Goal: Task Accomplishment & Management: Use online tool/utility

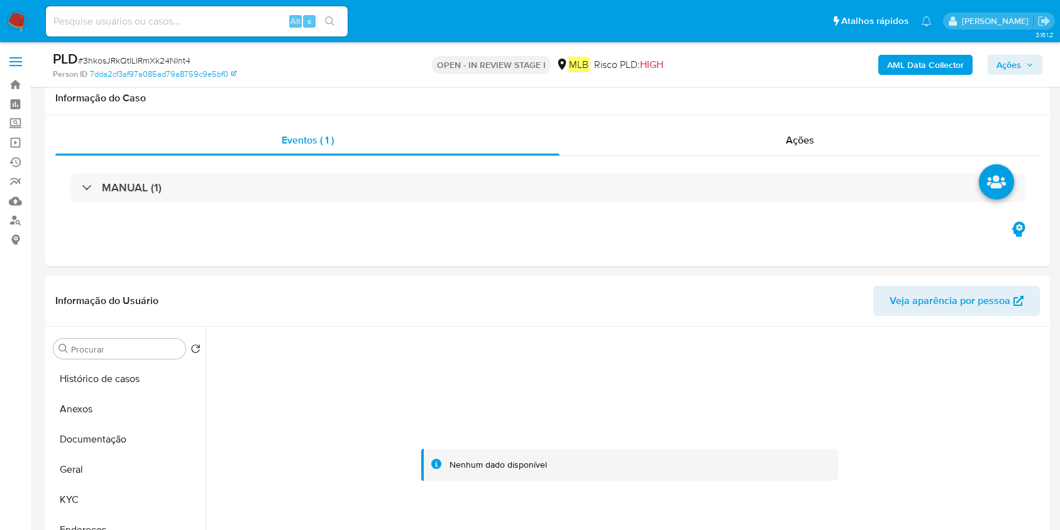
select select "10"
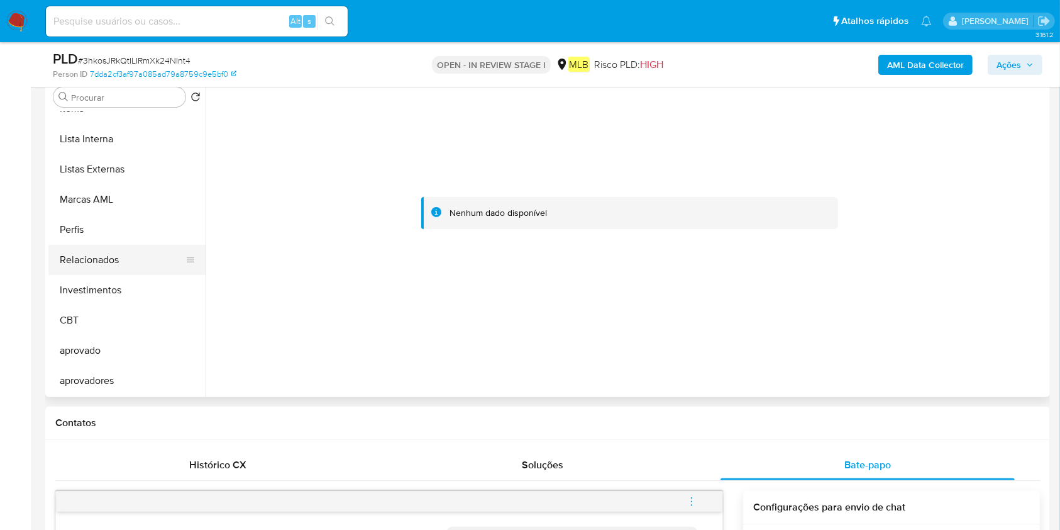
scroll to position [568, 0]
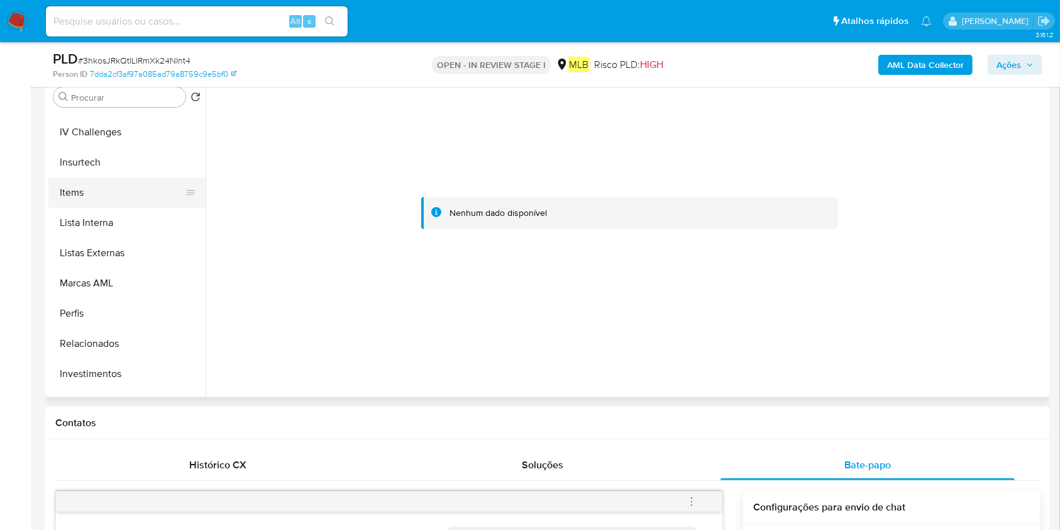
click at [111, 189] on button "Items" at bounding box center [121, 192] width 147 height 30
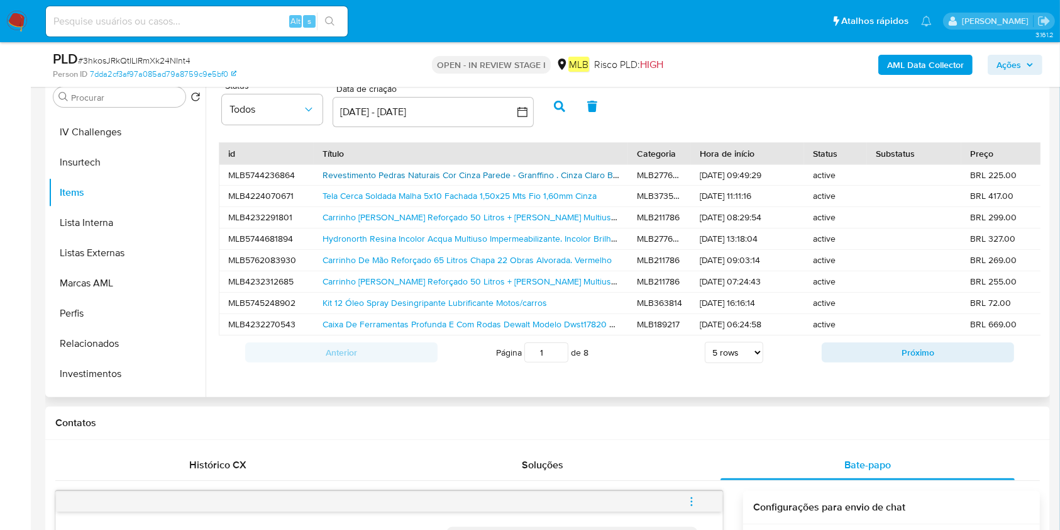
click at [553, 169] on link "Revestimento Pedras Naturais Cor Cinza Parede - Granffino . Cinza Claro Brilhan…" at bounding box center [482, 175] width 319 height 13
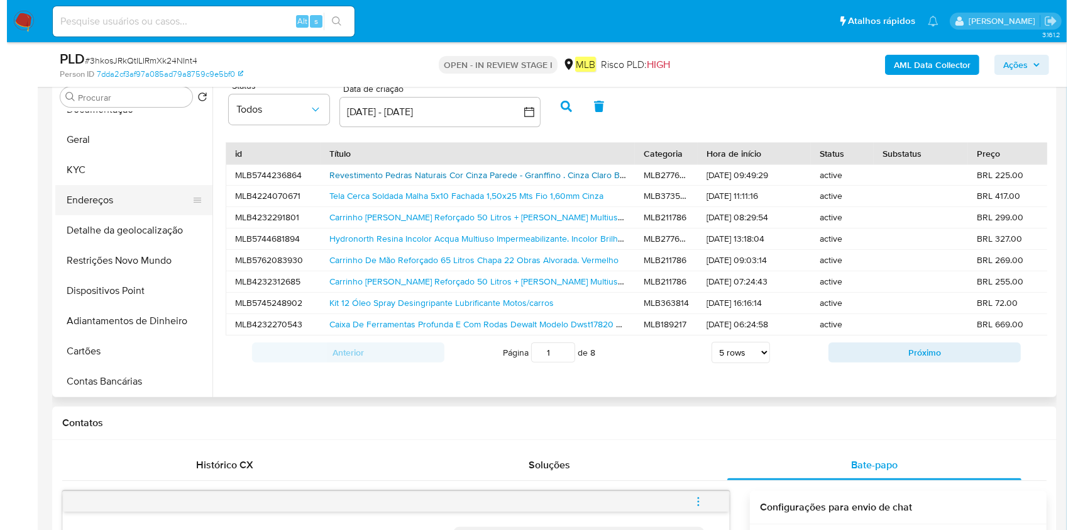
scroll to position [0, 0]
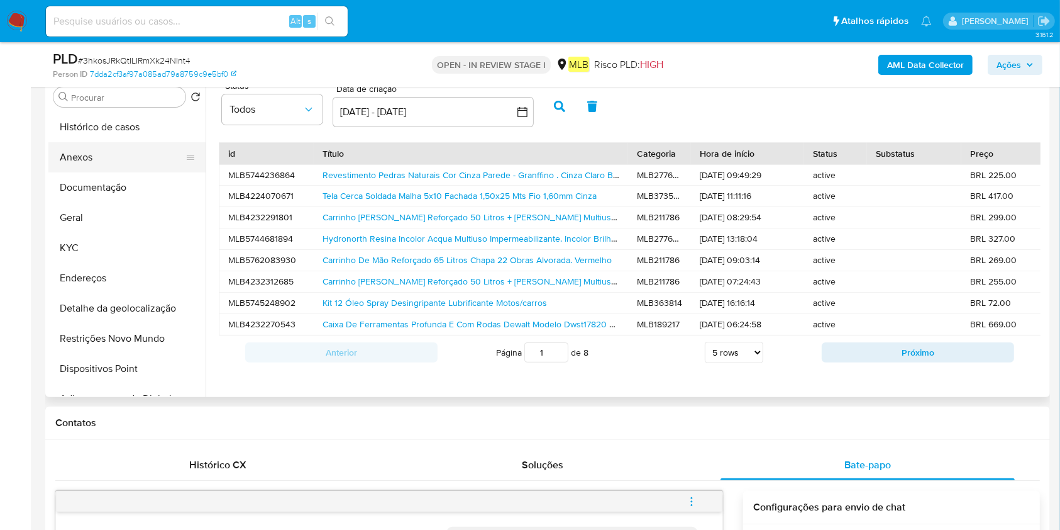
click at [131, 153] on button "Anexos" at bounding box center [121, 157] width 147 height 30
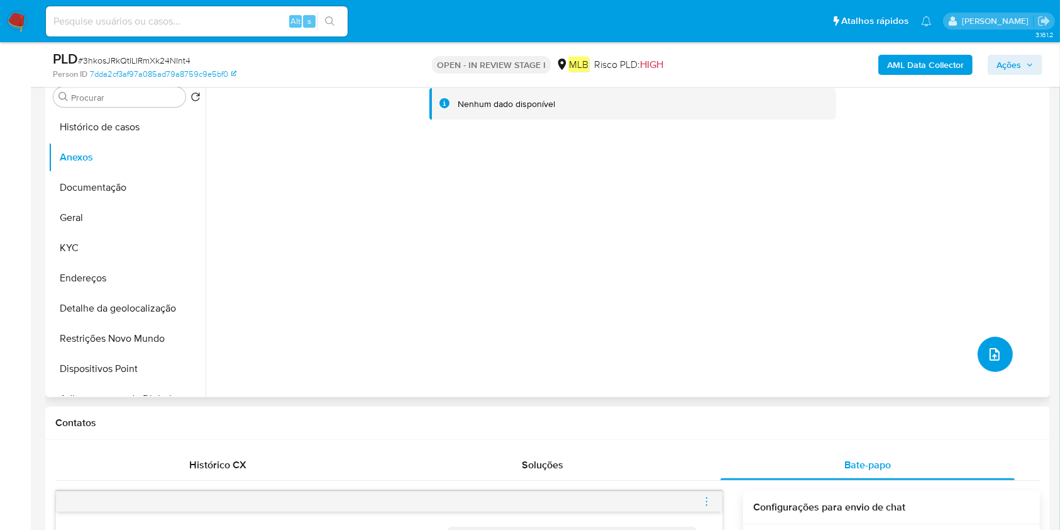
click at [994, 348] on icon "upload-file" at bounding box center [994, 354] width 15 height 15
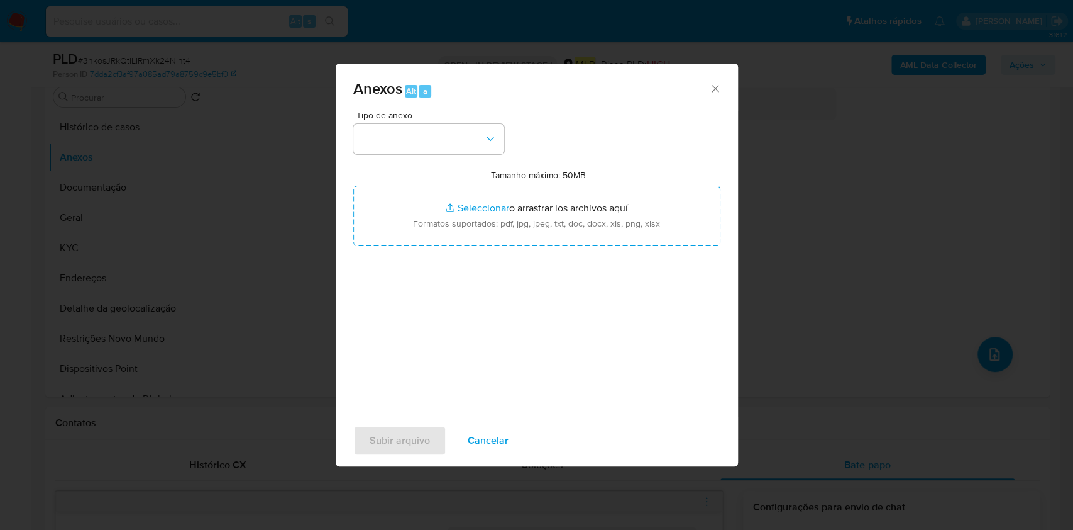
click at [833, 153] on div "Anexos Alt a Tipo de anexo Tamanho máximo: 50MB Seleccionar archivos Selecciona…" at bounding box center [536, 265] width 1073 height 530
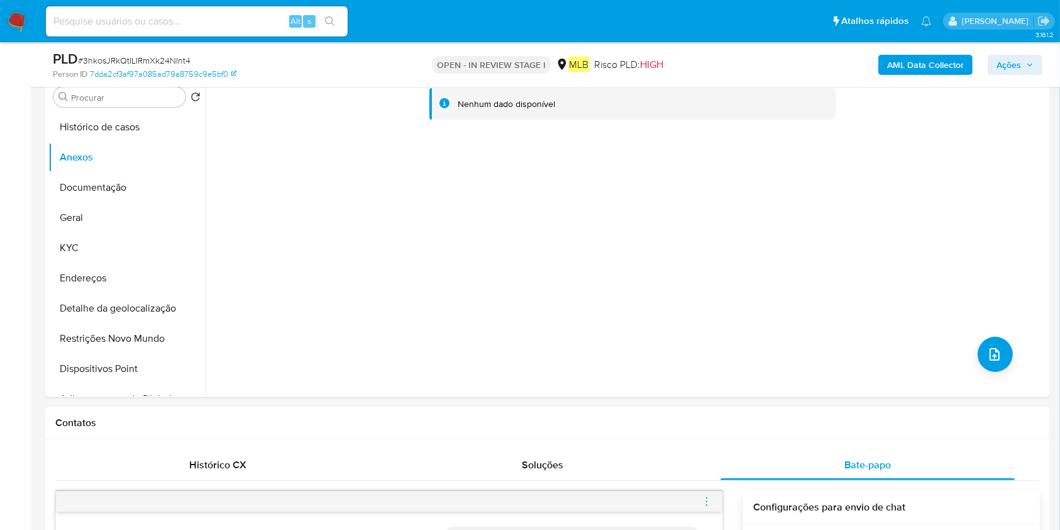
click at [924, 63] on b "AML Data Collector" at bounding box center [925, 65] width 77 height 20
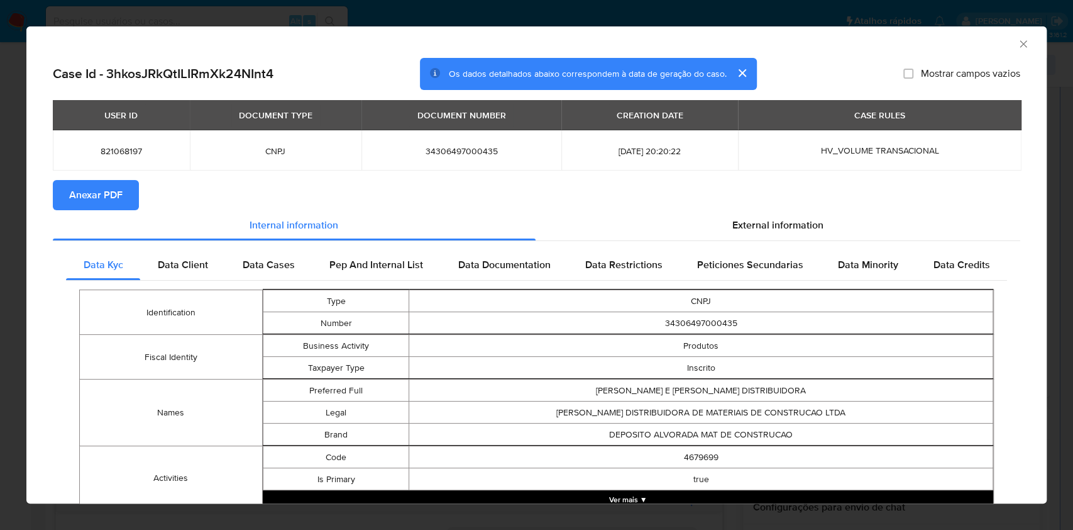
click at [114, 192] on span "Anexar PDF" at bounding box center [95, 195] width 53 height 28
click at [1017, 41] on icon "Fechar a janela" at bounding box center [1023, 44] width 13 height 13
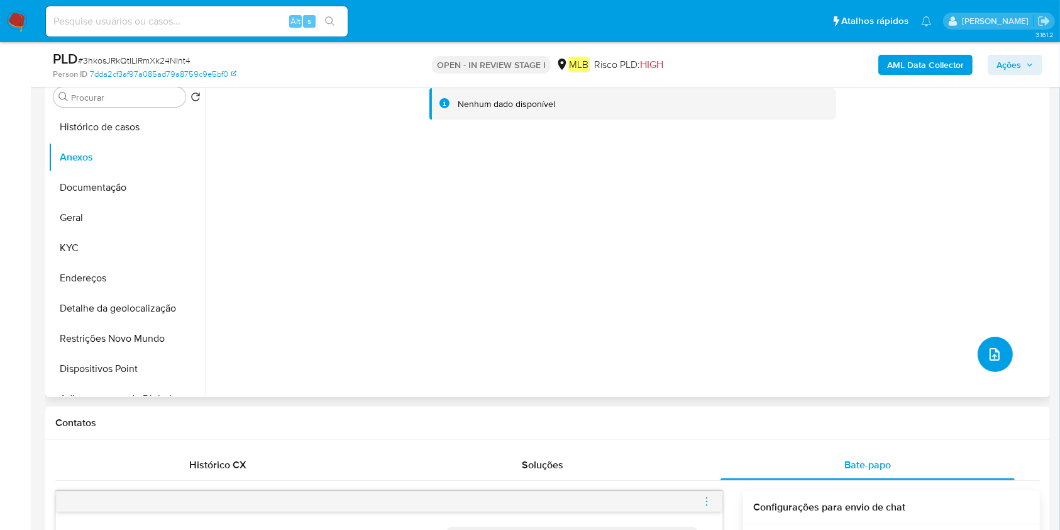
click at [990, 359] on icon "upload-file" at bounding box center [995, 354] width 10 height 13
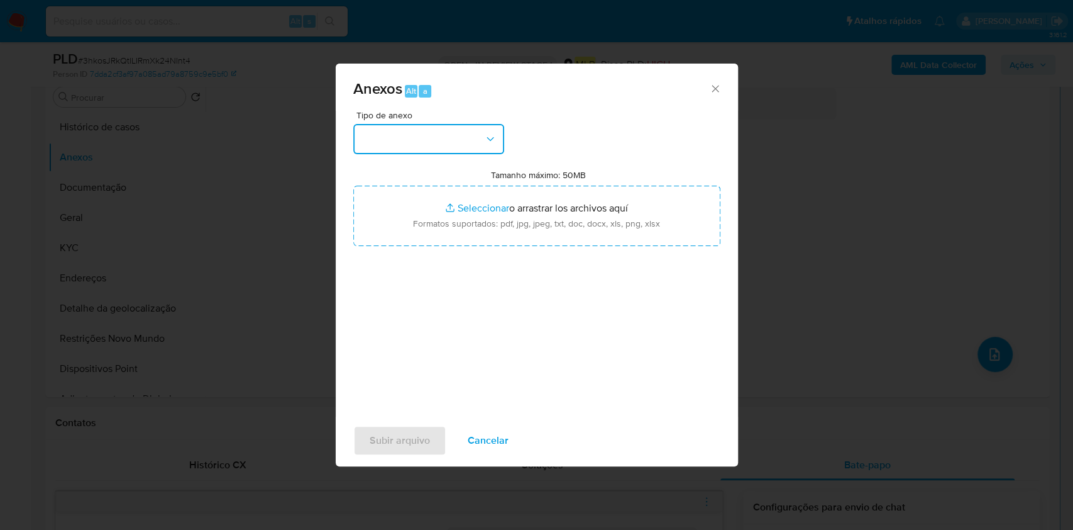
click at [440, 134] on button "button" at bounding box center [428, 139] width 151 height 30
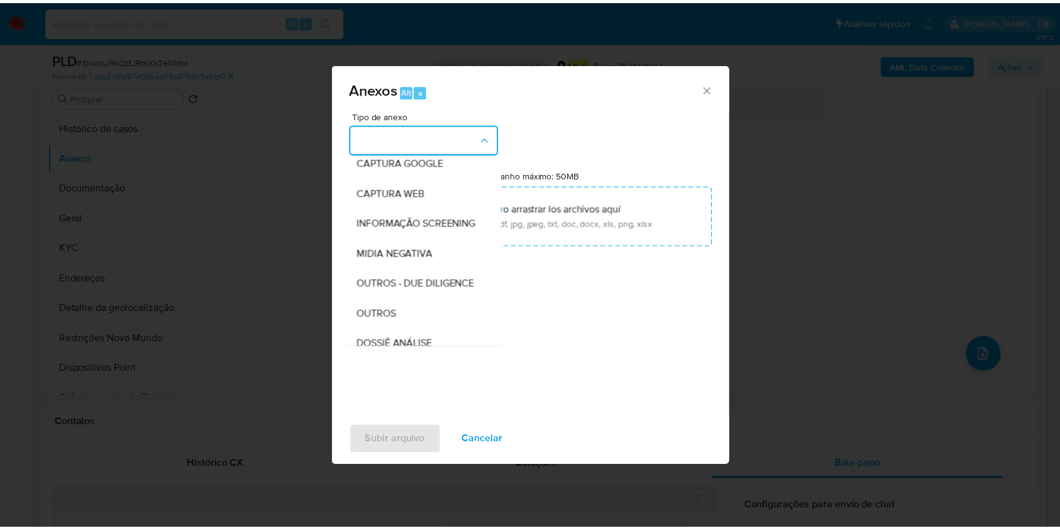
scroll to position [193, 0]
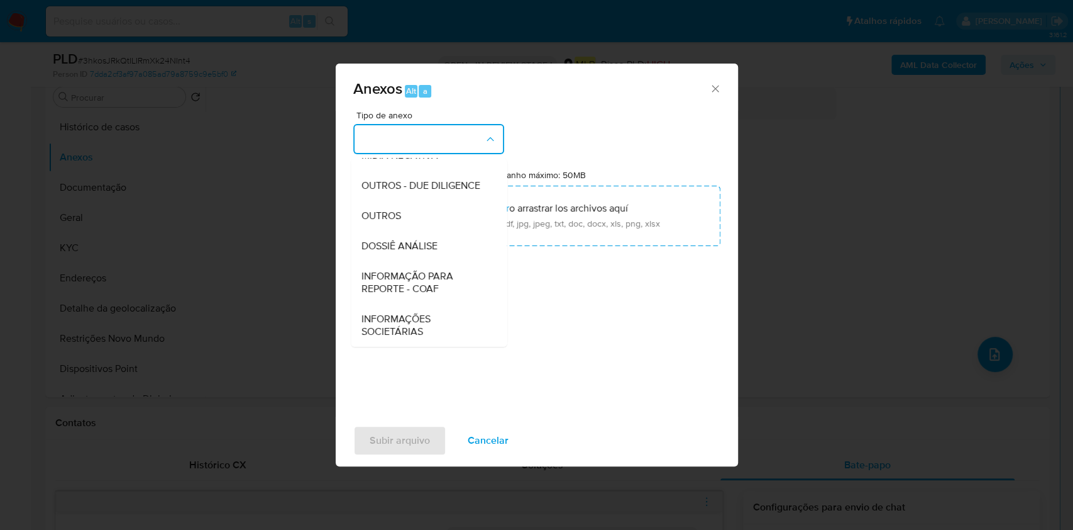
drag, startPoint x: 409, startPoint y: 253, endPoint x: 594, endPoint y: 182, distance: 198.4
click at [412, 250] on div "DOSSIÊ ANÁLISE" at bounding box center [425, 246] width 128 height 30
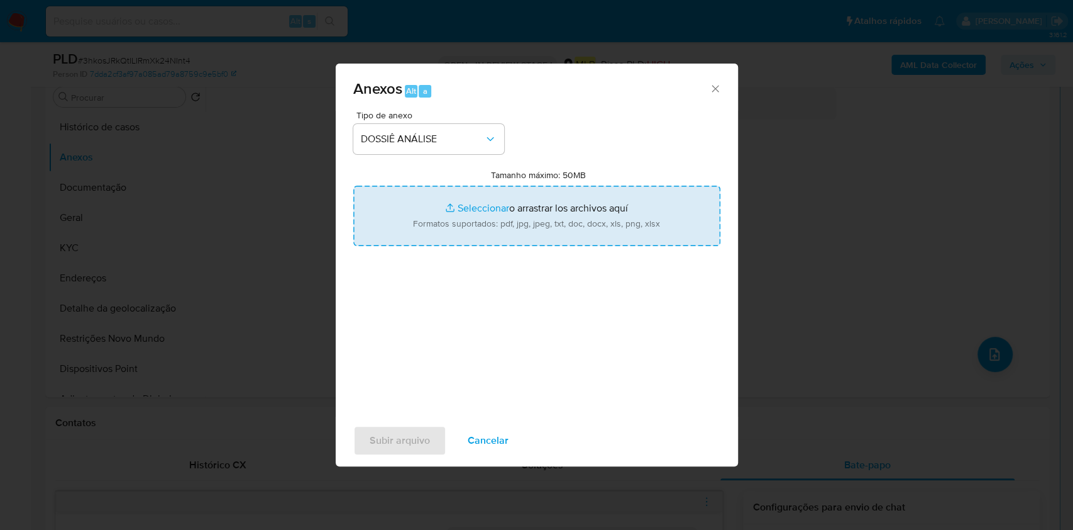
click at [593, 229] on input "Tamanho máximo: 50MB Seleccionar archivos" at bounding box center [536, 216] width 367 height 60
type input "C:\fakepath\SAR - XXX - CNPJ 34306497000435 - LOPES E ALMEIDA DISTRIBUIDORA DE …"
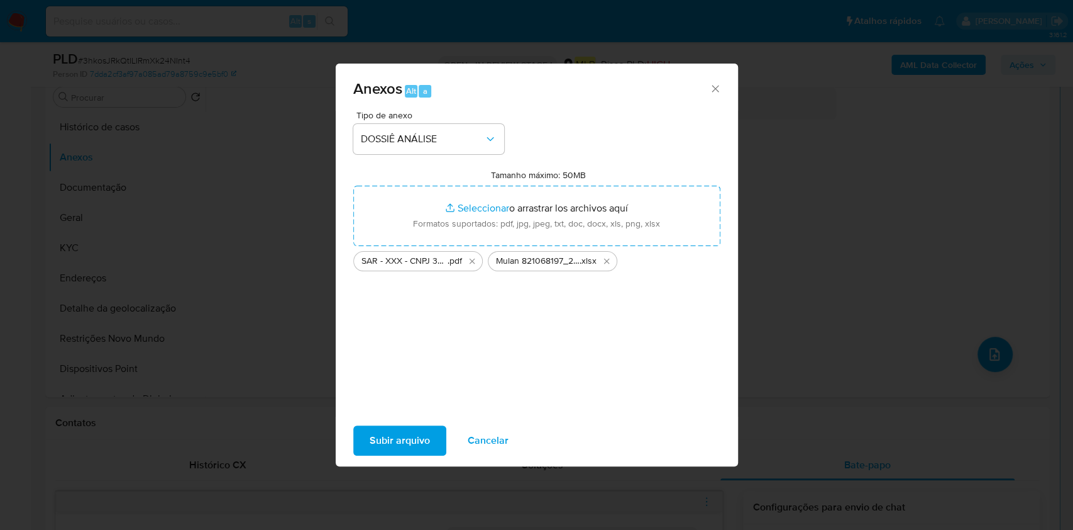
click at [404, 447] on span "Subir arquivo" at bounding box center [400, 440] width 60 height 28
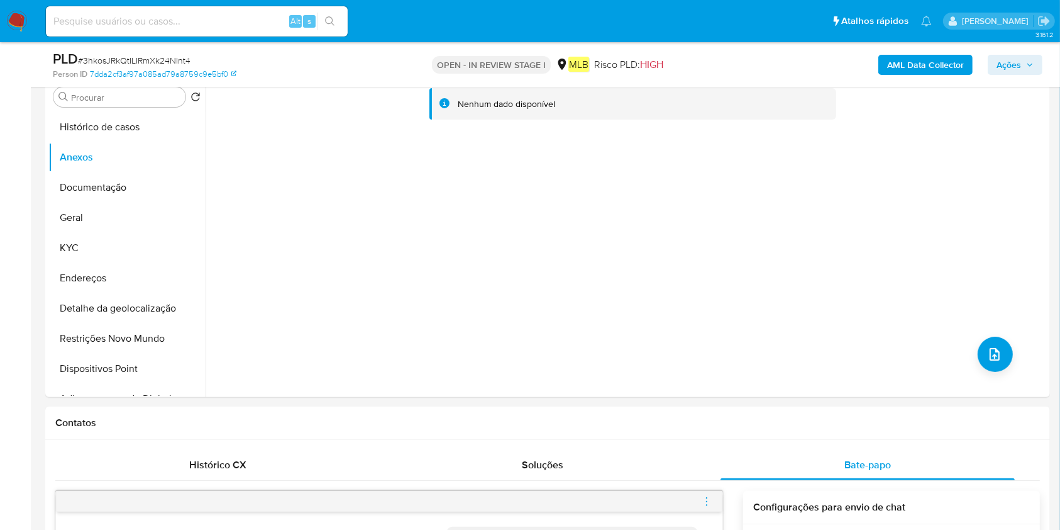
click at [1024, 57] on span "Ações" at bounding box center [1015, 65] width 37 height 18
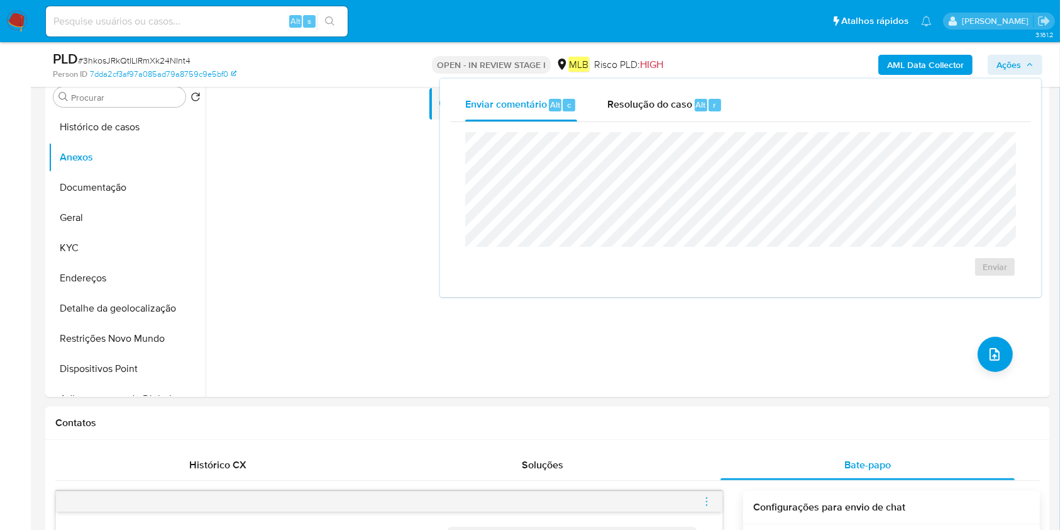
click at [653, 87] on div "Enviar comentário Alt c Resolução do caso Alt r Enviar" at bounding box center [740, 188] width 601 height 218
click at [692, 104] on div "Resolução do caso Alt r" at bounding box center [664, 105] width 115 height 33
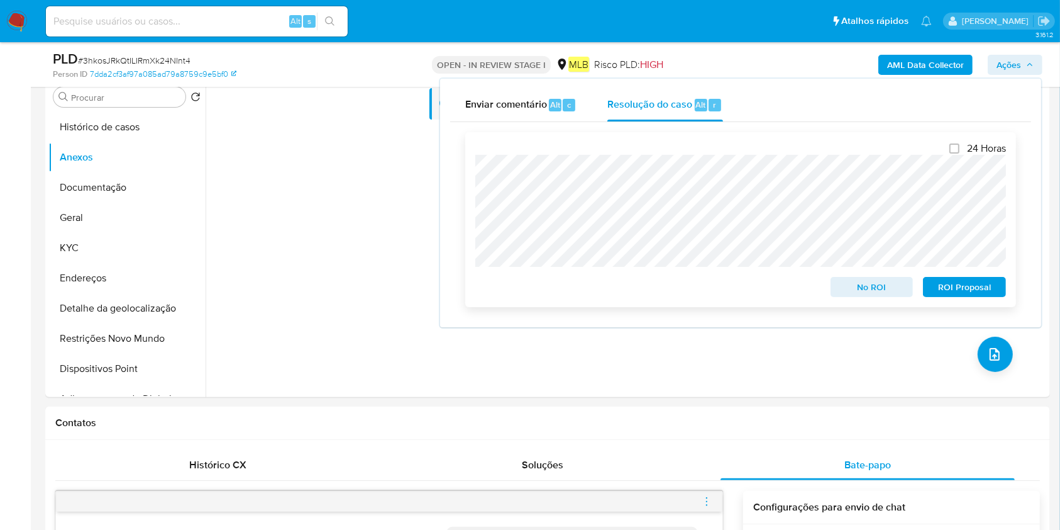
click at [981, 282] on span "ROI Proposal" at bounding box center [964, 287] width 65 height 18
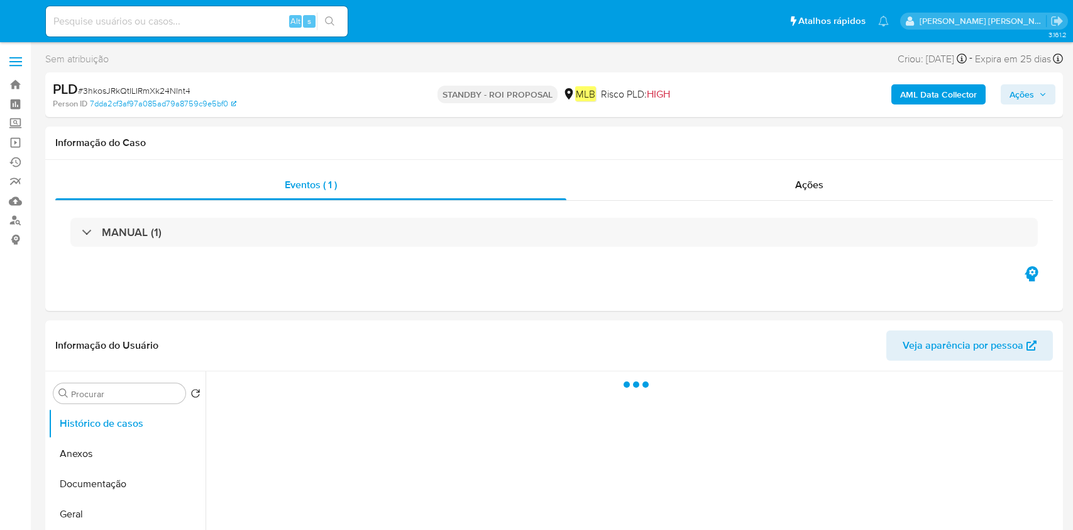
select select "10"
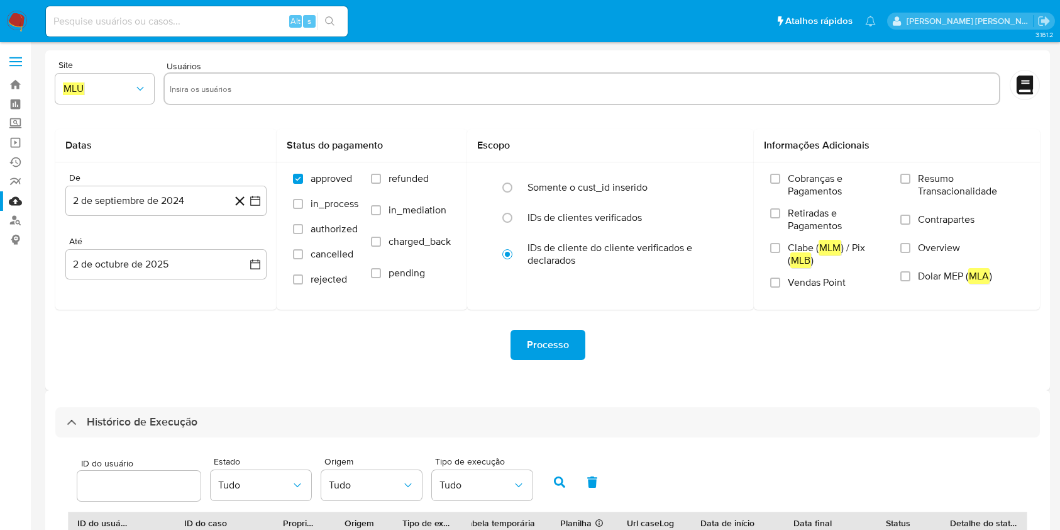
select select "10"
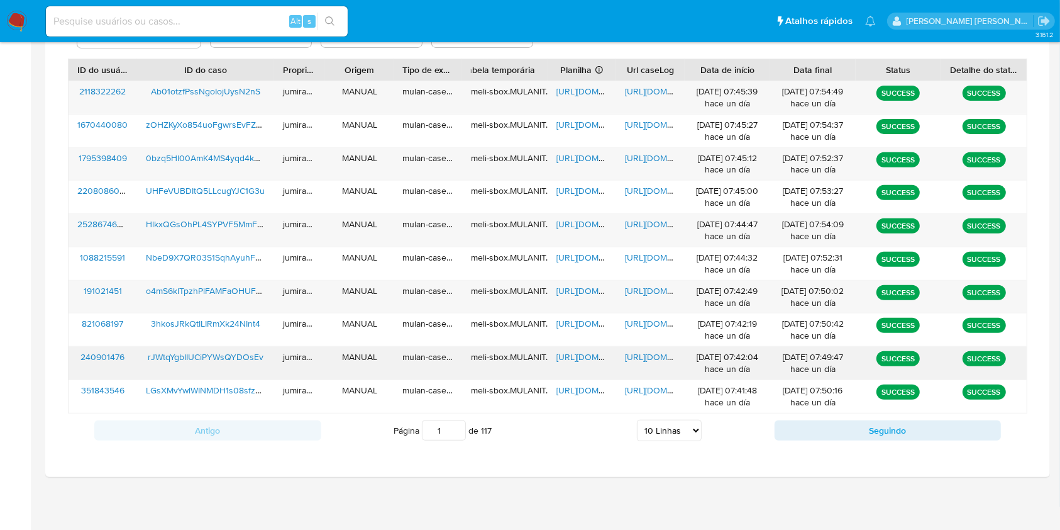
click at [579, 362] on span "https://docs.google.com/spreadsheets/d/1ZvtRus0TgXtSfG6RUQFI9ScaHmvkNKLTTbSdmsX…" at bounding box center [600, 356] width 87 height 13
click at [660, 360] on span "https://docs.google.com/document/d/1A72_kTCcooY_B71RzNVvKW1JAZQ6WBiTwpKW27TDdwY…" at bounding box center [668, 356] width 87 height 13
click at [238, 352] on span "rJWtqYgbIIUCiPYWsQYDOsEv" at bounding box center [206, 356] width 116 height 13
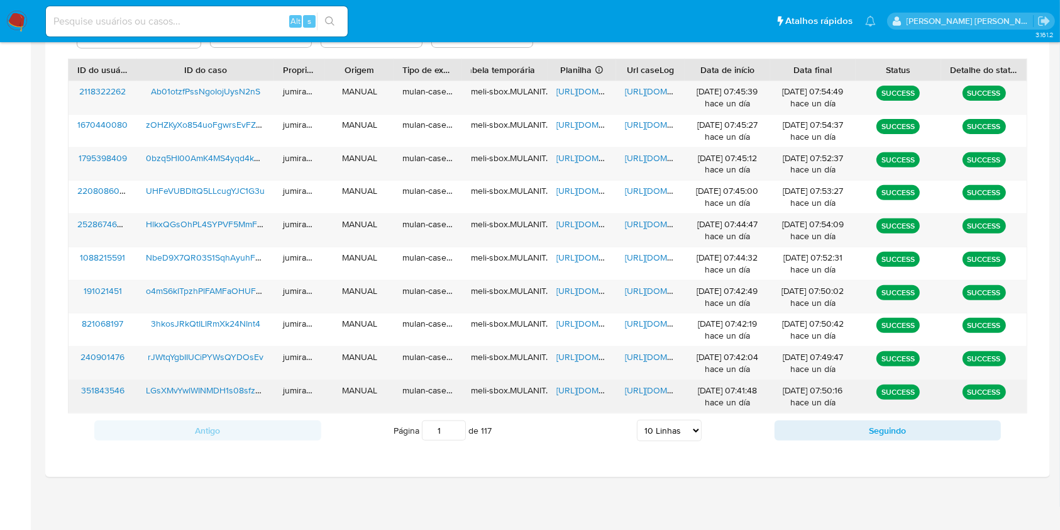
click at [598, 392] on span "https://docs.google.com/spreadsheets/d/1BhWuptdpKYs2B79OtL08--tCo8vWUTceDMjIRzV…" at bounding box center [600, 390] width 87 height 13
click at [628, 391] on span "https://docs.google.com/document/d/1TBM0osIFtj7Y8FazKcijfAVyEXVR8vKVAnnSkwQN_54…" at bounding box center [668, 390] width 87 height 13
click at [233, 385] on span "LGsXMvYwlWINMDH1s08sfzOv" at bounding box center [206, 390] width 121 height 13
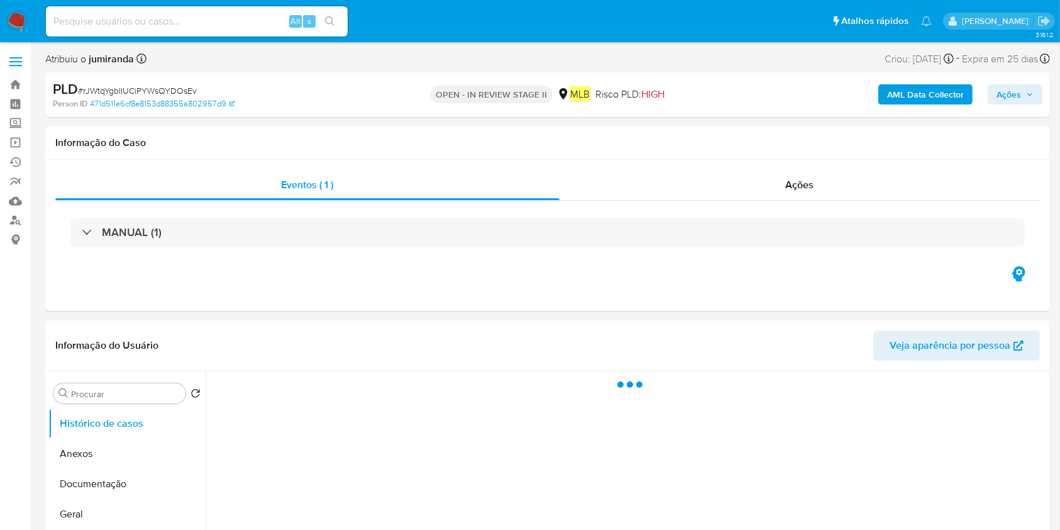
select select "10"
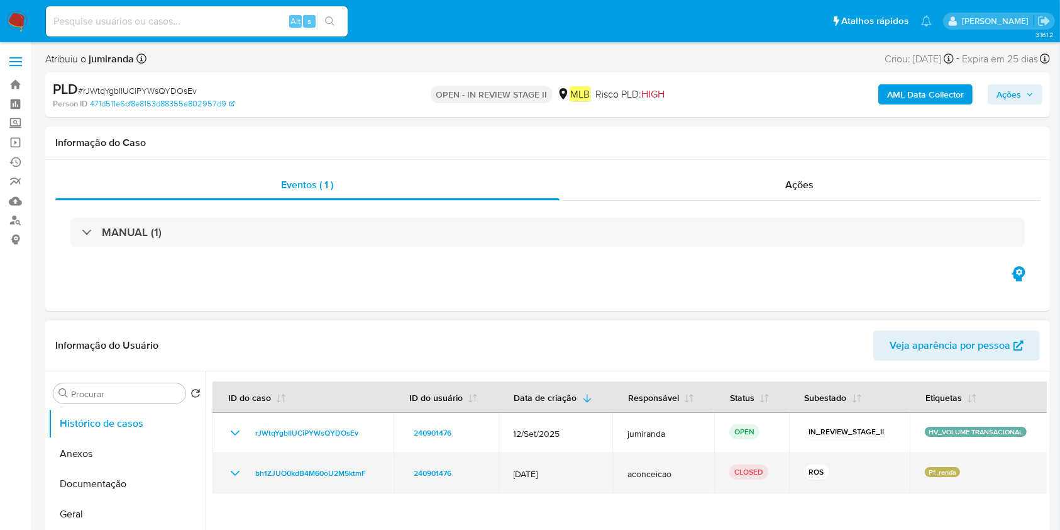
click at [240, 468] on icon "Mostrar/Ocultar" at bounding box center [235, 472] width 15 height 15
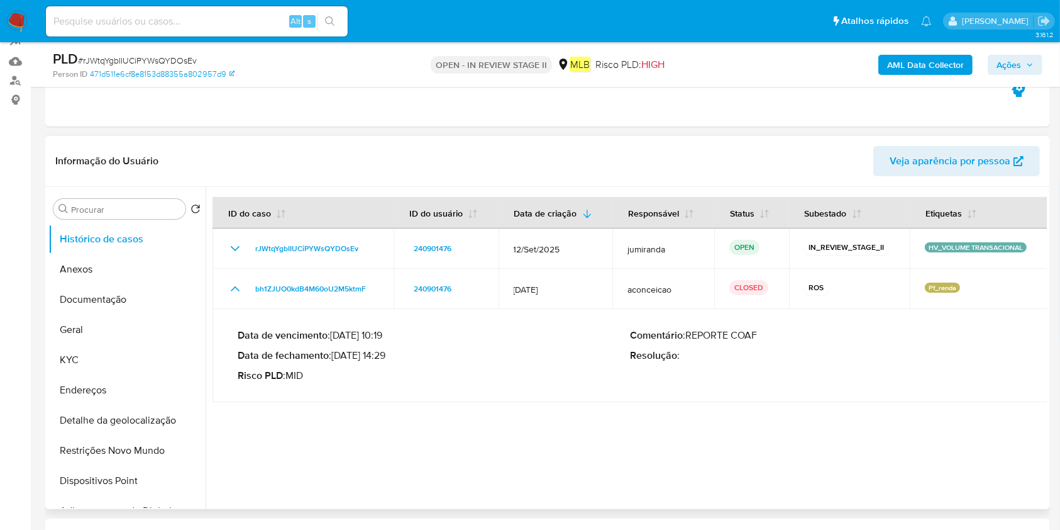
scroll to position [167, 0]
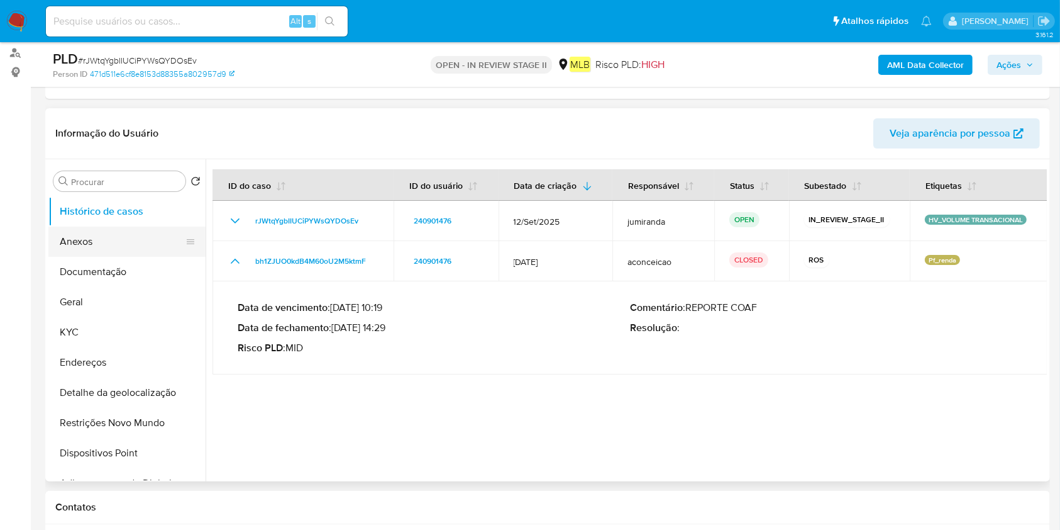
click at [131, 238] on button "Anexos" at bounding box center [121, 241] width 147 height 30
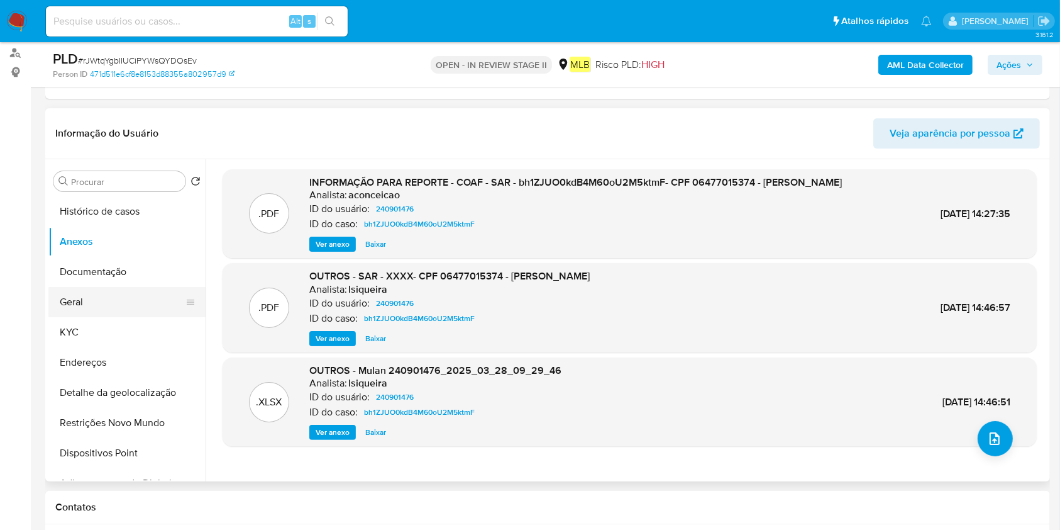
click at [92, 305] on button "Geral" at bounding box center [121, 302] width 147 height 30
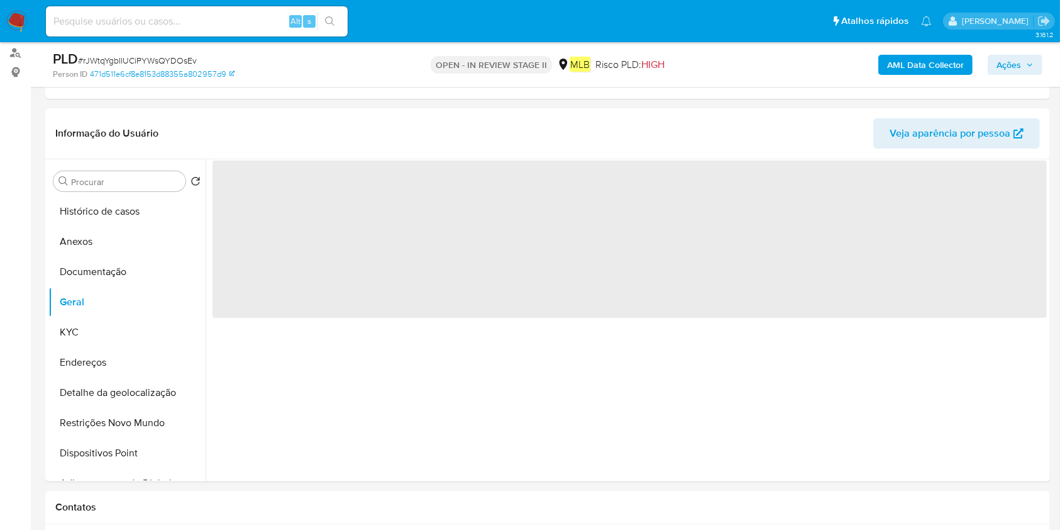
click at [928, 64] on b "AML Data Collector" at bounding box center [925, 65] width 77 height 20
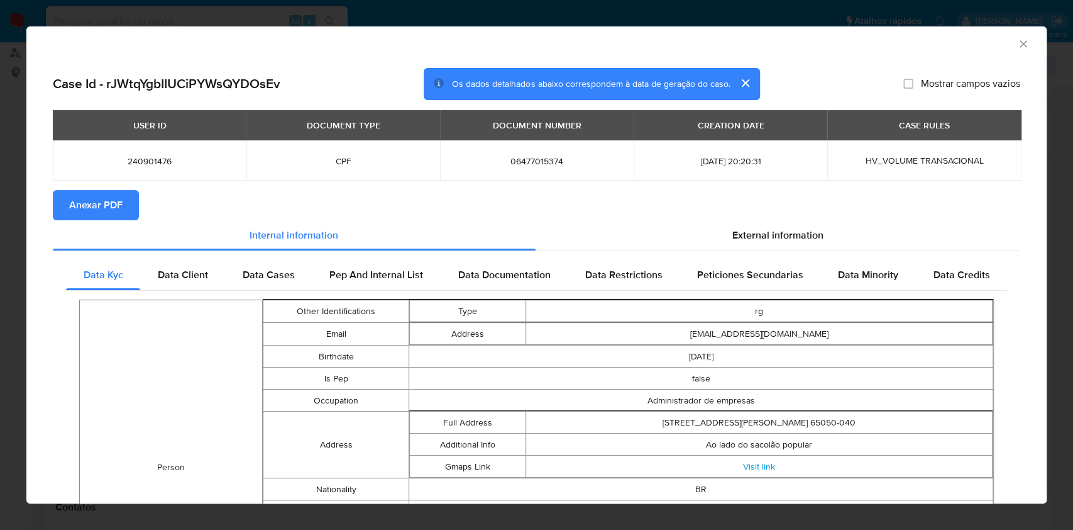
click at [84, 205] on span "Anexar PDF" at bounding box center [95, 205] width 53 height 28
click at [1017, 43] on icon "Fechar a janela" at bounding box center [1023, 44] width 13 height 13
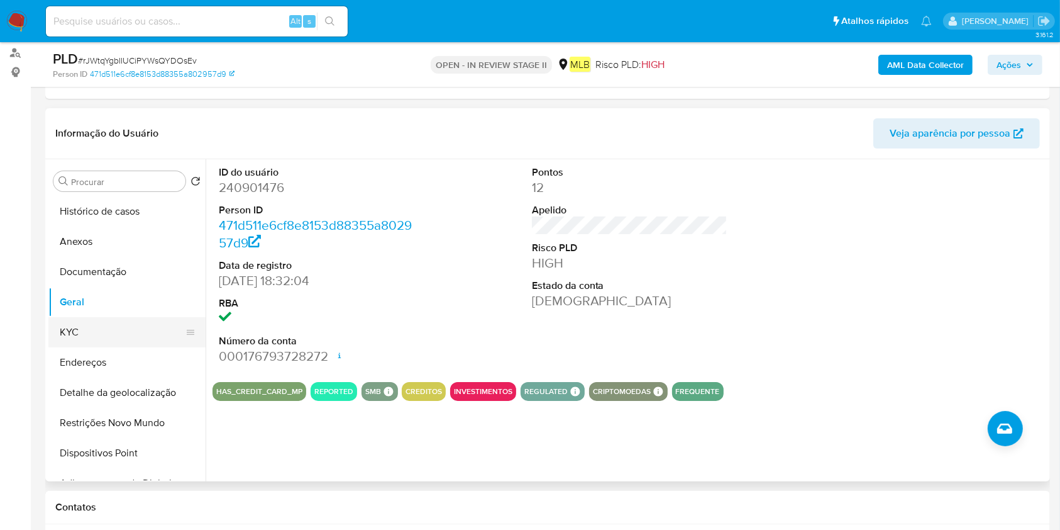
click at [81, 328] on button "KYC" at bounding box center [121, 332] width 147 height 30
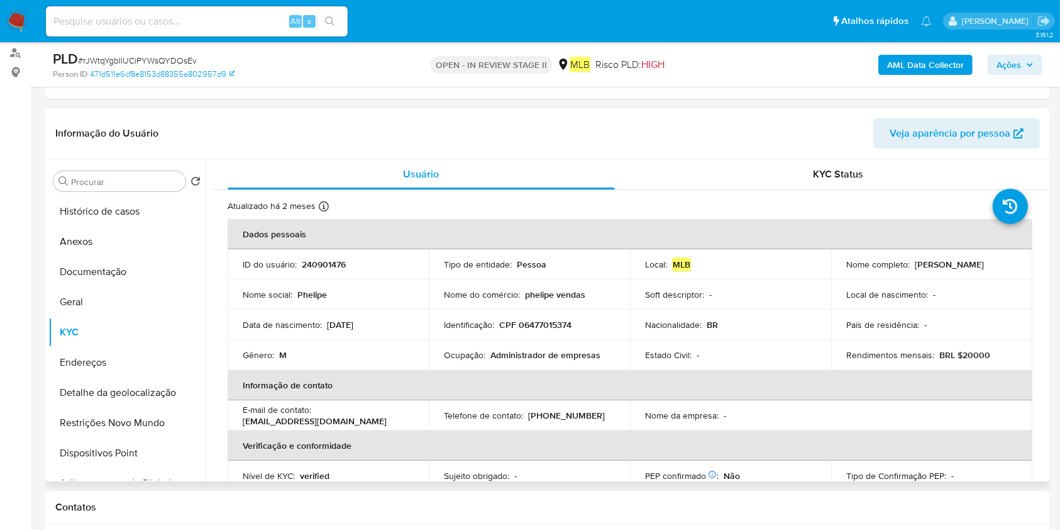
click at [587, 356] on p "Administrador de empresas" at bounding box center [546, 354] width 110 height 11
copy div "Ocupação : Administrador de empresas"
click at [119, 416] on button "Restrições Novo Mundo" at bounding box center [121, 423] width 147 height 30
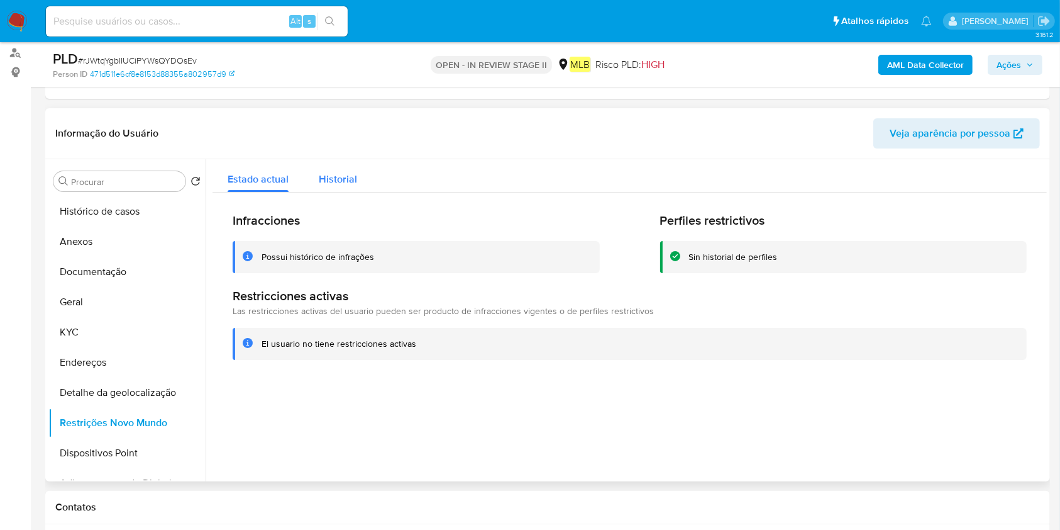
click at [353, 182] on span "Historial" at bounding box center [338, 179] width 38 height 14
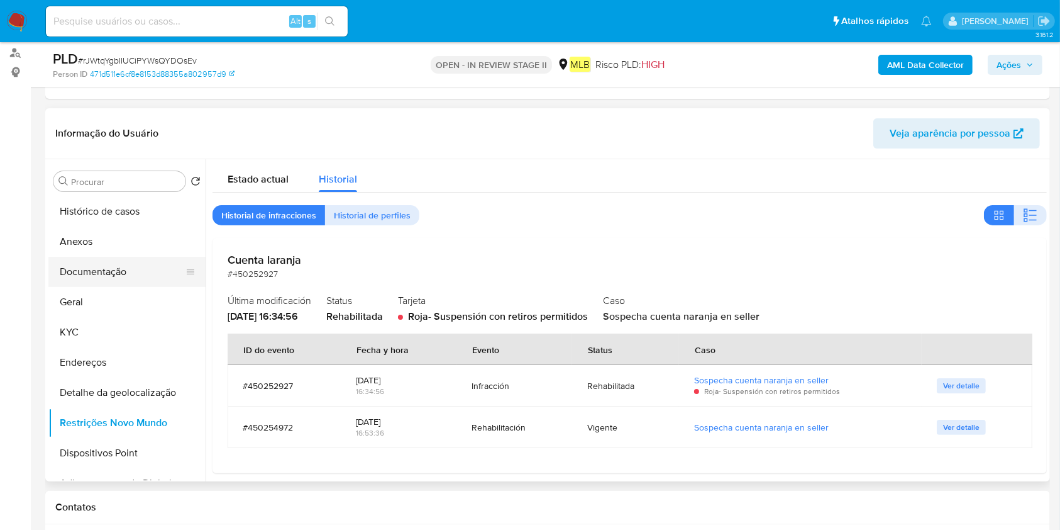
click at [139, 264] on button "Documentação" at bounding box center [121, 272] width 147 height 30
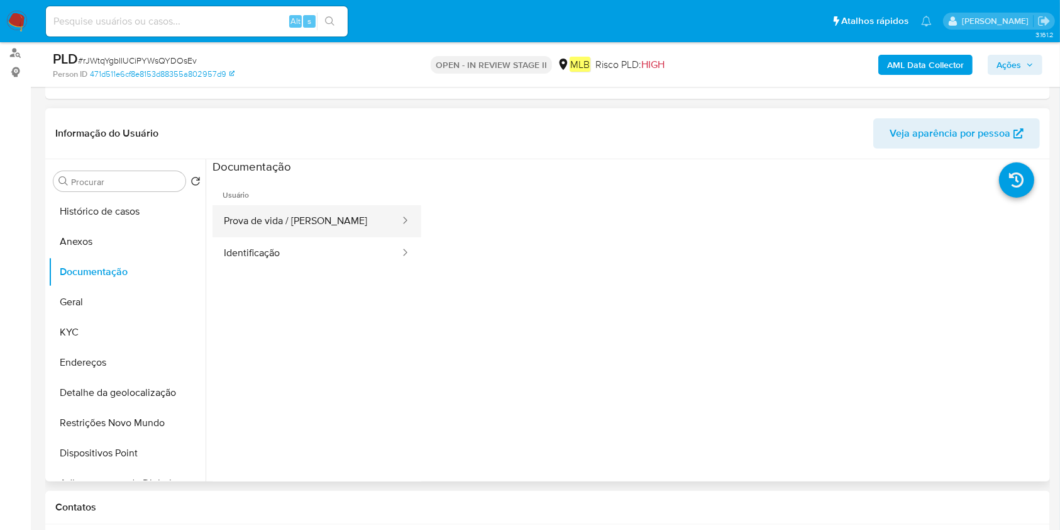
click at [291, 228] on button "Prova de vida / Selfie" at bounding box center [307, 221] width 189 height 32
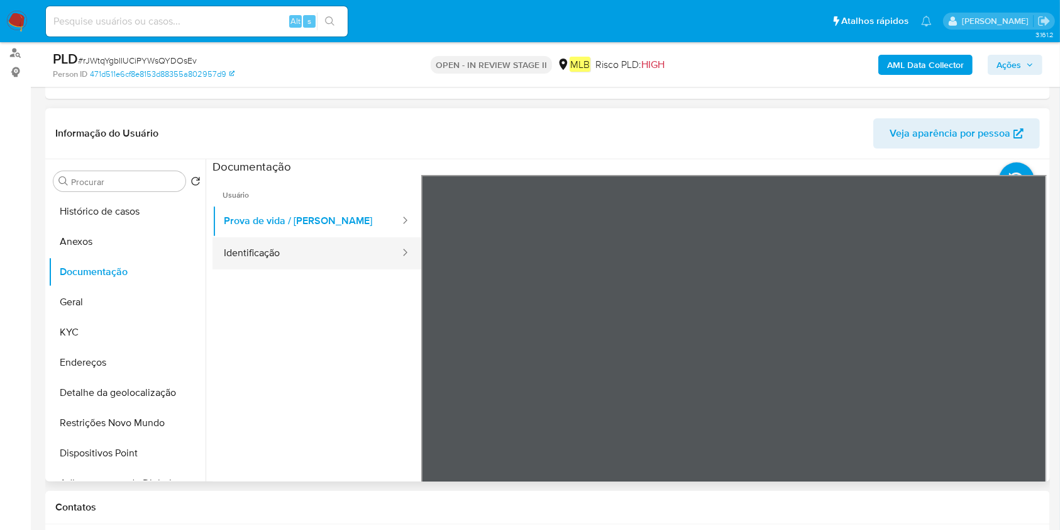
click at [313, 255] on button "Identificação" at bounding box center [307, 253] width 189 height 32
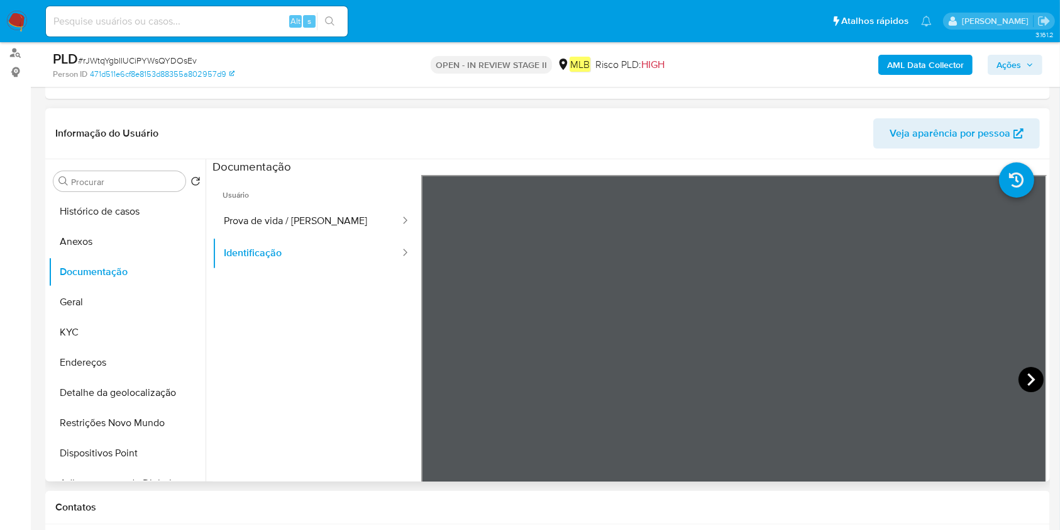
click at [1036, 375] on icon at bounding box center [1031, 379] width 25 height 25
click at [108, 247] on button "Anexos" at bounding box center [121, 241] width 147 height 30
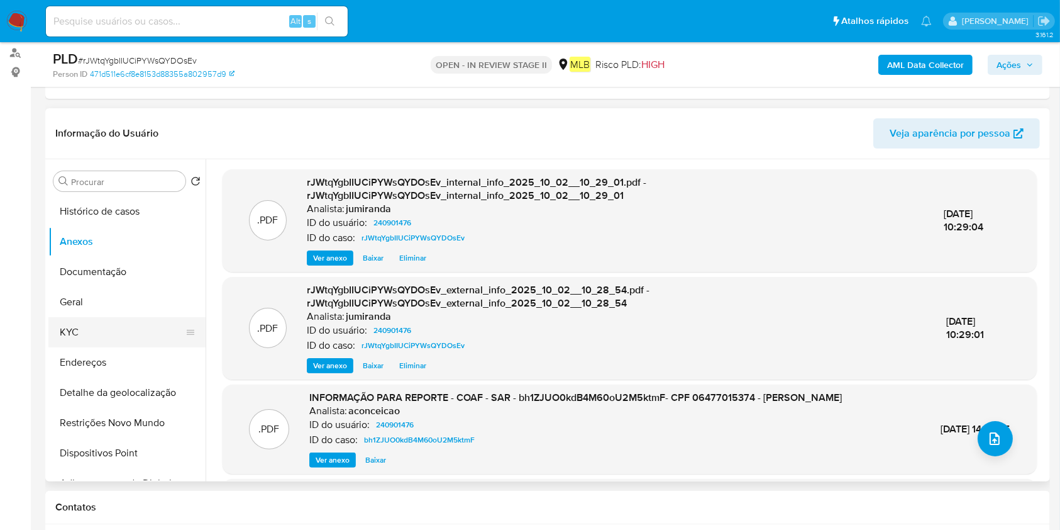
click at [120, 333] on button "KYC" at bounding box center [121, 332] width 147 height 30
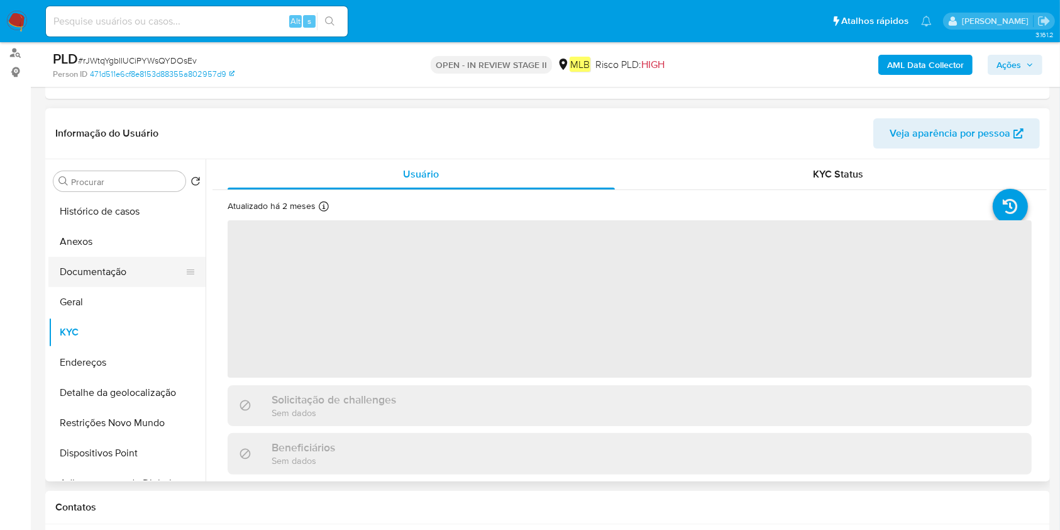
click at [130, 271] on button "Documentação" at bounding box center [121, 272] width 147 height 30
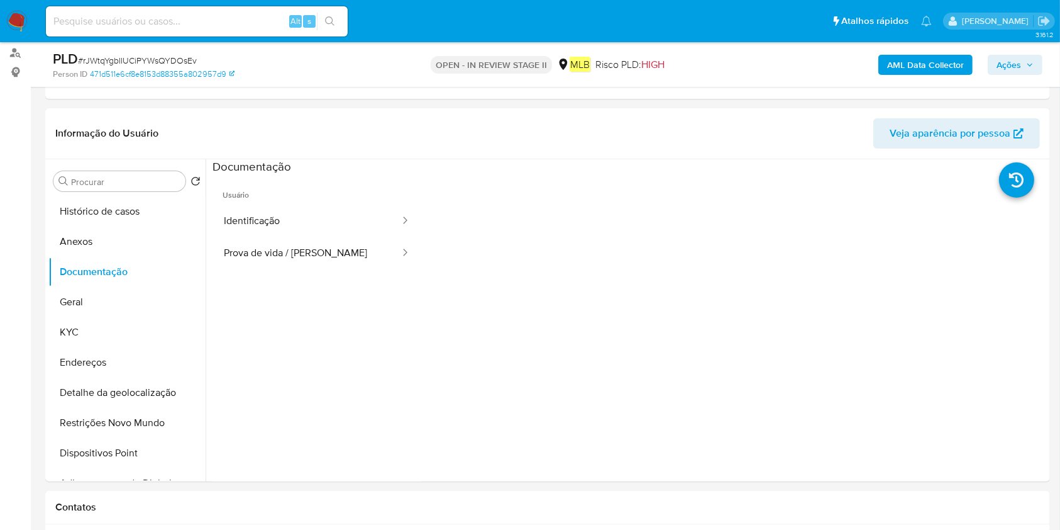
drag, startPoint x: 70, startPoint y: 296, endPoint x: 479, endPoint y: 354, distance: 412.9
click at [70, 297] on button "Geral" at bounding box center [126, 302] width 157 height 30
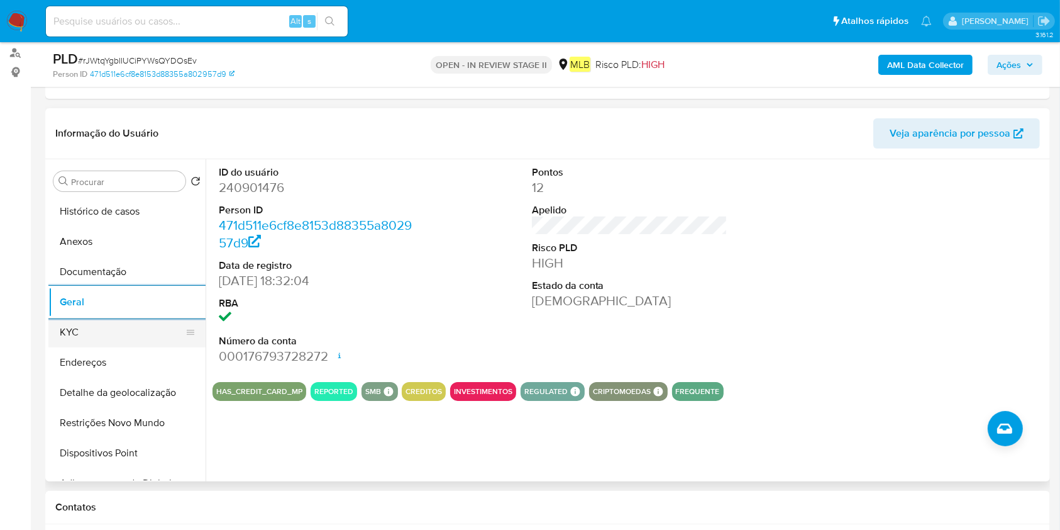
click at [98, 334] on button "KYC" at bounding box center [121, 332] width 147 height 30
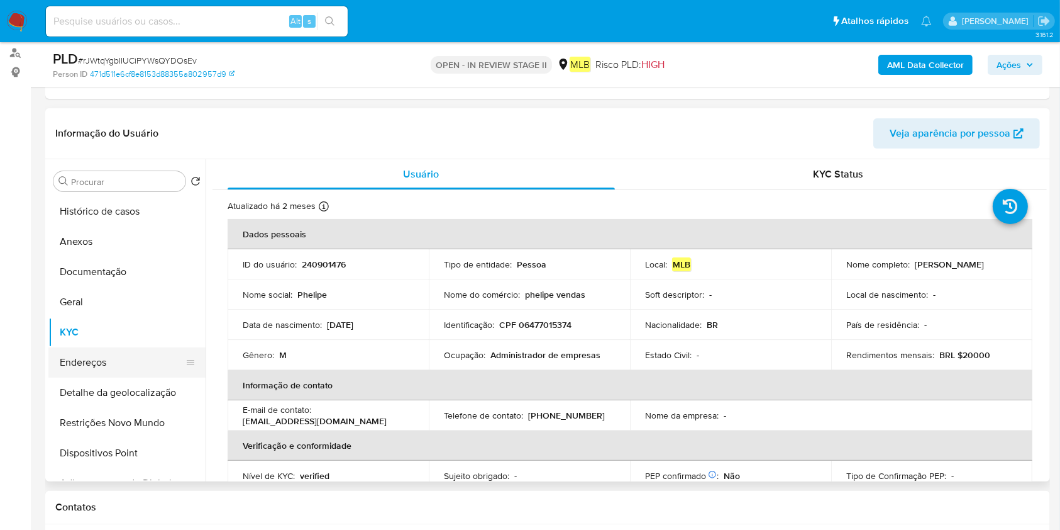
click at [143, 365] on button "Endereços" at bounding box center [121, 362] width 147 height 30
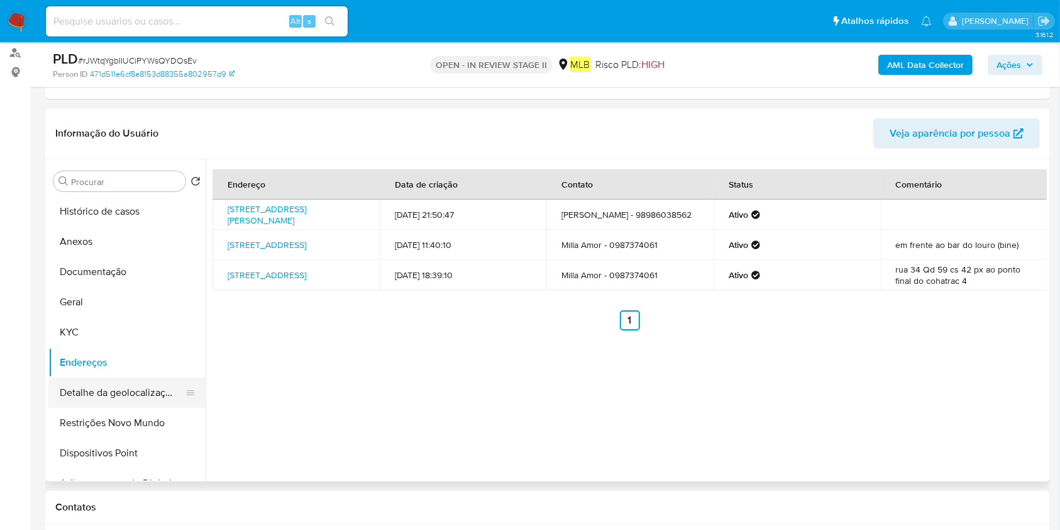
click at [99, 386] on button "Detalhe da geolocalização" at bounding box center [121, 392] width 147 height 30
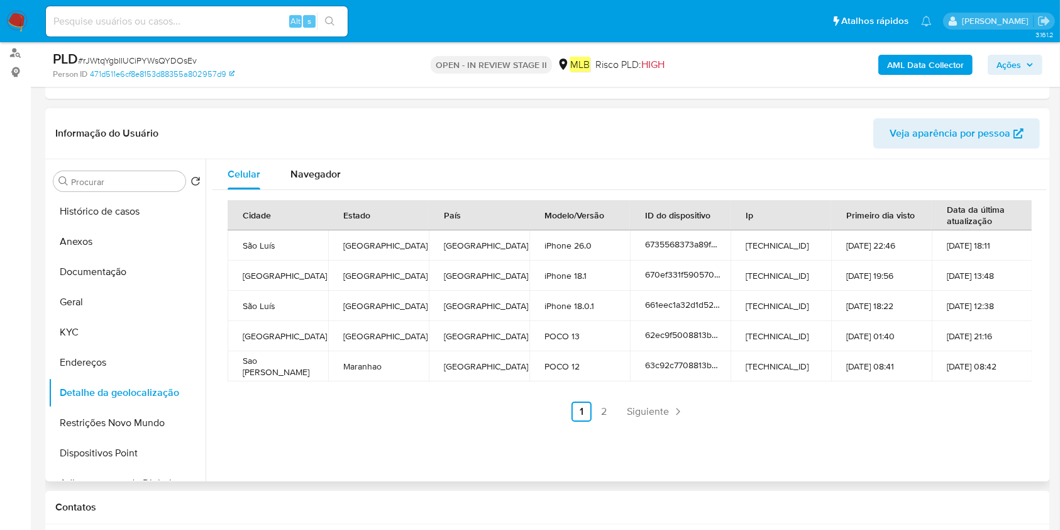
drag, startPoint x: 107, startPoint y: 415, endPoint x: 576, endPoint y: 433, distance: 469.5
click at [108, 415] on button "Restrições Novo Mundo" at bounding box center [126, 423] width 157 height 30
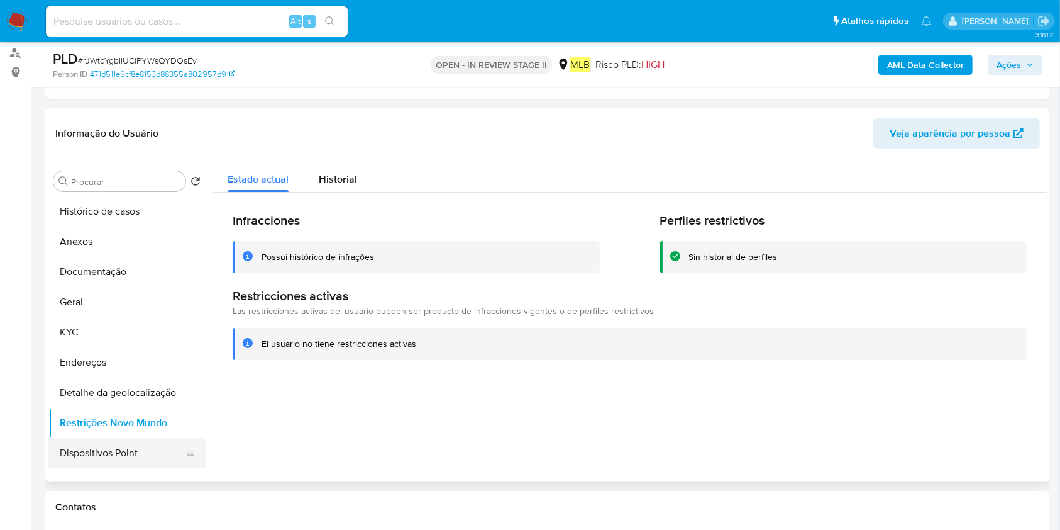
click at [79, 452] on button "Dispositivos Point" at bounding box center [121, 453] width 147 height 30
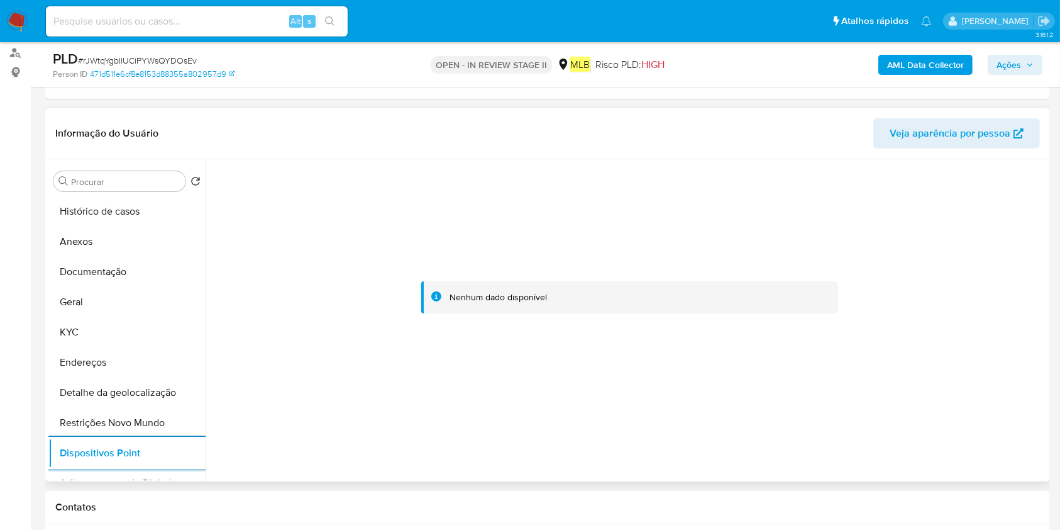
drag, startPoint x: 76, startPoint y: 355, endPoint x: 428, endPoint y: 385, distance: 353.5
click at [76, 355] on button "Endereços" at bounding box center [126, 362] width 157 height 30
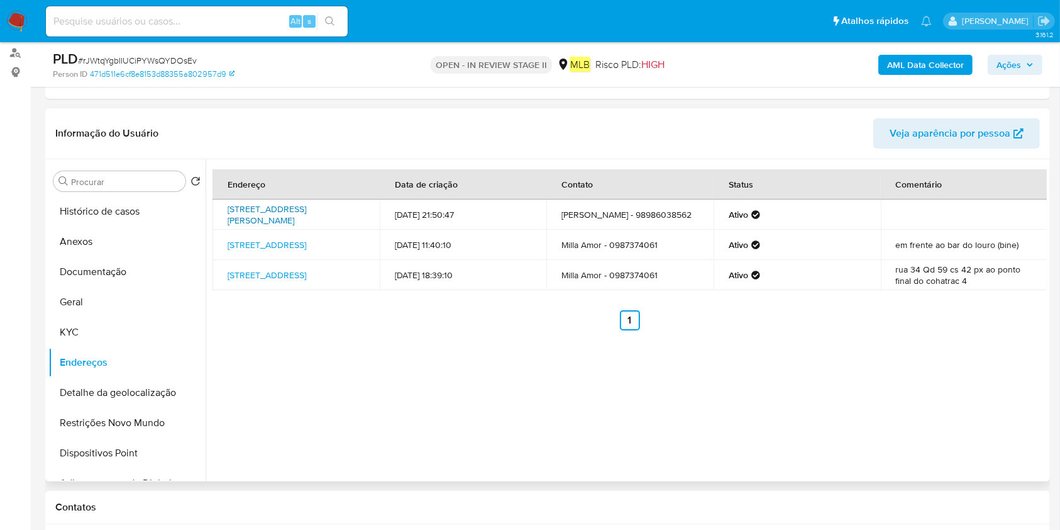
drag, startPoint x: 225, startPoint y: 204, endPoint x: 285, endPoint y: 218, distance: 61.9
click at [285, 218] on td "Avenida Alarico Pacheco 35, São Luís, Maranhão, 65050040, Brasil 35" at bounding box center [296, 214] width 167 height 30
copy link "Avenida Alarico Pacheco 35, São Luís, Maranhão"
click at [138, 211] on button "Histórico de casos" at bounding box center [121, 211] width 147 height 30
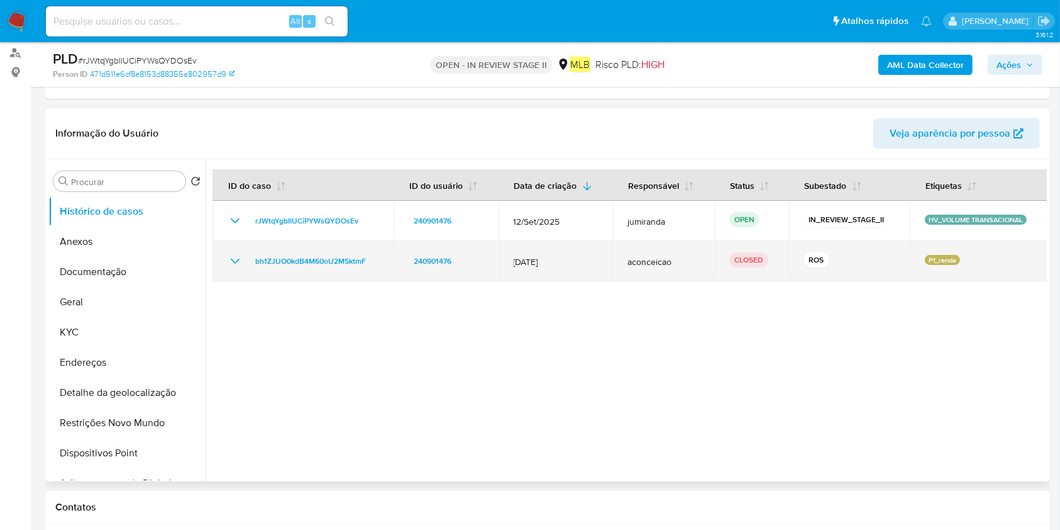
click at [233, 265] on icon "Mostrar/Ocultar" at bounding box center [235, 260] width 15 height 15
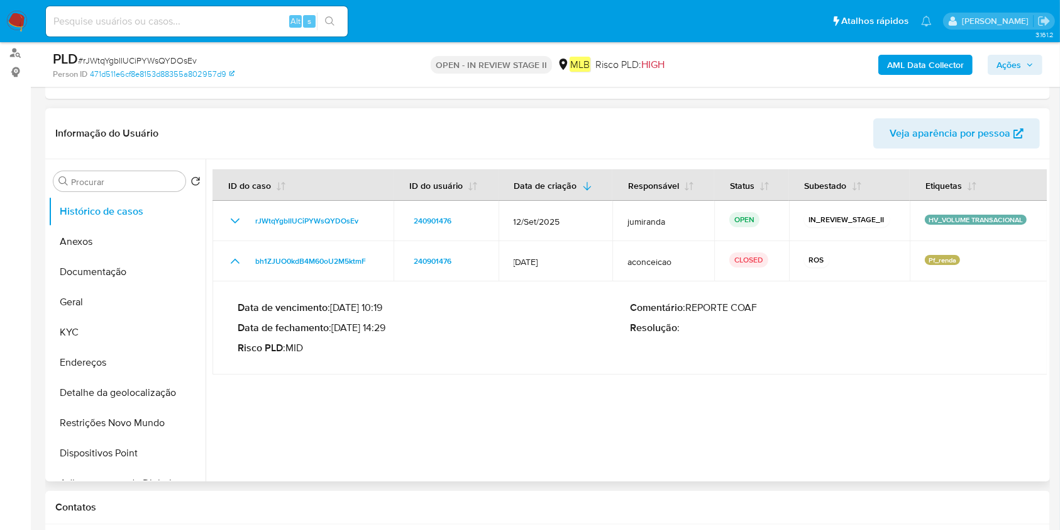
drag, startPoint x: 387, startPoint y: 328, endPoint x: 336, endPoint y: 328, distance: 50.3
click at [336, 328] on p "Data de fechamento : 31/03/2025 14:29" at bounding box center [434, 327] width 392 height 13
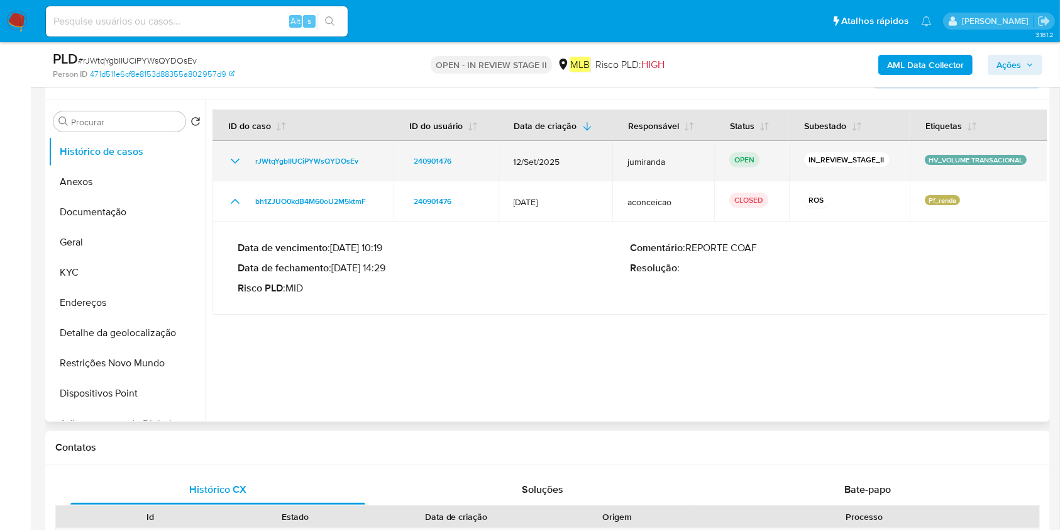
scroll to position [52, 0]
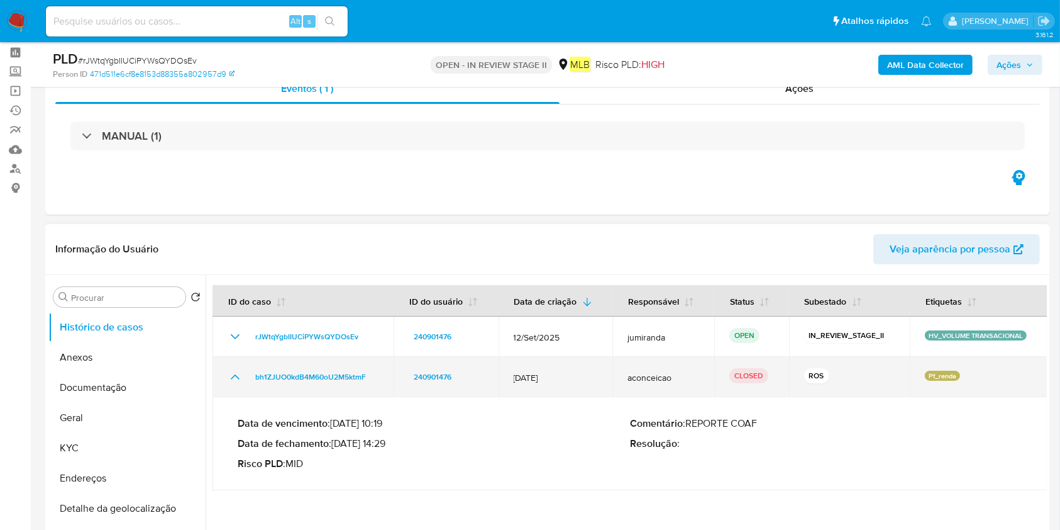
click at [302, 392] on td "bh1ZJUO0kdB4M60oU2M5ktmF" at bounding box center [303, 377] width 181 height 40
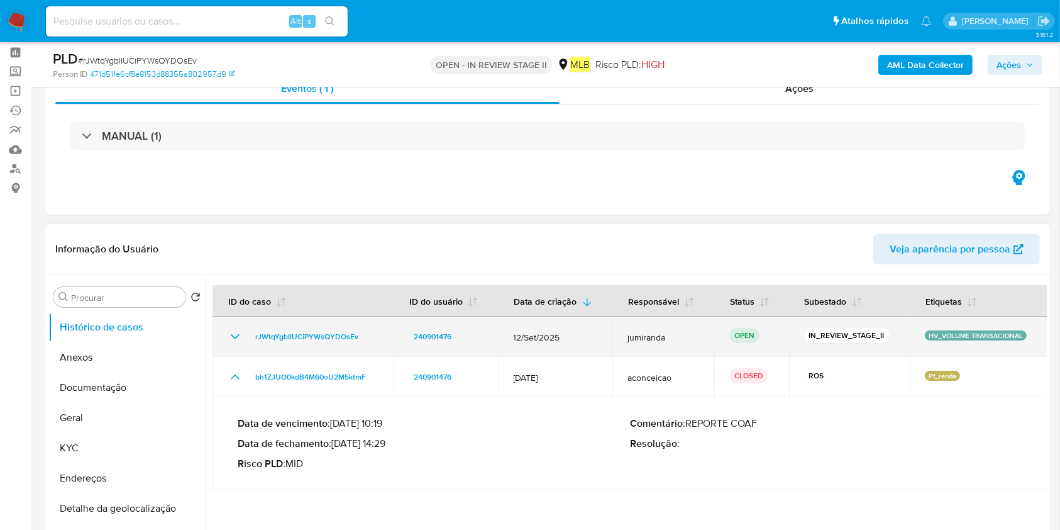
click at [239, 345] on td "rJWtqYgbIIUCiPYWsQYDOsEv" at bounding box center [303, 336] width 181 height 40
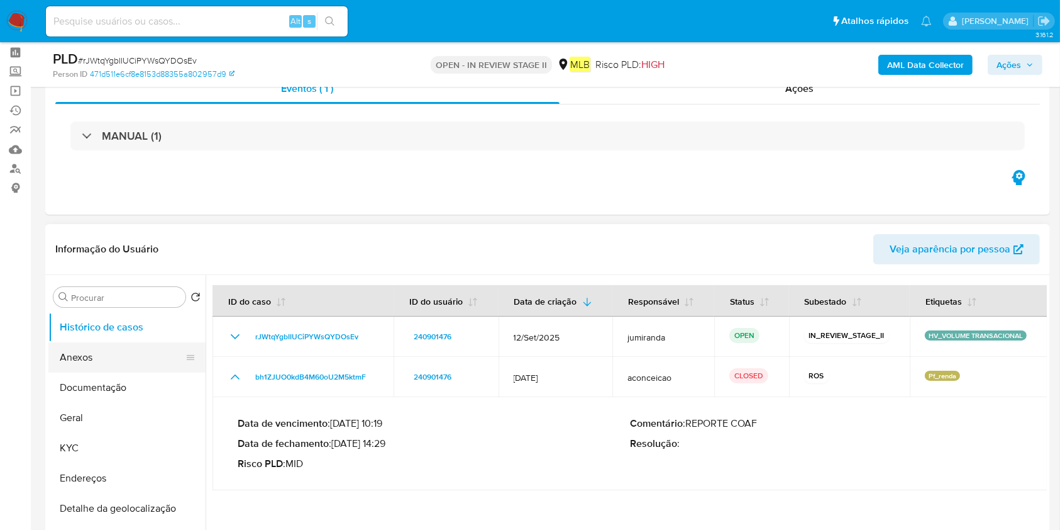
drag, startPoint x: 155, startPoint y: 355, endPoint x: 182, endPoint y: 351, distance: 27.9
click at [154, 355] on button "Anexos" at bounding box center [121, 357] width 147 height 30
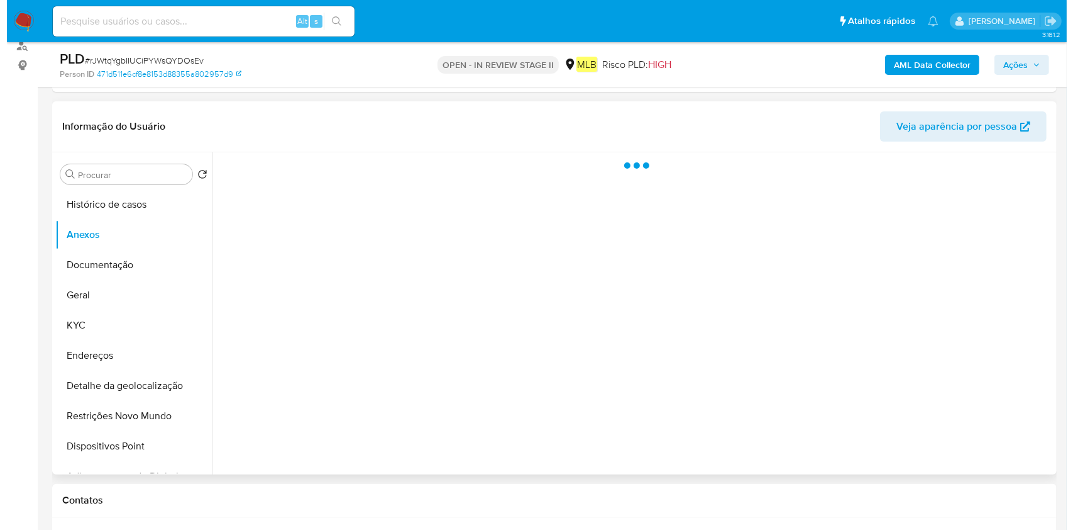
scroll to position [303, 0]
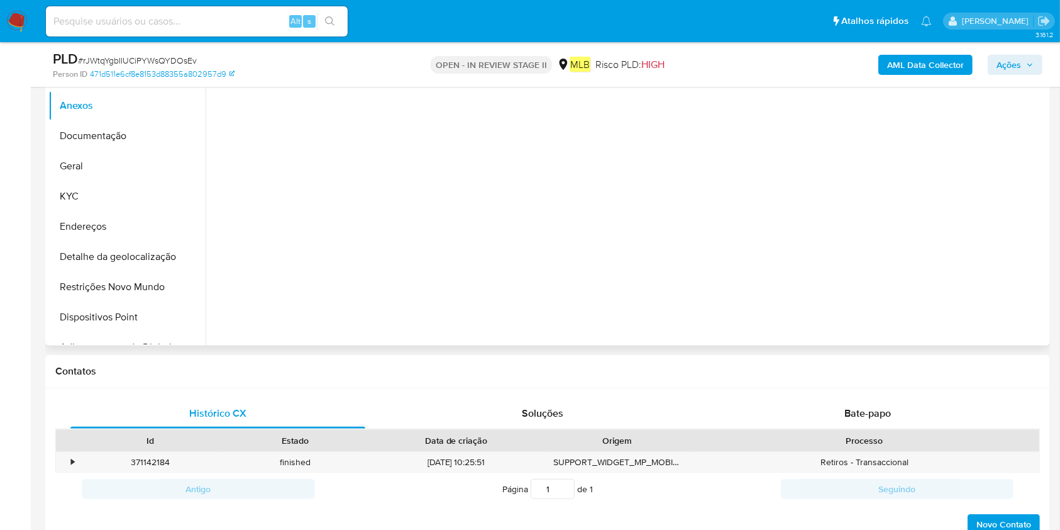
click at [995, 303] on div at bounding box center [626, 184] width 841 height 322
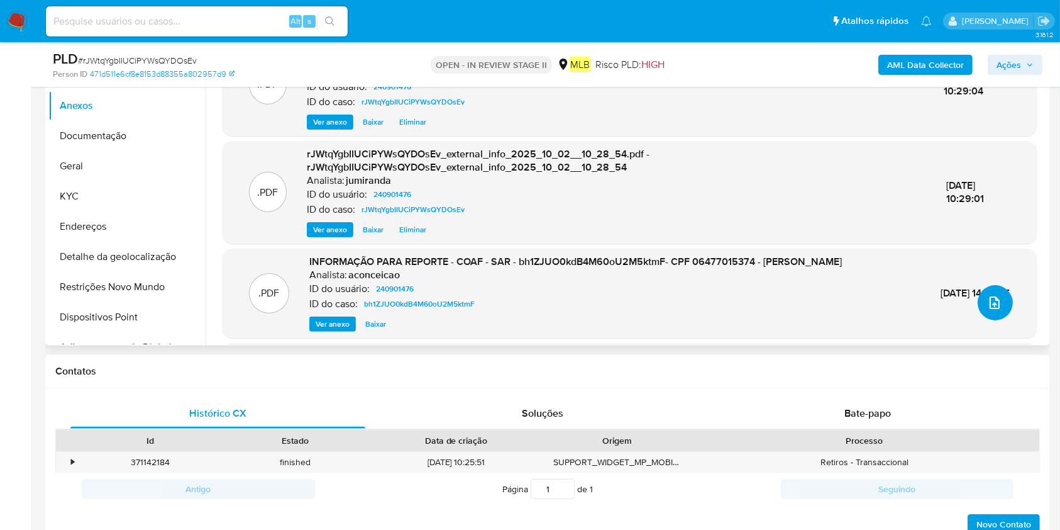
click at [987, 295] on icon "upload-file" at bounding box center [994, 302] width 15 height 15
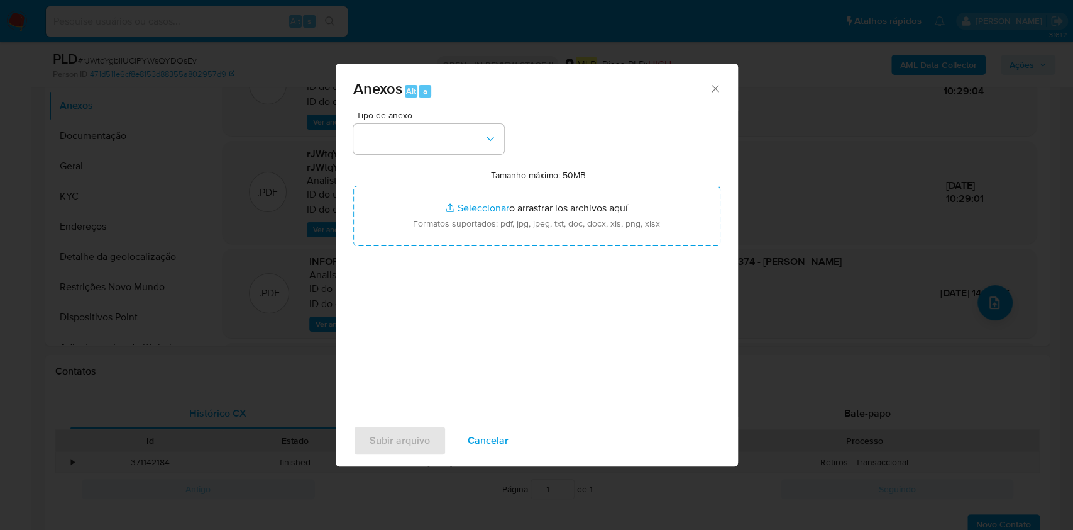
click at [261, 363] on div "Anexos Alt a Tipo de anexo Tamanho máximo: 50MB Seleccionar archivos Selecciona…" at bounding box center [536, 265] width 1073 height 530
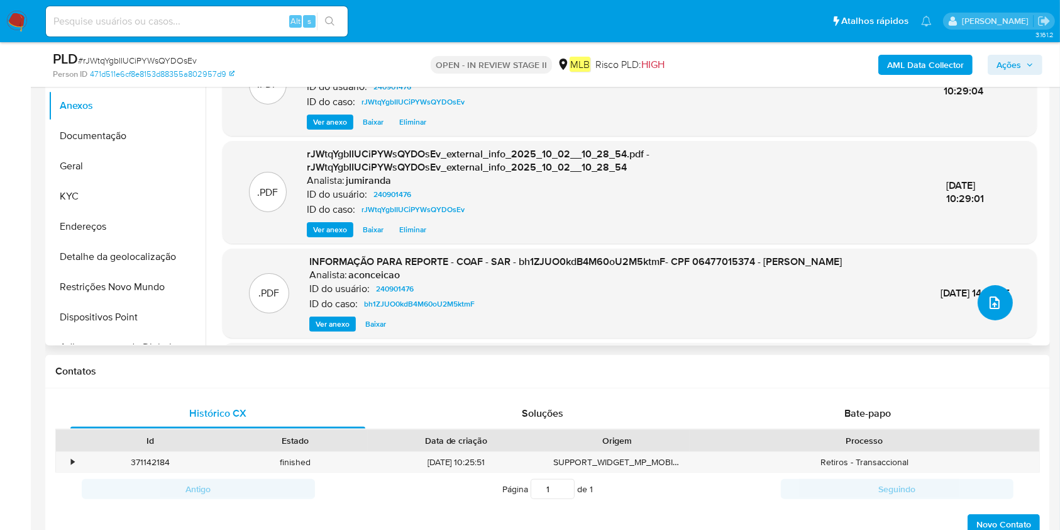
click at [994, 295] on span "upload-file" at bounding box center [994, 302] width 15 height 15
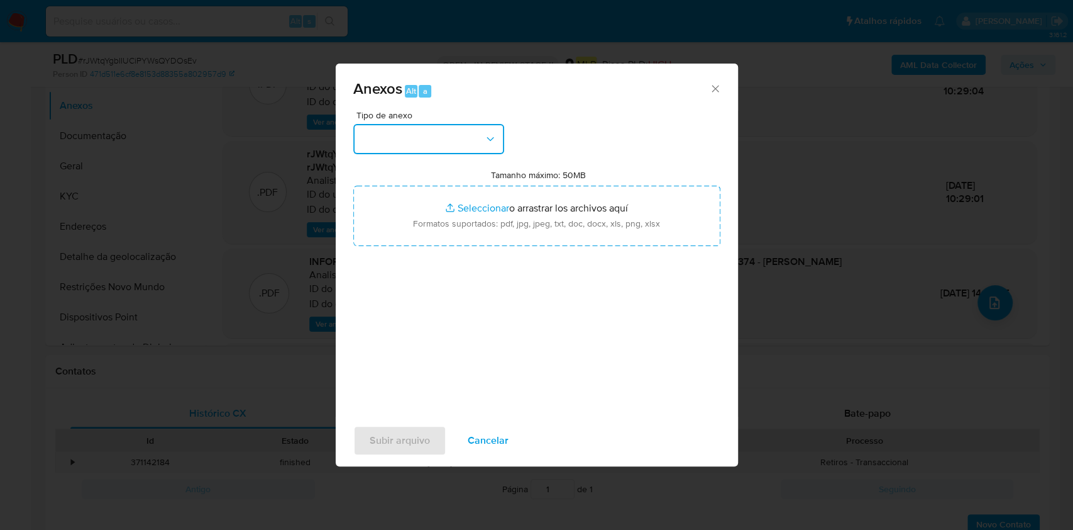
click at [431, 150] on button "button" at bounding box center [428, 139] width 151 height 30
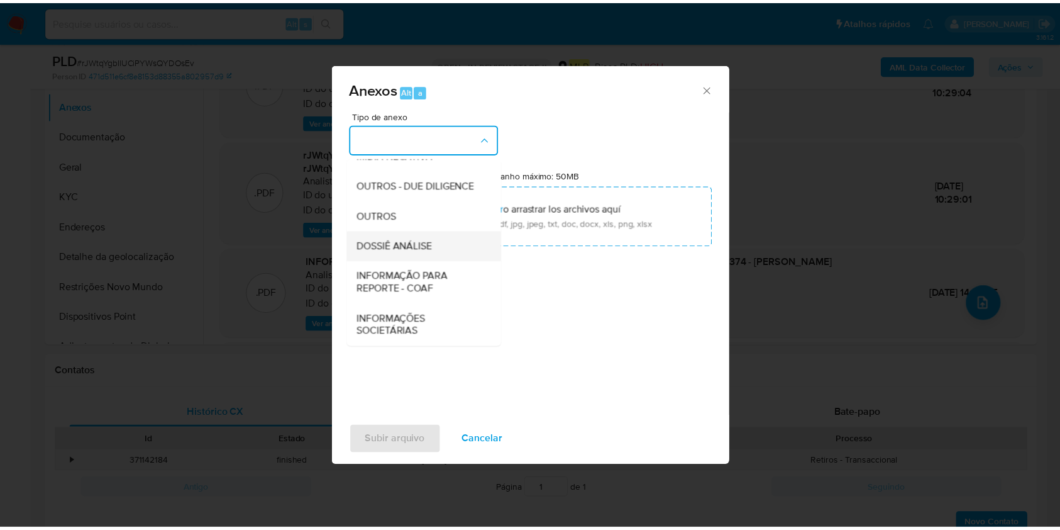
scroll to position [193, 0]
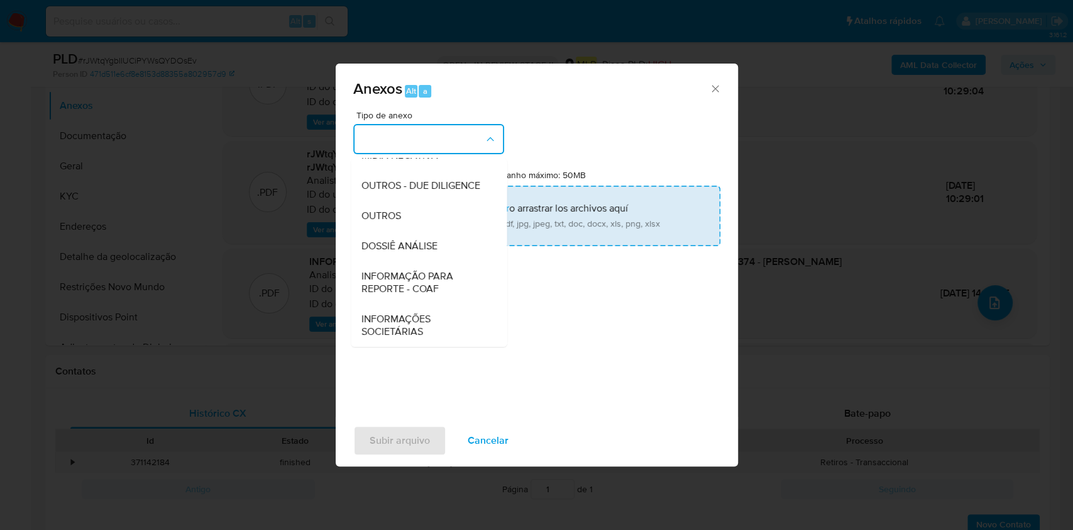
click at [418, 255] on div "DOSSIÊ ANÁLISE" at bounding box center [425, 246] width 128 height 30
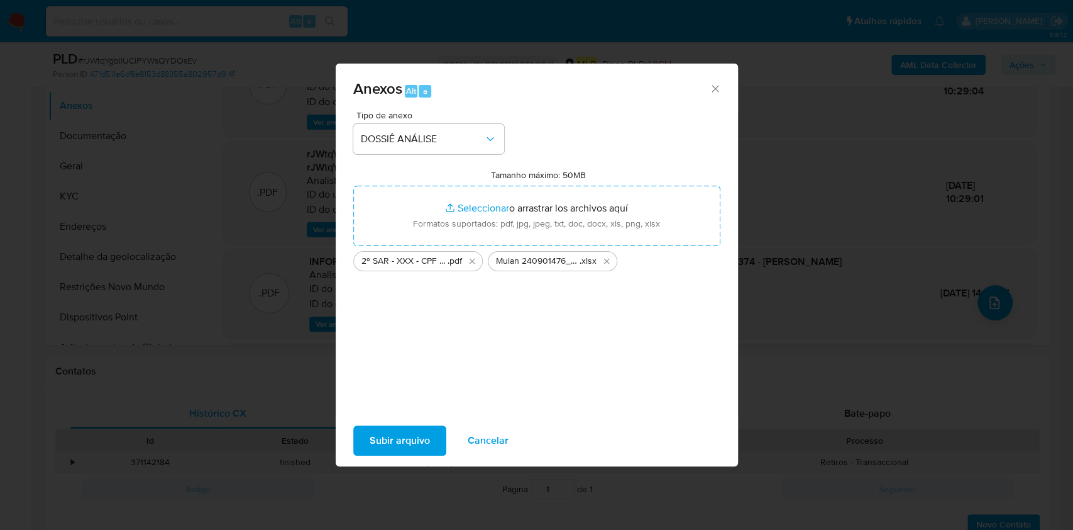
click at [413, 440] on span "Subir arquivo" at bounding box center [400, 440] width 60 height 28
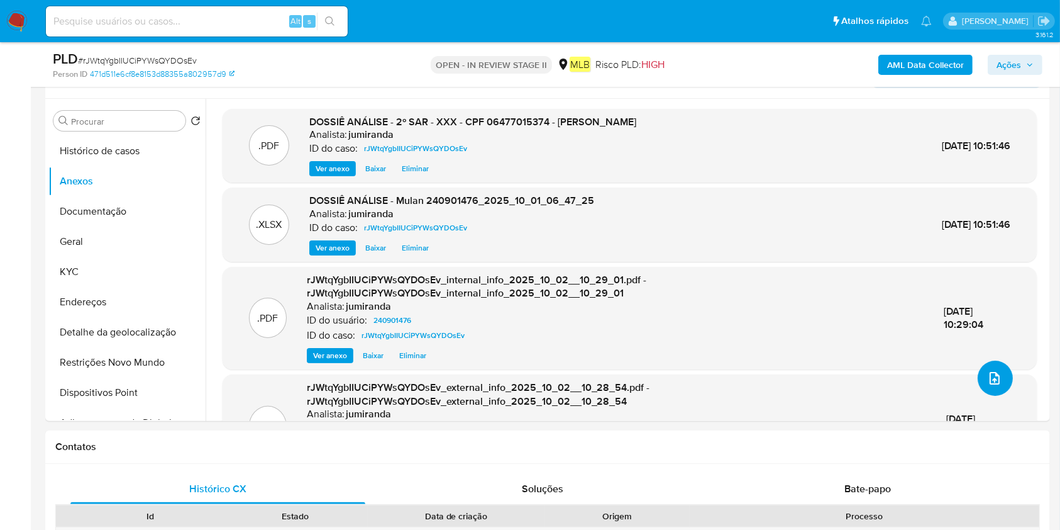
scroll to position [136, 0]
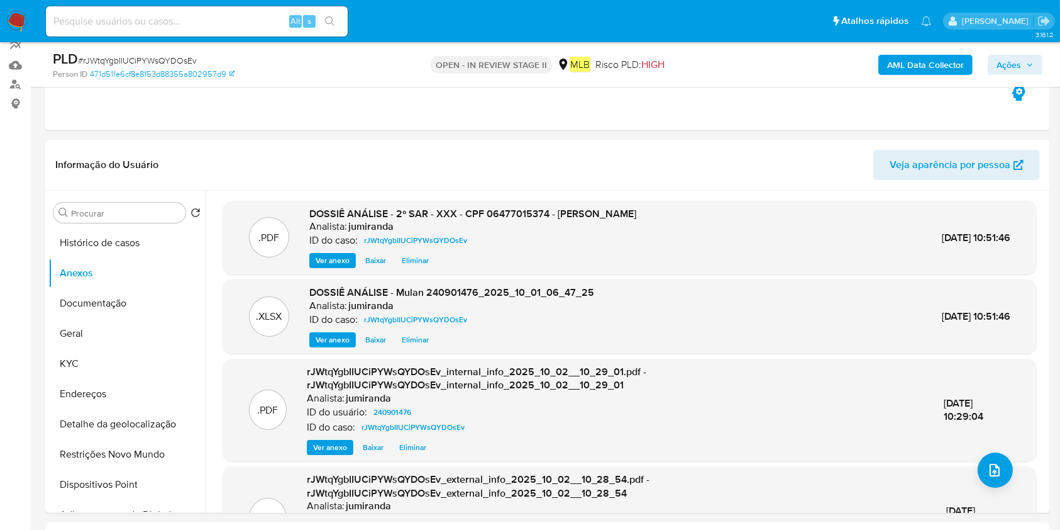
click at [1006, 63] on span "Ações" at bounding box center [1009, 65] width 25 height 20
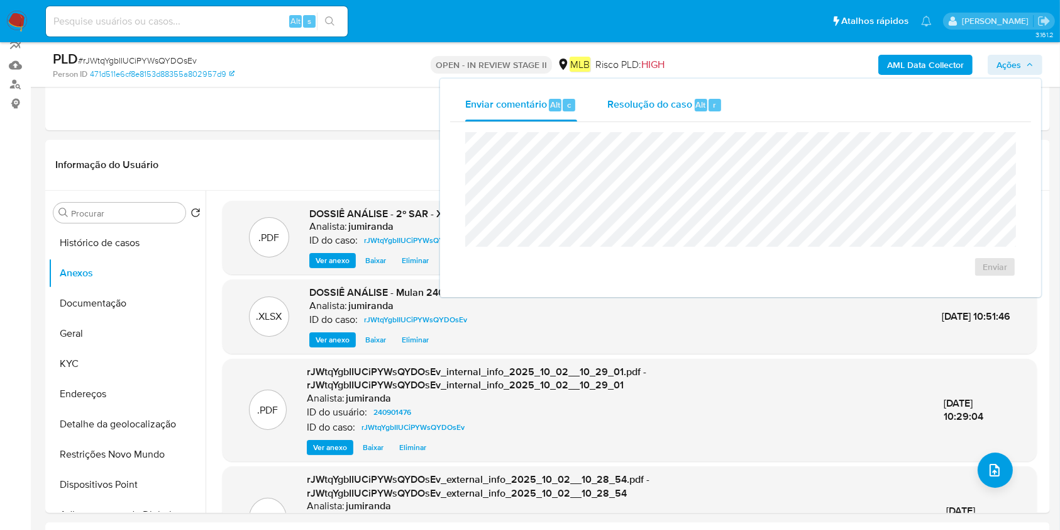
click at [691, 99] on div "Resolução do caso Alt r" at bounding box center [664, 105] width 115 height 33
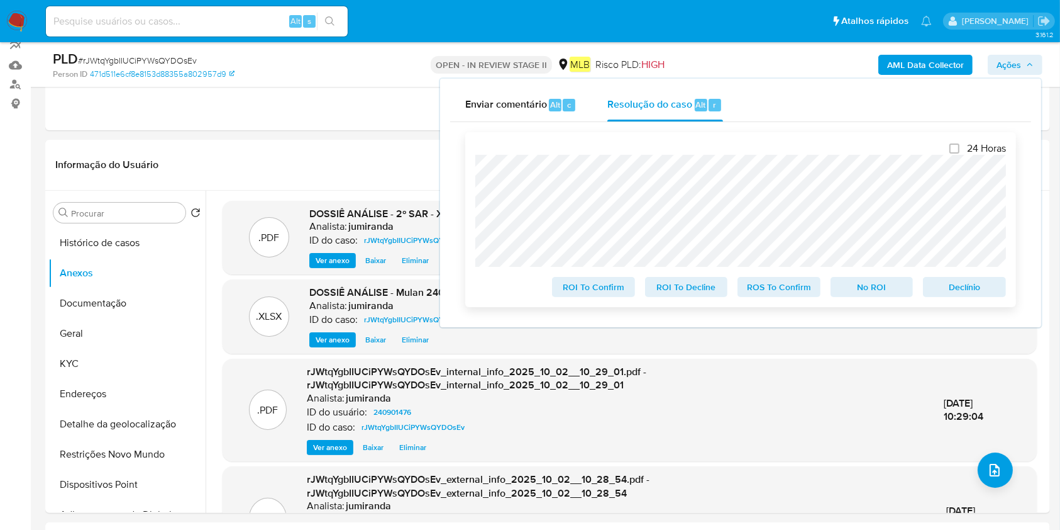
click at [785, 285] on span "ROS To Confirm" at bounding box center [778, 287] width 65 height 18
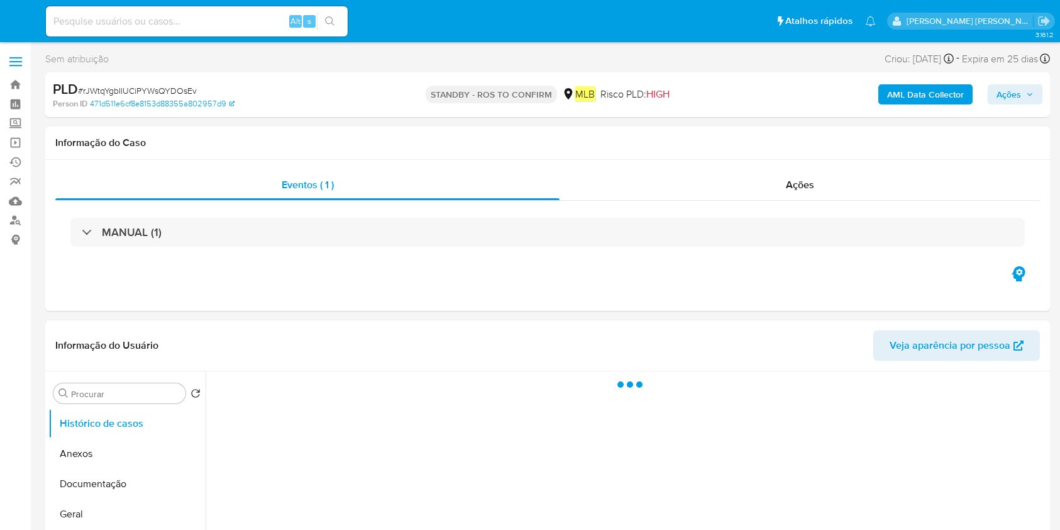
select select "10"
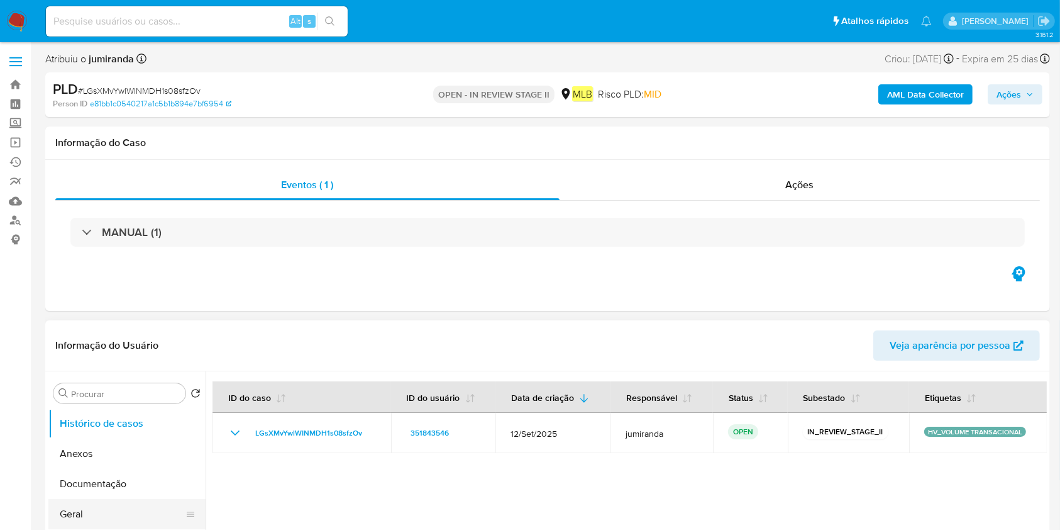
click at [115, 506] on button "Geral" at bounding box center [121, 514] width 147 height 30
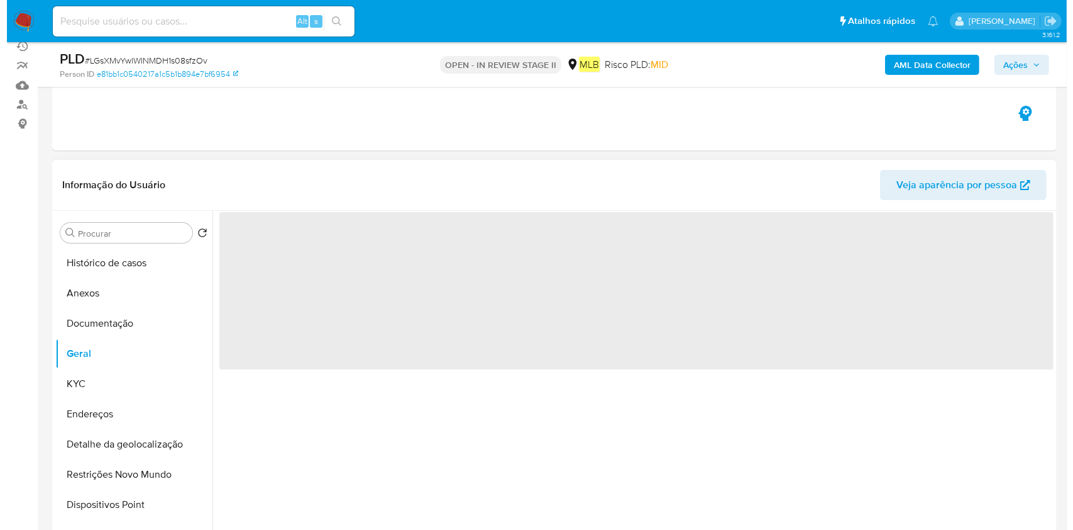
scroll to position [167, 0]
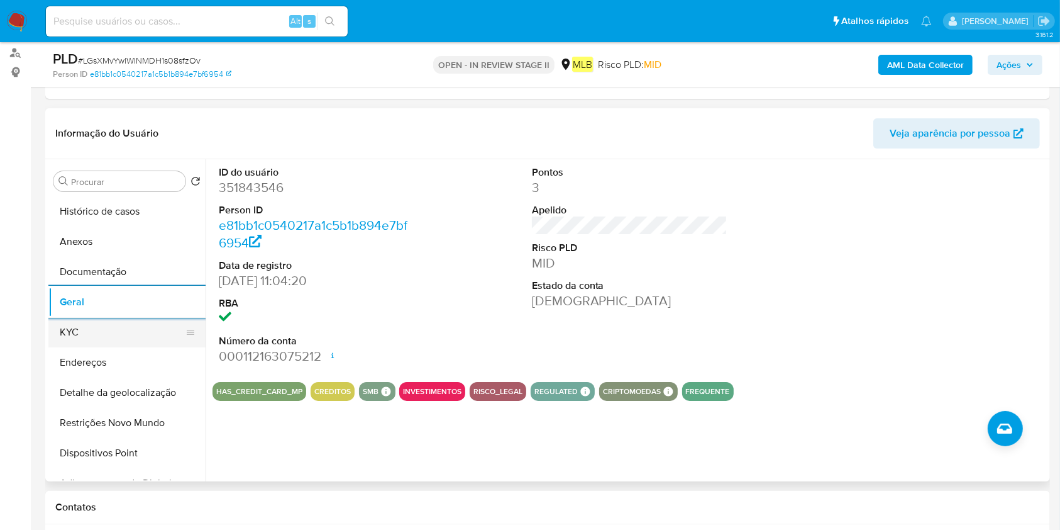
click at [111, 334] on button "KYC" at bounding box center [121, 332] width 147 height 30
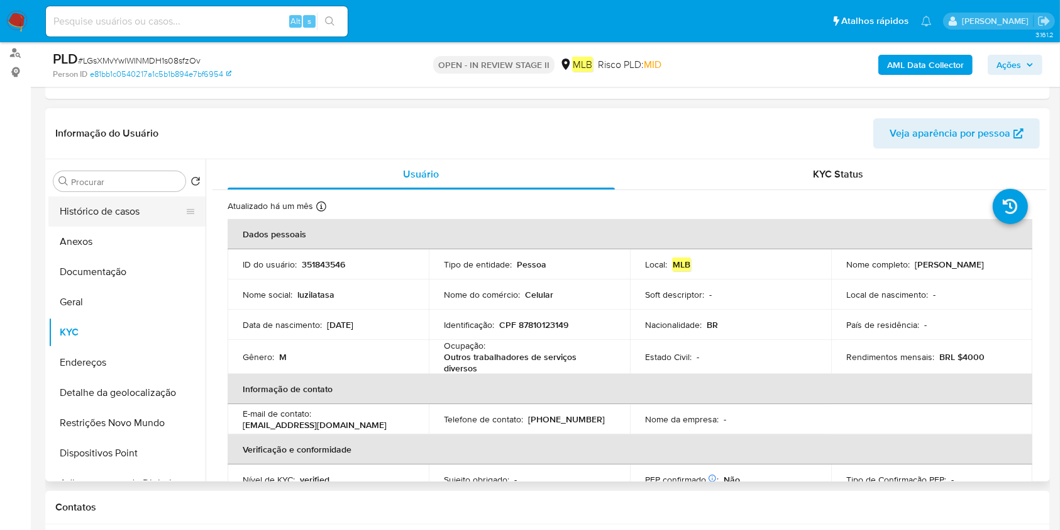
click at [130, 209] on button "Histórico de casos" at bounding box center [121, 211] width 147 height 30
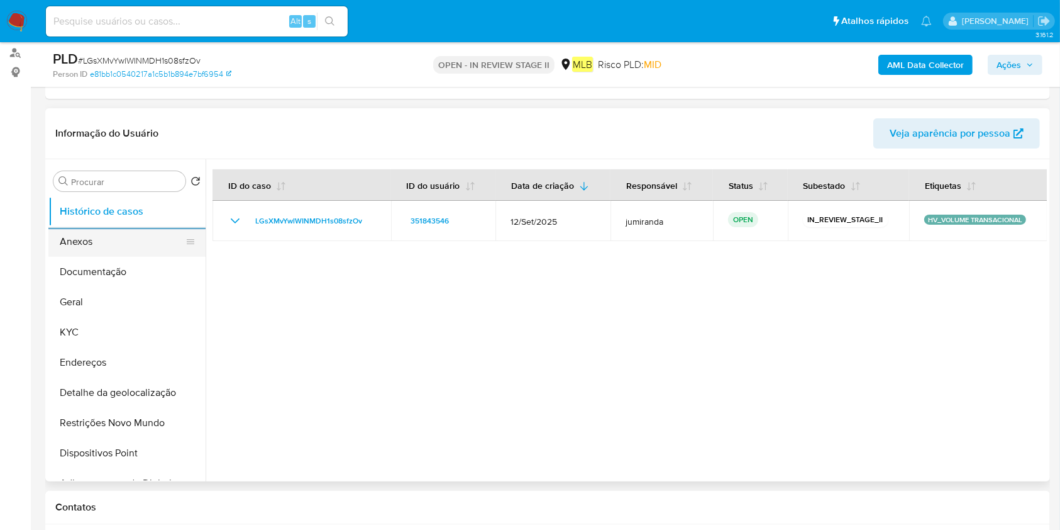
click at [140, 245] on button "Anexos" at bounding box center [121, 241] width 147 height 30
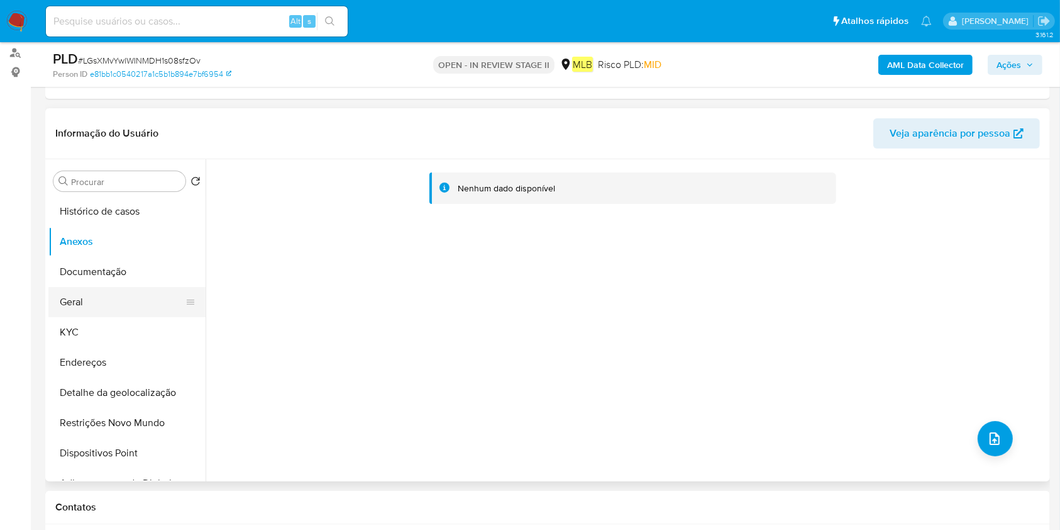
click at [105, 308] on button "Geral" at bounding box center [121, 302] width 147 height 30
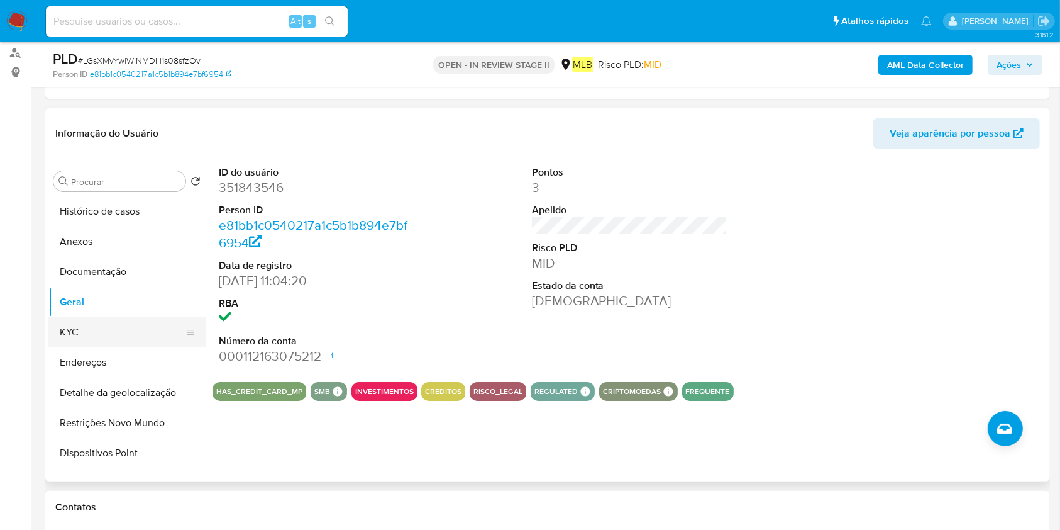
click at [106, 342] on button "KYC" at bounding box center [121, 332] width 147 height 30
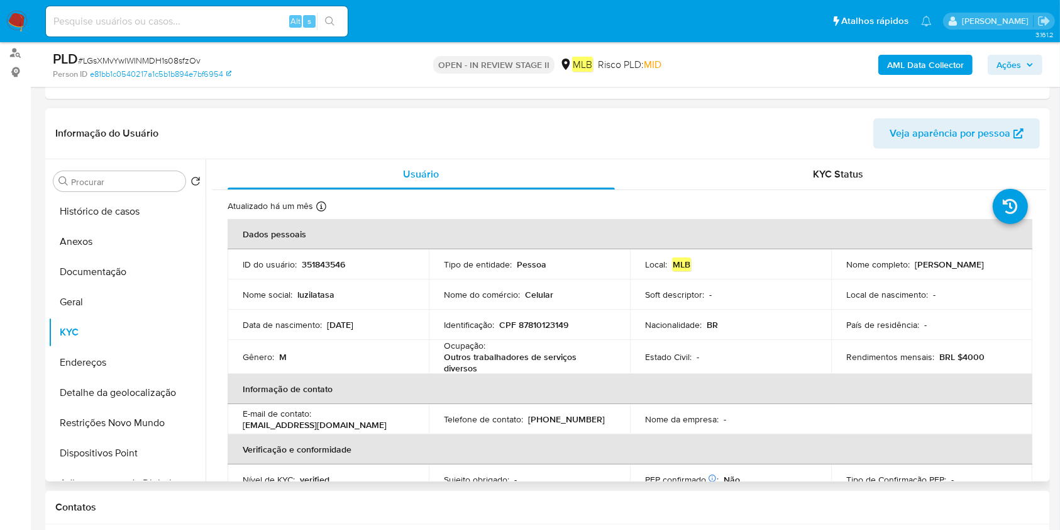
click at [515, 328] on p "CPF 87810123149" at bounding box center [533, 324] width 69 height 11
click at [513, 360] on p "Outros trabalhadores de serviços diversos" at bounding box center [527, 362] width 166 height 23
copy div "Ocupação : Outros trabalhadores de serviços diversos"
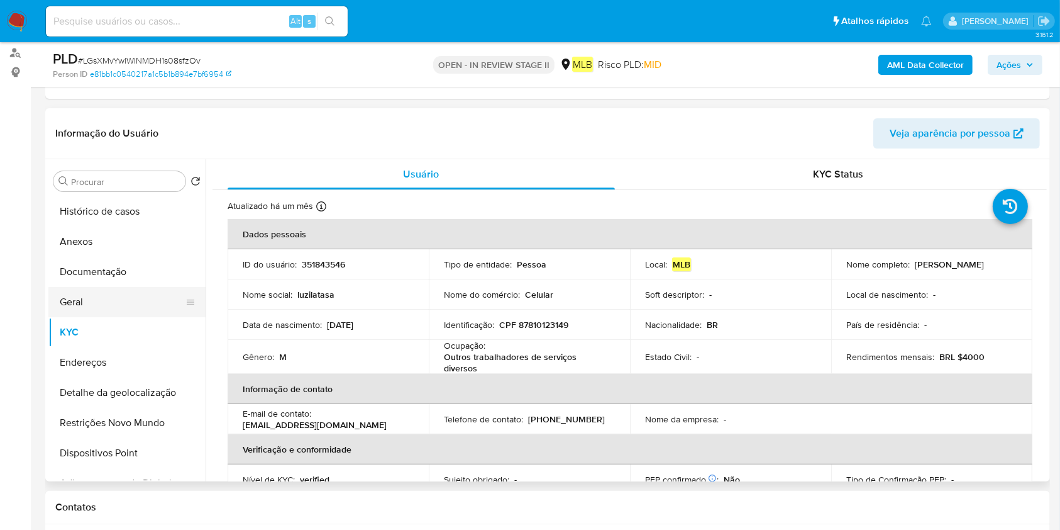
click at [101, 297] on button "Geral" at bounding box center [121, 302] width 147 height 30
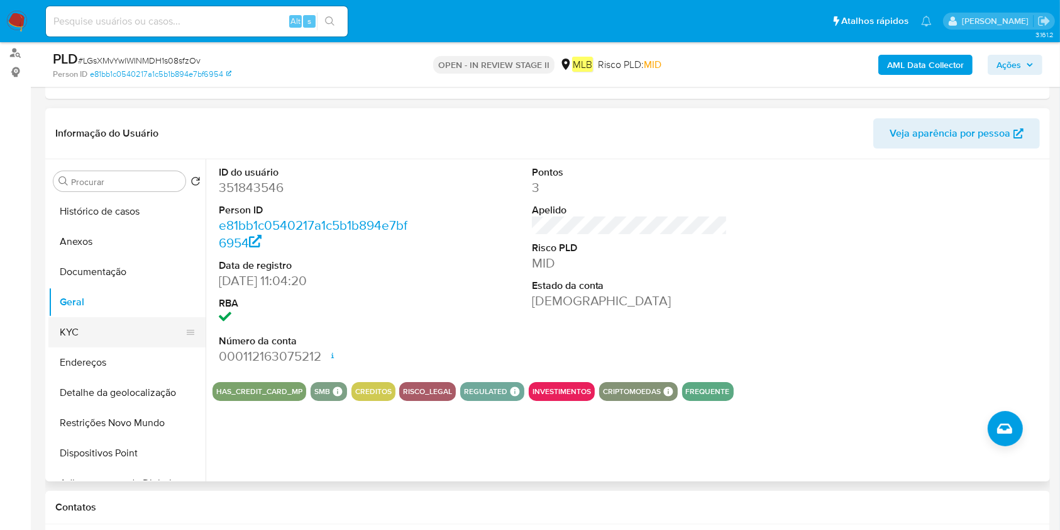
click at [114, 324] on button "KYC" at bounding box center [121, 332] width 147 height 30
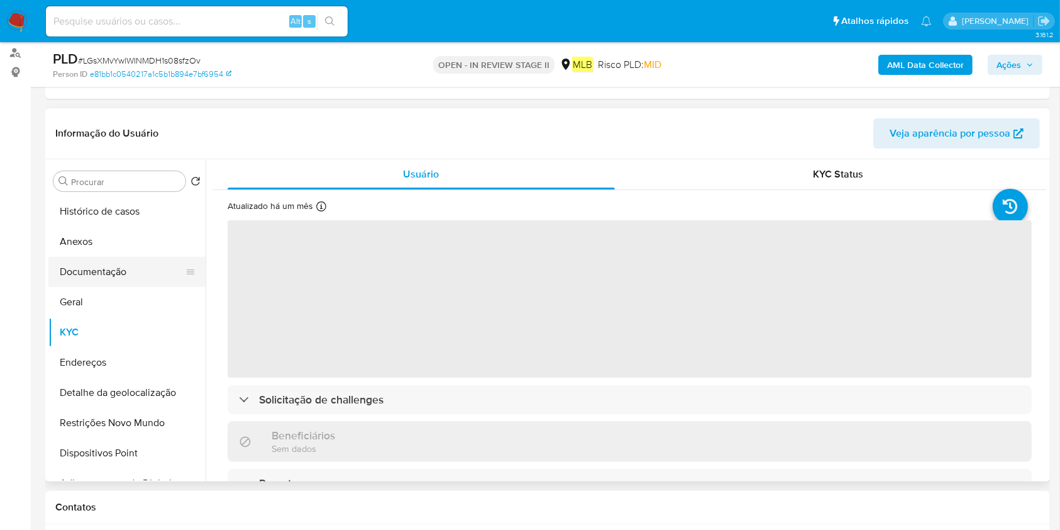
click at [134, 276] on button "Documentação" at bounding box center [121, 272] width 147 height 30
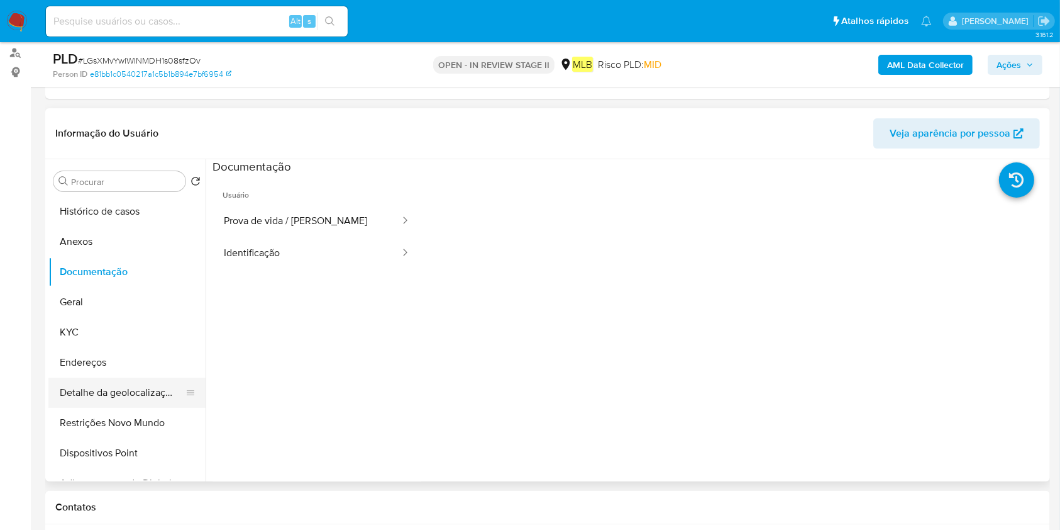
drag, startPoint x: 101, startPoint y: 418, endPoint x: 141, endPoint y: 377, distance: 56.9
click at [100, 418] on button "Restrições Novo Mundo" at bounding box center [126, 423] width 157 height 30
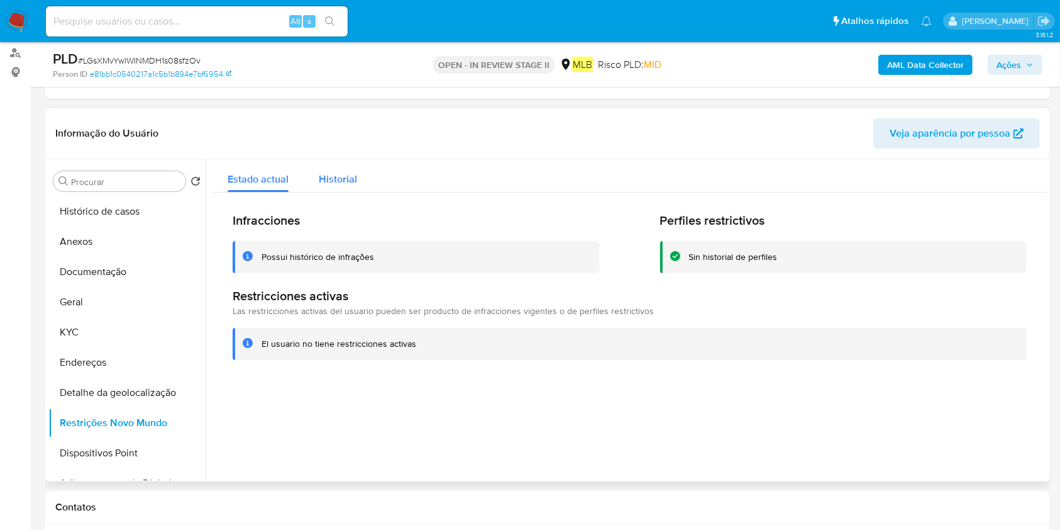
click at [327, 179] on span "Historial" at bounding box center [338, 179] width 38 height 14
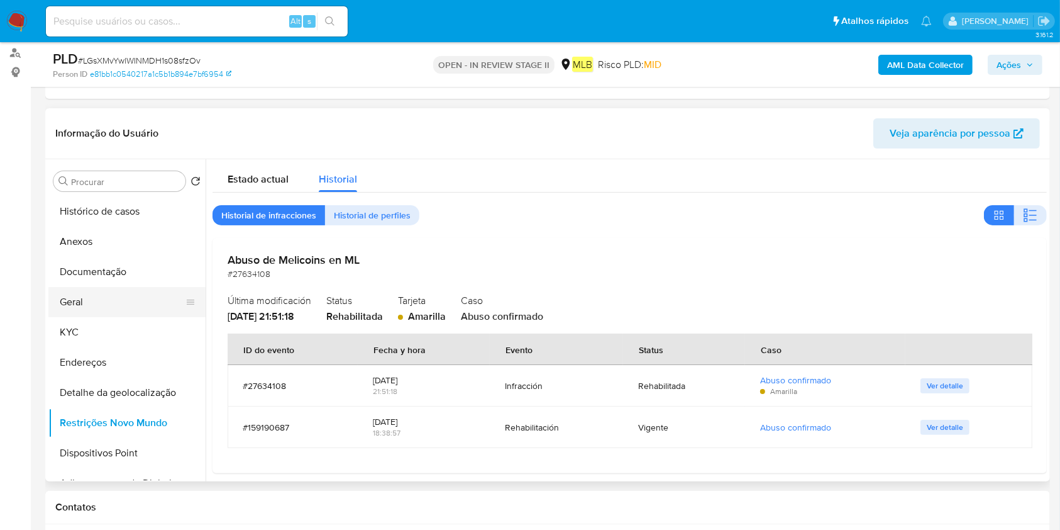
click at [117, 296] on button "Geral" at bounding box center [121, 302] width 147 height 30
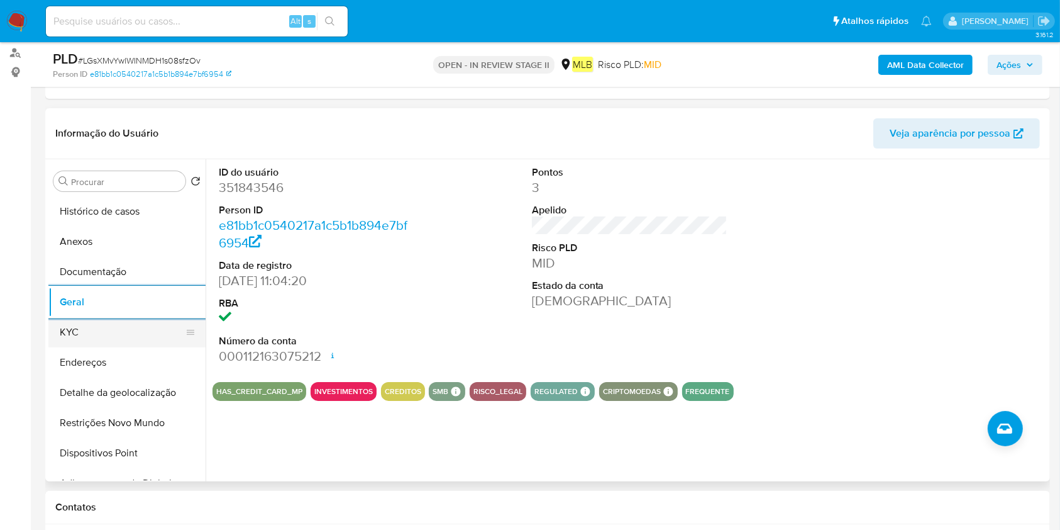
click at [130, 319] on button "KYC" at bounding box center [121, 332] width 147 height 30
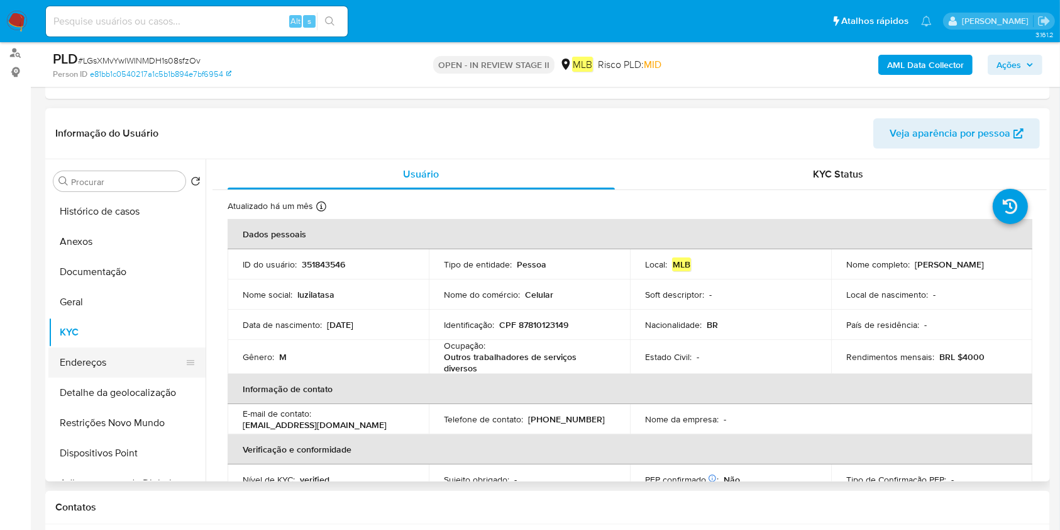
drag, startPoint x: 121, startPoint y: 362, endPoint x: 171, endPoint y: 366, distance: 49.9
click at [118, 366] on button "Endereços" at bounding box center [121, 362] width 147 height 30
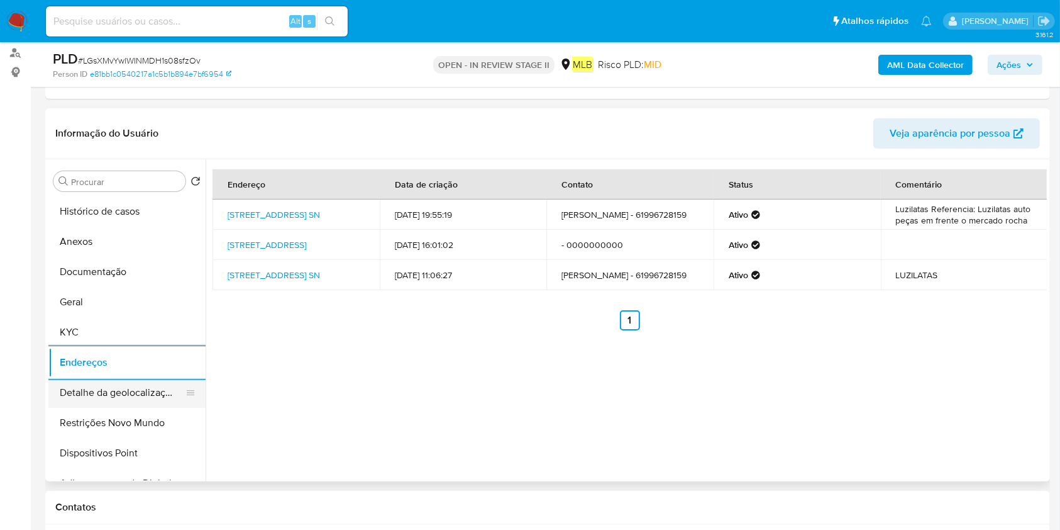
click at [111, 383] on button "Detalhe da geolocalização" at bounding box center [121, 392] width 147 height 30
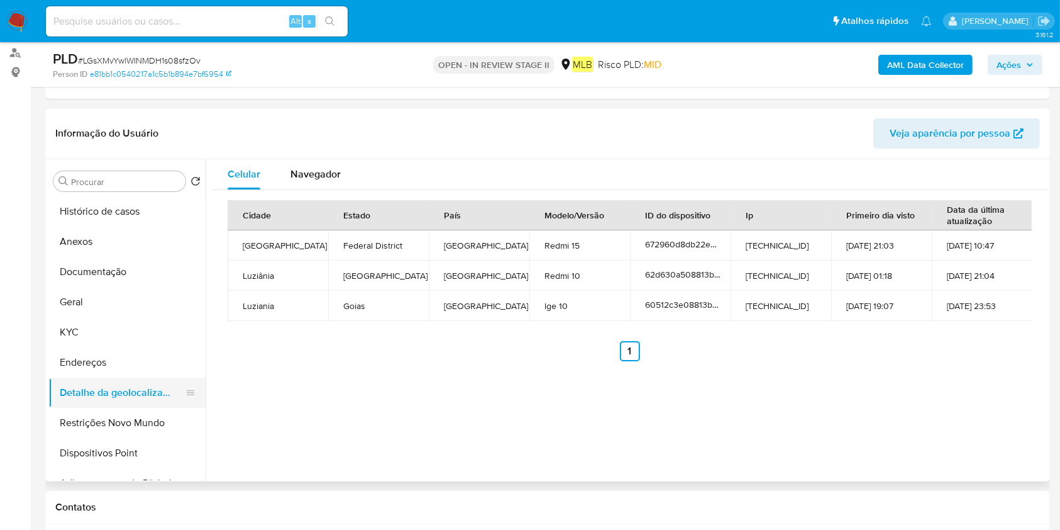
click at [87, 403] on button "Detalhe da geolocalização" at bounding box center [121, 392] width 147 height 30
drag, startPoint x: 138, startPoint y: 420, endPoint x: 179, endPoint y: 431, distance: 42.4
click at [138, 421] on button "Restrições Novo Mundo" at bounding box center [121, 423] width 147 height 30
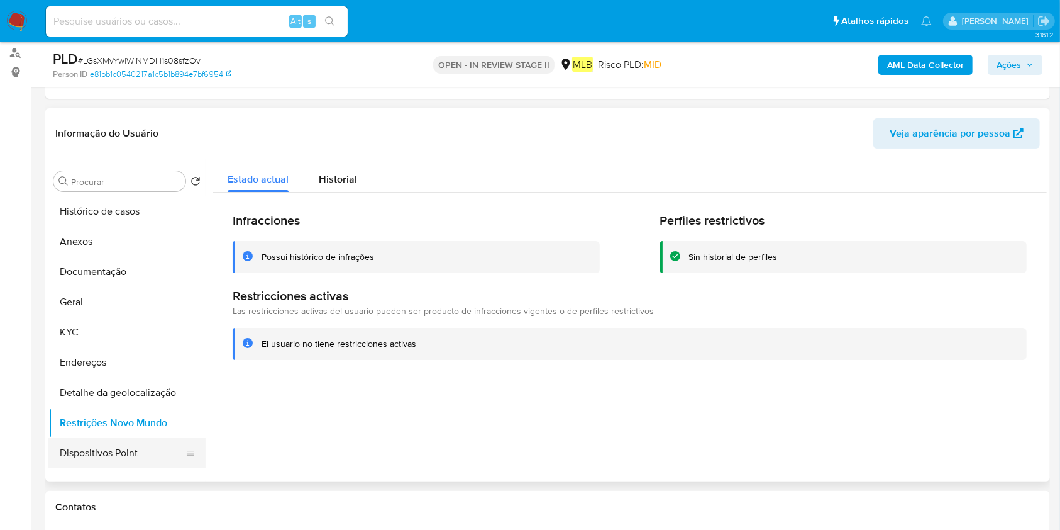
click at [94, 446] on button "Dispositivos Point" at bounding box center [121, 453] width 147 height 30
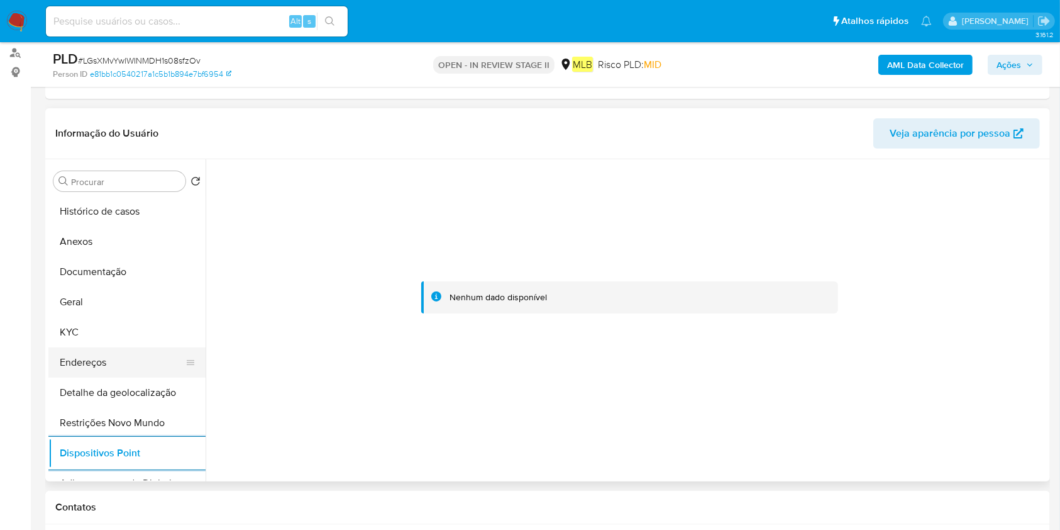
click at [97, 371] on button "Endereços" at bounding box center [121, 362] width 147 height 30
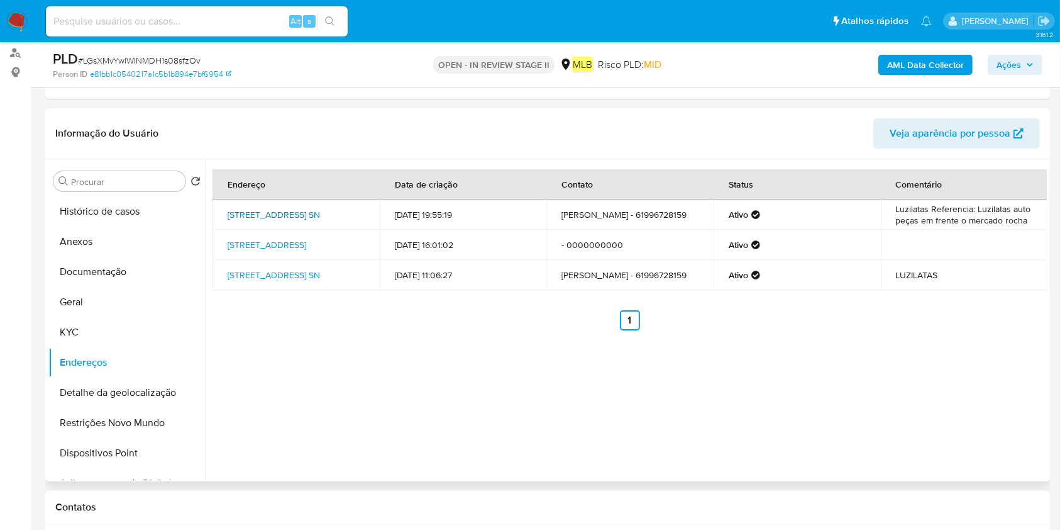
drag, startPoint x: 222, startPoint y: 204, endPoint x: 323, endPoint y: 215, distance: 101.9
click at [323, 215] on td "Rua 20 Quadra 55 Lote N Luzilatas Sn, Jardim Abc De Goias, Goiás, 72899000, Bra…" at bounding box center [296, 214] width 167 height 30
copy link "Rua 20 Quadra 55 Lote N Luzilatas Sn, Jardim Abc De Goias"
click at [72, 236] on button "Anexos" at bounding box center [121, 241] width 147 height 30
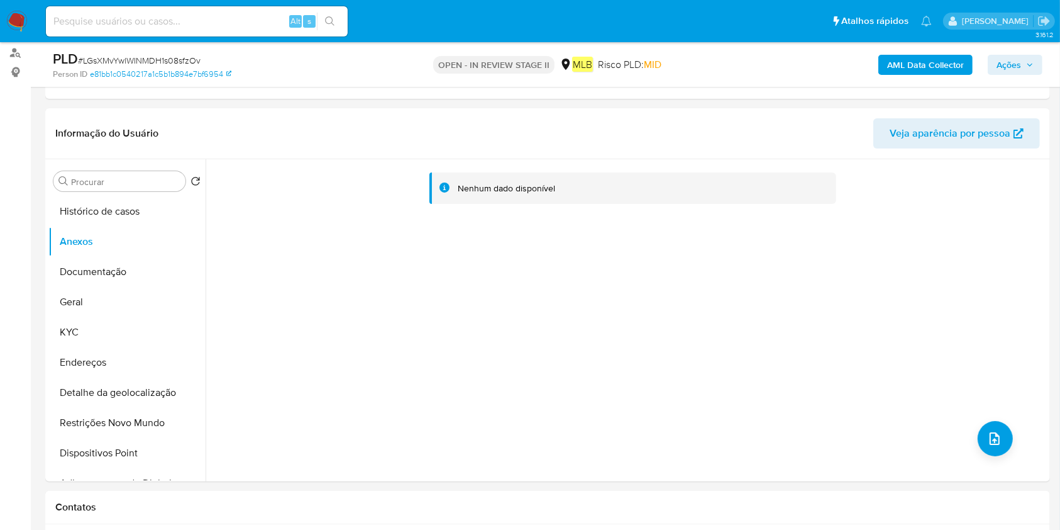
click at [921, 60] on b "AML Data Collector" at bounding box center [925, 65] width 77 height 20
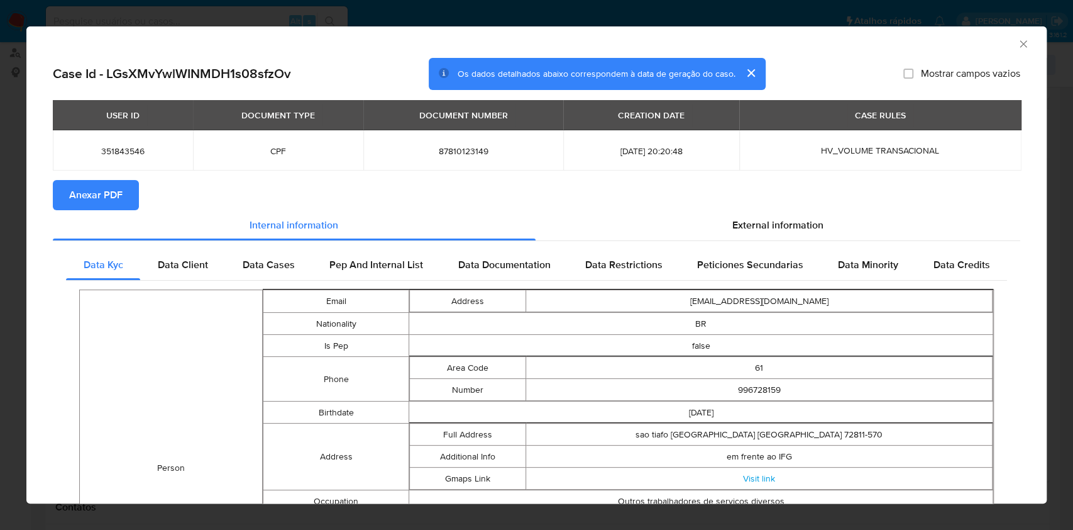
click at [97, 197] on span "Anexar PDF" at bounding box center [95, 195] width 53 height 28
click at [1017, 43] on icon "Fechar a janela" at bounding box center [1023, 44] width 13 height 13
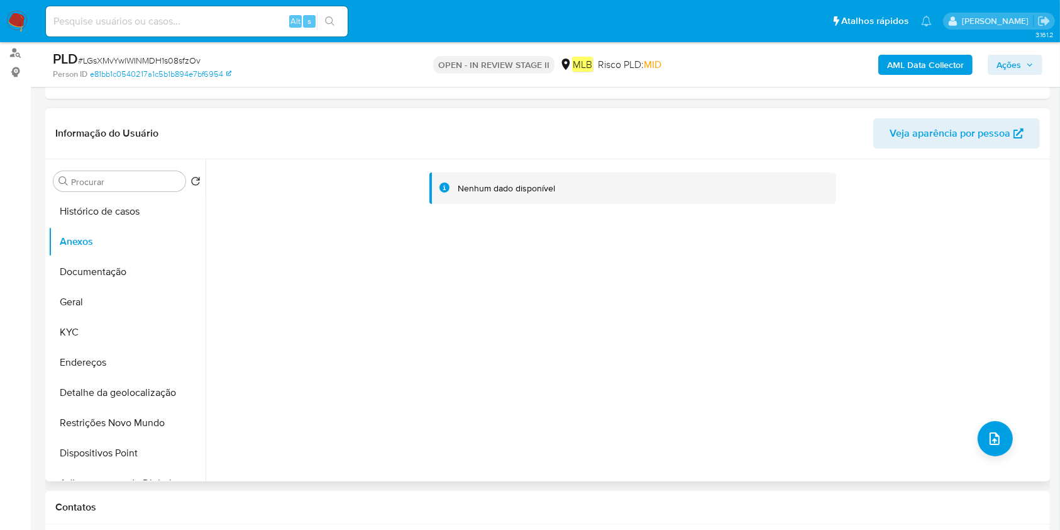
click at [1007, 430] on div "Nenhum dado disponível" at bounding box center [626, 320] width 841 height 322
click at [995, 440] on icon "upload-file" at bounding box center [994, 438] width 15 height 15
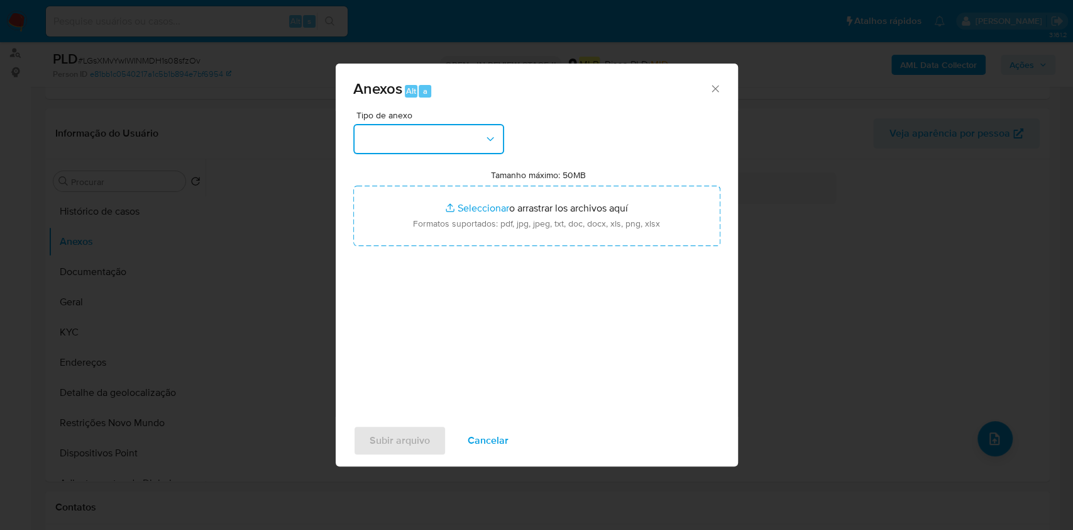
click at [389, 131] on button "button" at bounding box center [428, 139] width 151 height 30
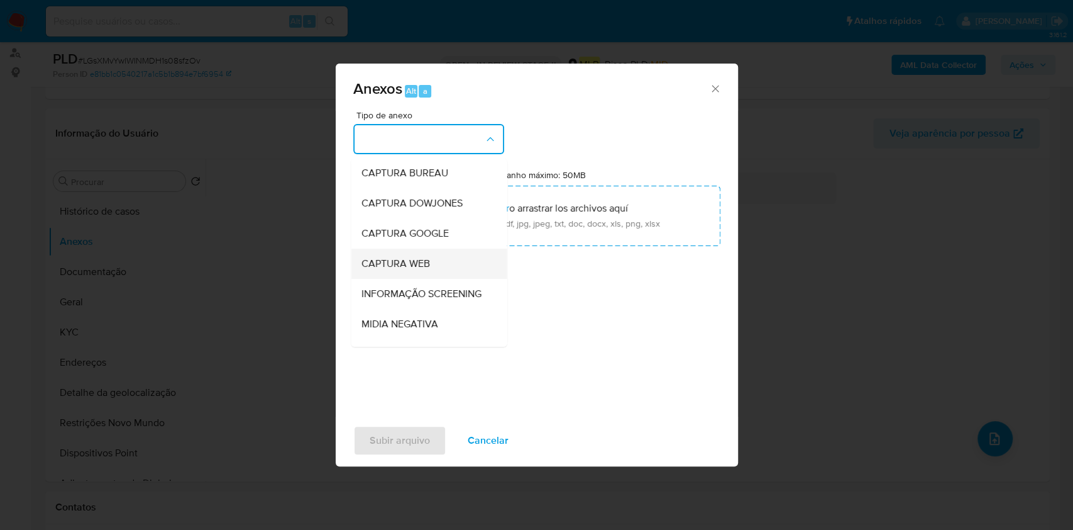
scroll to position [193, 0]
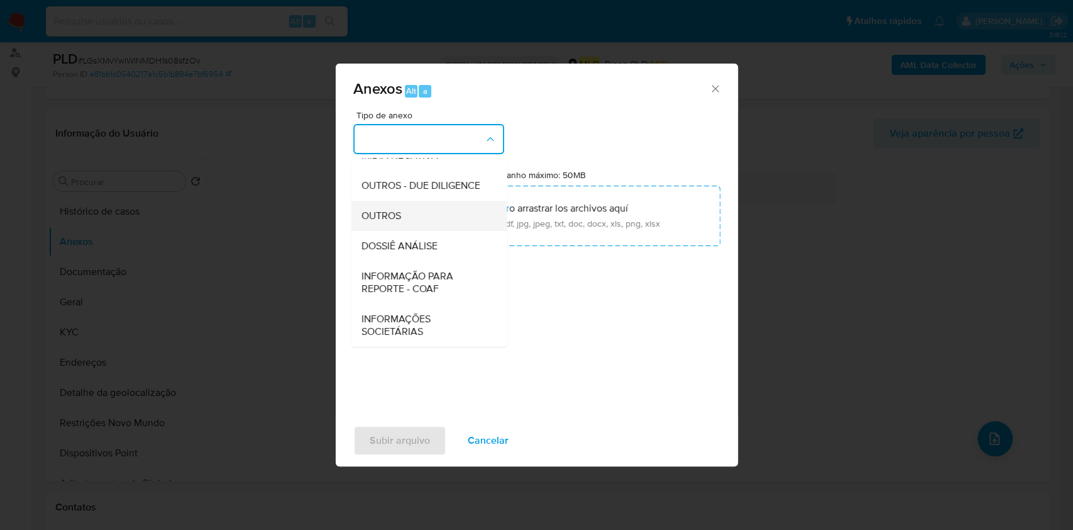
click at [417, 212] on div "OUTROS" at bounding box center [425, 216] width 128 height 30
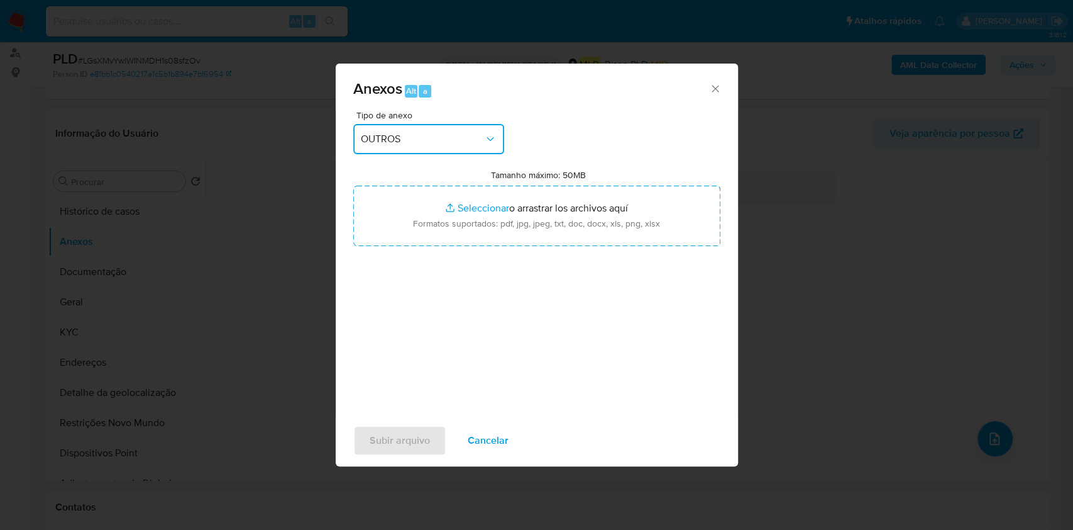
click at [362, 133] on span "OUTROS" at bounding box center [422, 139] width 123 height 13
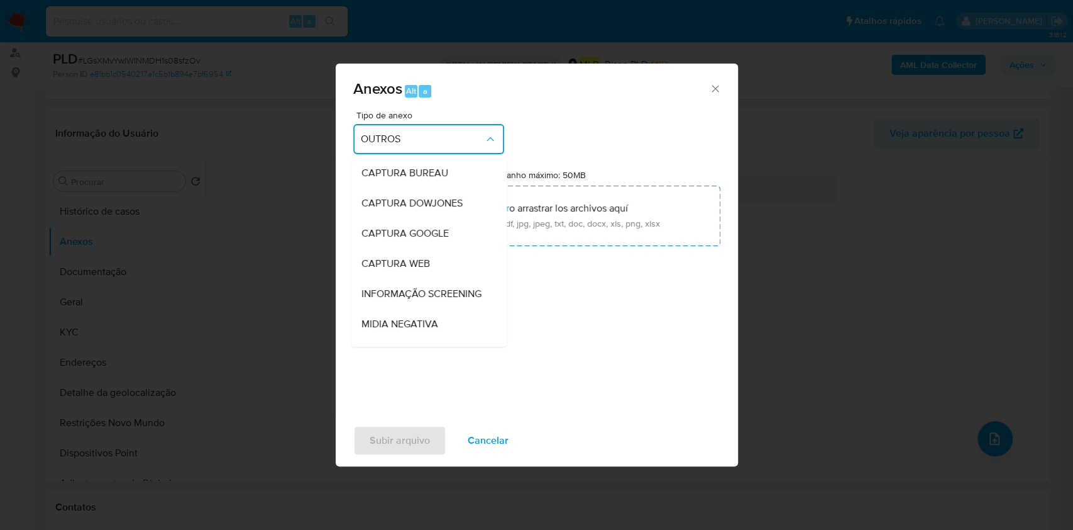
scroll to position [157, 0]
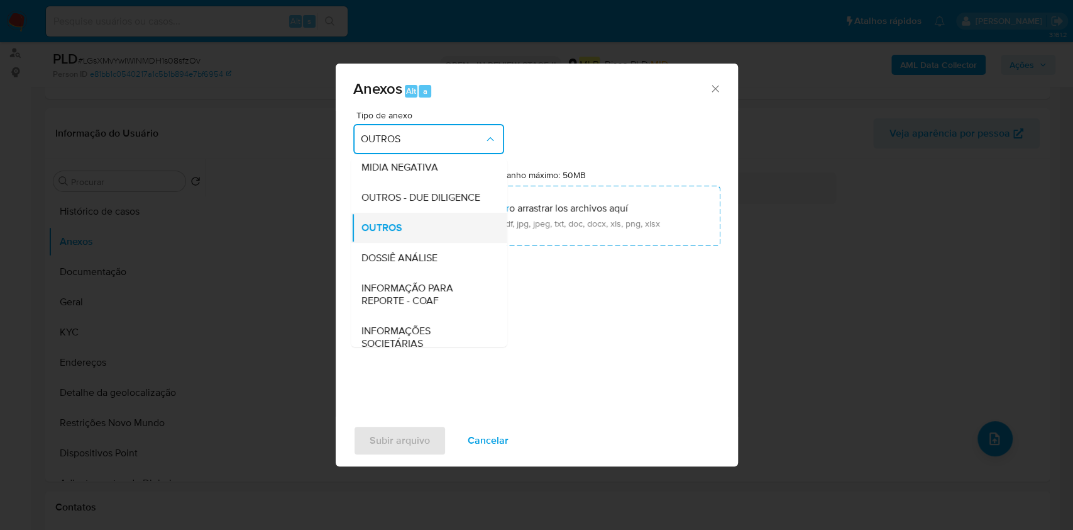
click at [419, 243] on div "OUTROS" at bounding box center [425, 228] width 128 height 30
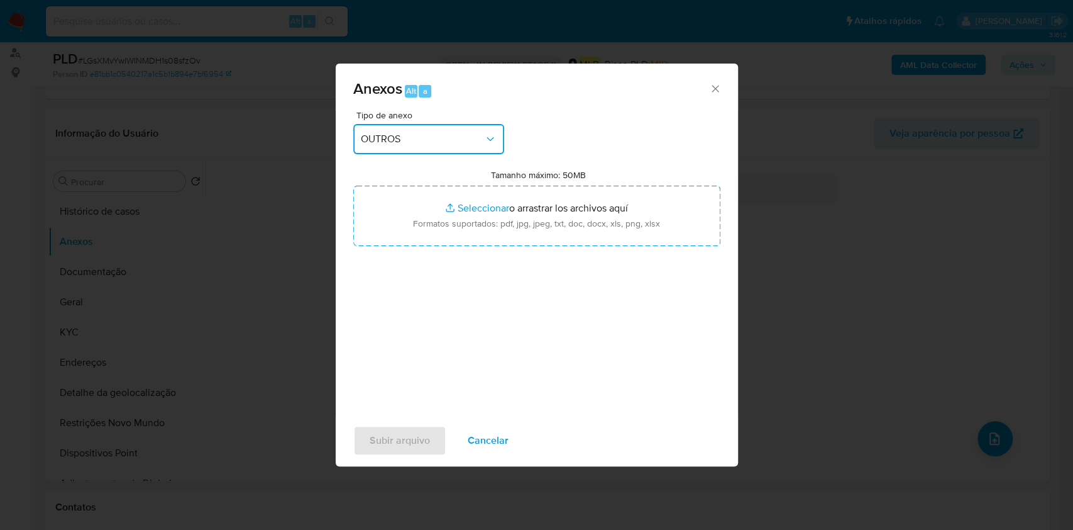
click at [405, 150] on button "OUTROS" at bounding box center [428, 139] width 151 height 30
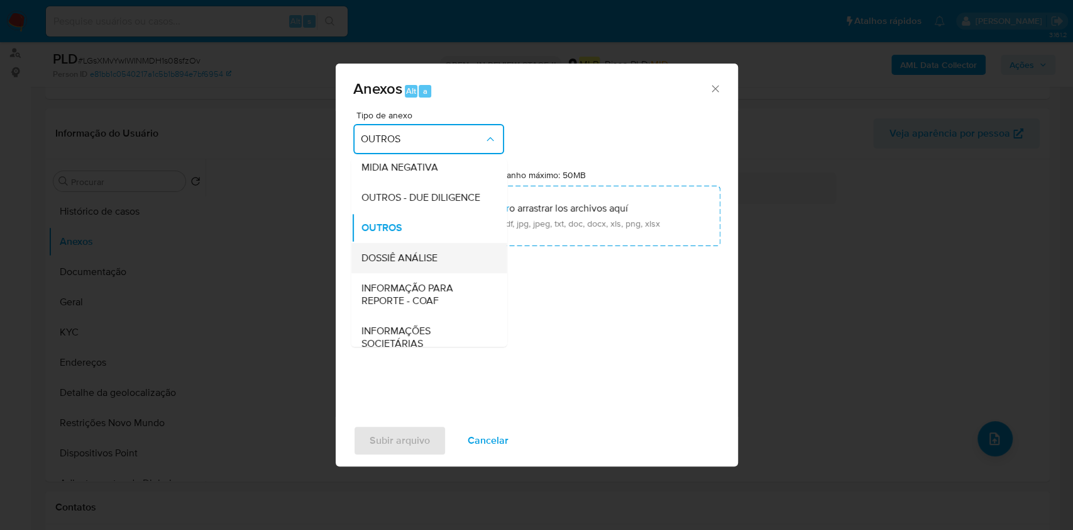
click at [385, 273] on div "DOSSIÊ ANÁLISE" at bounding box center [425, 258] width 128 height 30
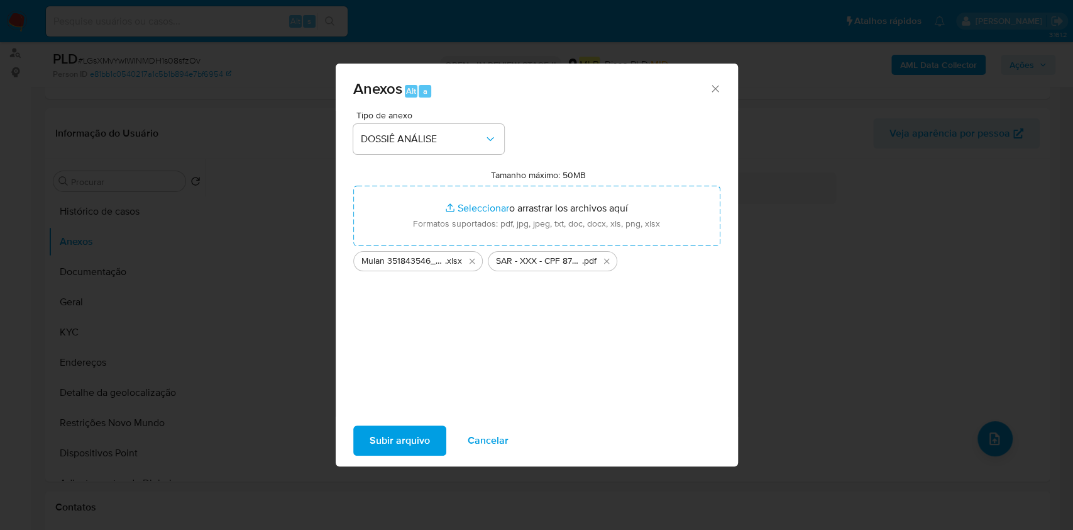
drag, startPoint x: 500, startPoint y: 213, endPoint x: 409, endPoint y: 440, distance: 244.4
click at [409, 440] on span "Subir arquivo" at bounding box center [400, 440] width 60 height 28
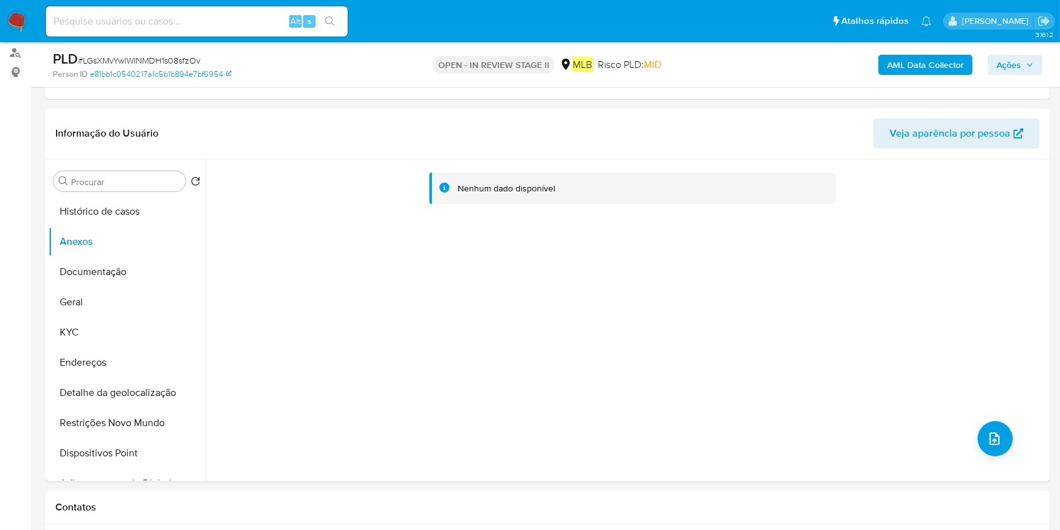
click at [994, 59] on button "Ações" at bounding box center [1015, 65] width 55 height 20
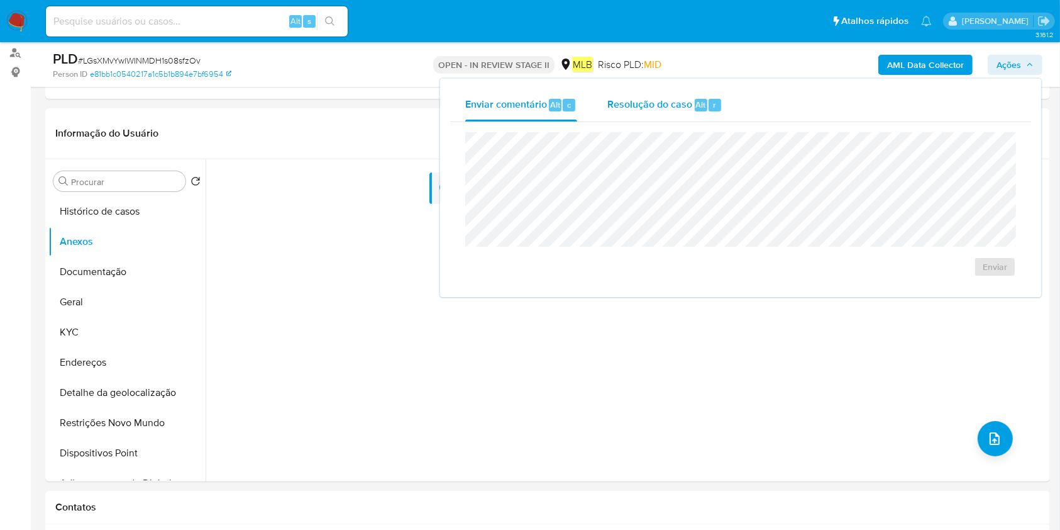
click at [699, 115] on div "Resolução do caso Alt r" at bounding box center [664, 105] width 115 height 33
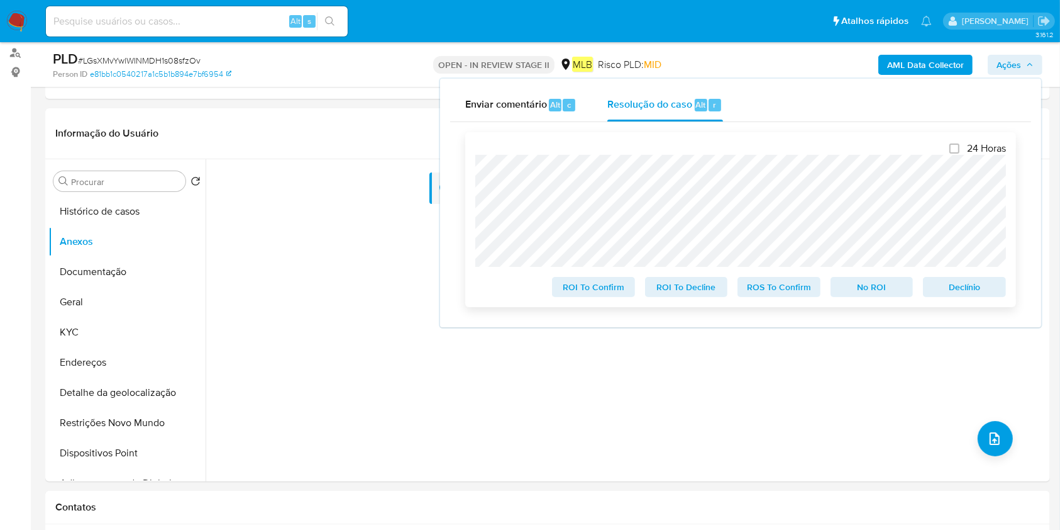
click at [781, 283] on span "ROS To Confirm" at bounding box center [778, 287] width 65 height 18
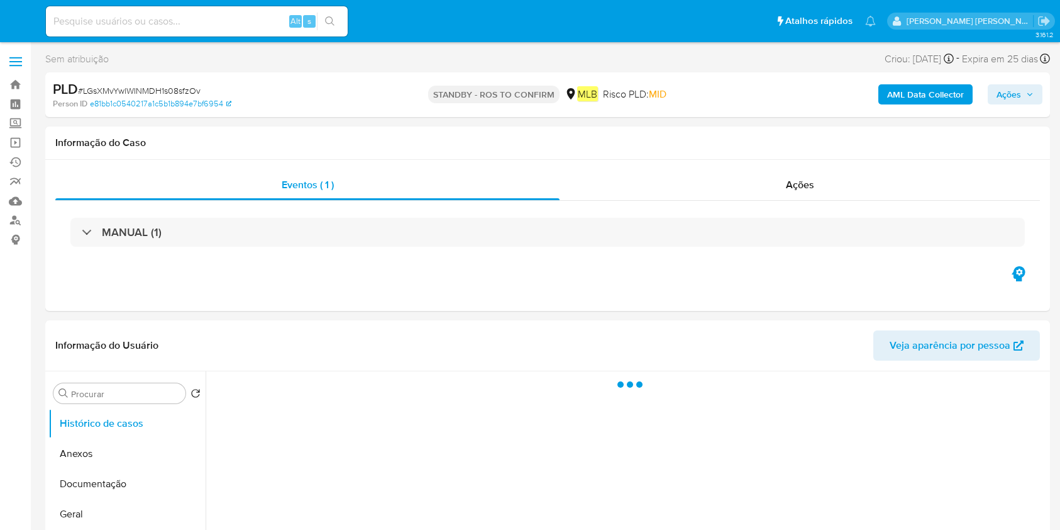
select select "10"
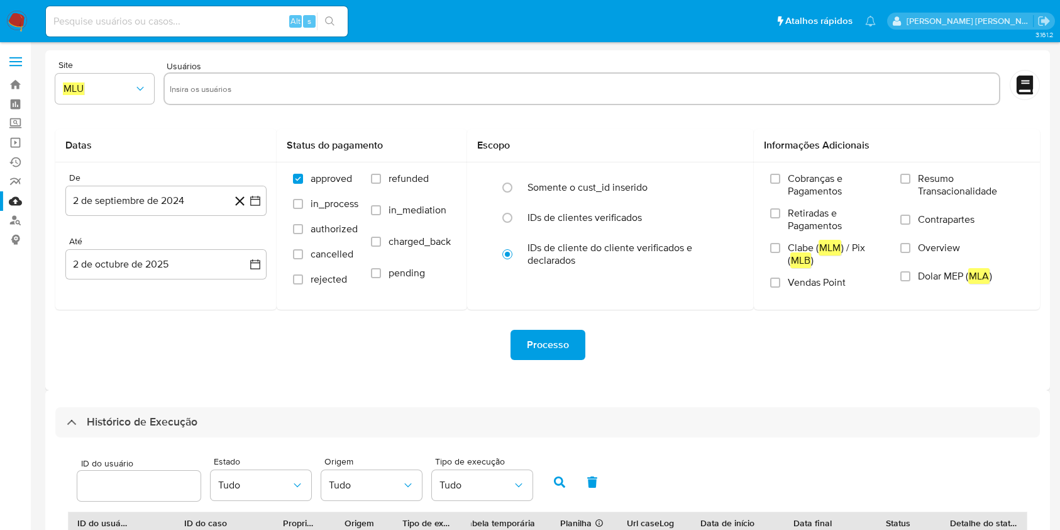
select select "10"
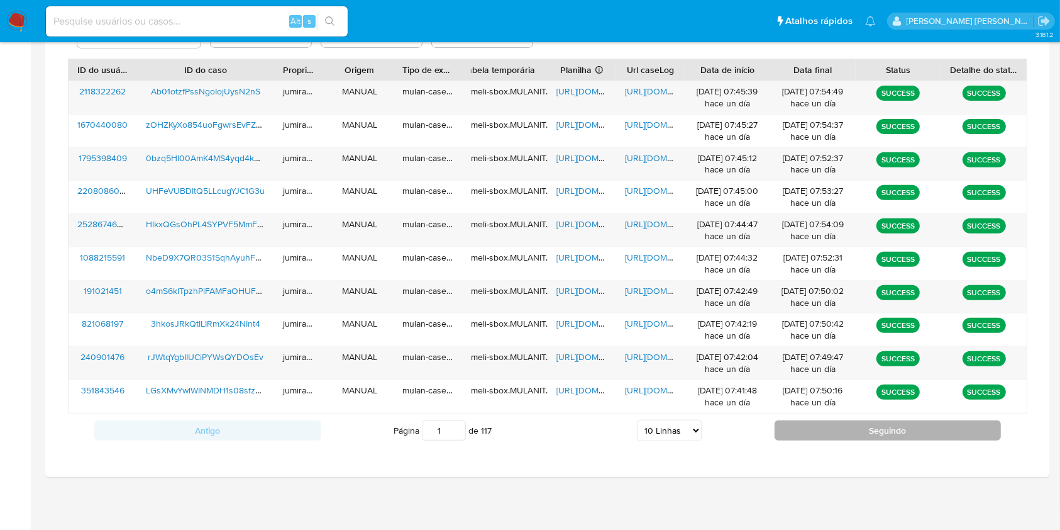
click at [814, 432] on button "Seguindo" at bounding box center [888, 430] width 227 height 20
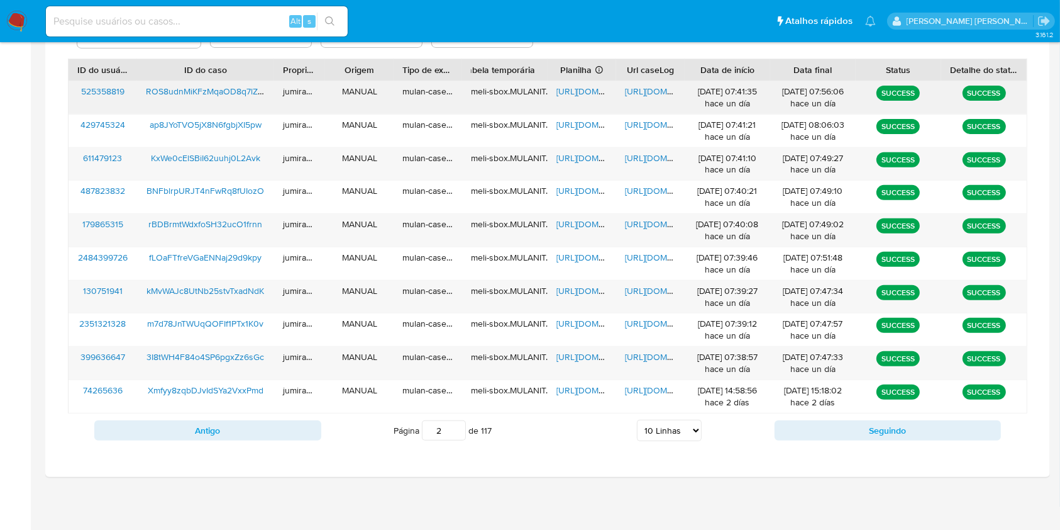
click at [589, 97] on span "https://docs.google.com/spreadsheets/d/1jFSiWZbsjl3A8mLDoegEsXK8Lmpbdg8gMjgarBq…" at bounding box center [600, 91] width 87 height 13
click at [644, 84] on div "https://docs.google.com/document/d/1Ap3yBOO7ee3qP_ohhNyu1RXJbWj0Y1OOD7d8-Bn71sE…" at bounding box center [650, 97] width 69 height 33
click at [665, 91] on span "https://docs.google.com/document/d/1Ap3yBOO7ee3qP_ohhNyu1RXJbWj0Y1OOD7d8-Bn71sE…" at bounding box center [668, 91] width 87 height 13
click at [221, 91] on span "ROS8udnMiKFzMqaOD8q7lZBT" at bounding box center [207, 91] width 123 height 13
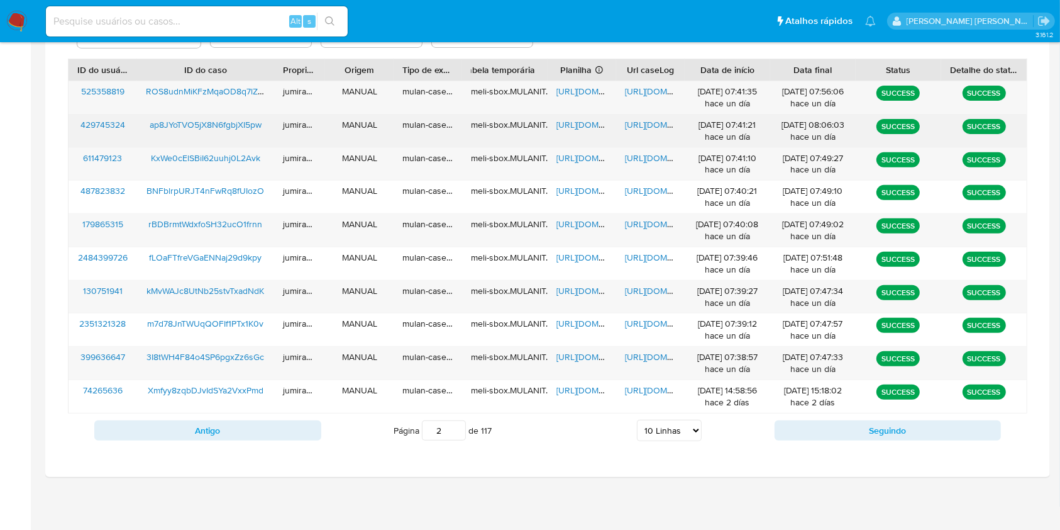
click at [253, 139] on div "ap8JYoTVO5jX8N6fgbjXI5pw" at bounding box center [205, 130] width 137 height 33
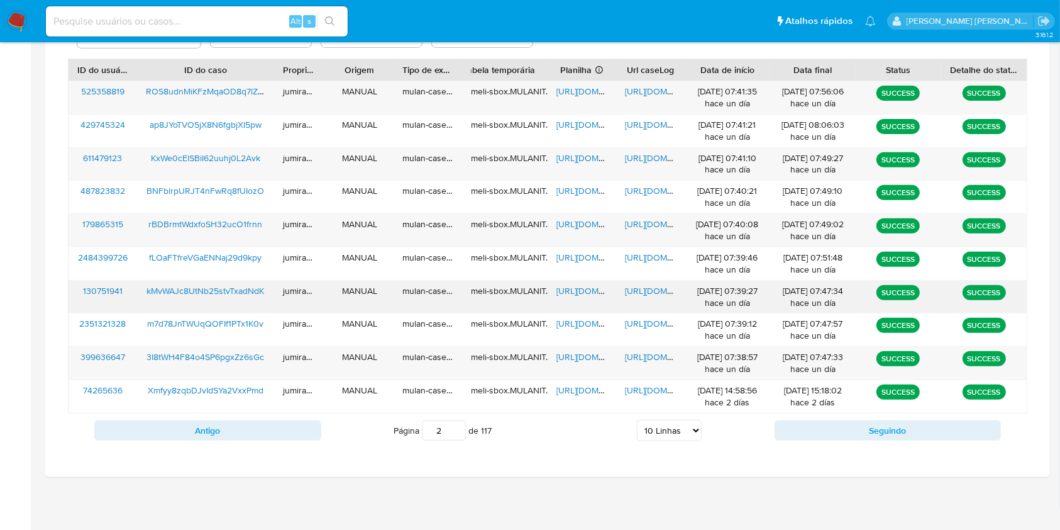
click at [213, 297] on div "kMvWAJc8UtNb25stvTxadNdK" at bounding box center [205, 296] width 137 height 33
click at [589, 295] on span "https://docs.google.com/spreadsheets/d/1Lvvj94DNaFXSsRXnqXVb8V8MXNvPPfsFEN5MzTT…" at bounding box center [600, 290] width 87 height 13
click at [644, 291] on span "https://docs.google.com/document/d/1GKo0wyhH7GFvqGjnKyUk2hy1ym1g3rvYC5bWkfXj5xU…" at bounding box center [668, 290] width 87 height 13
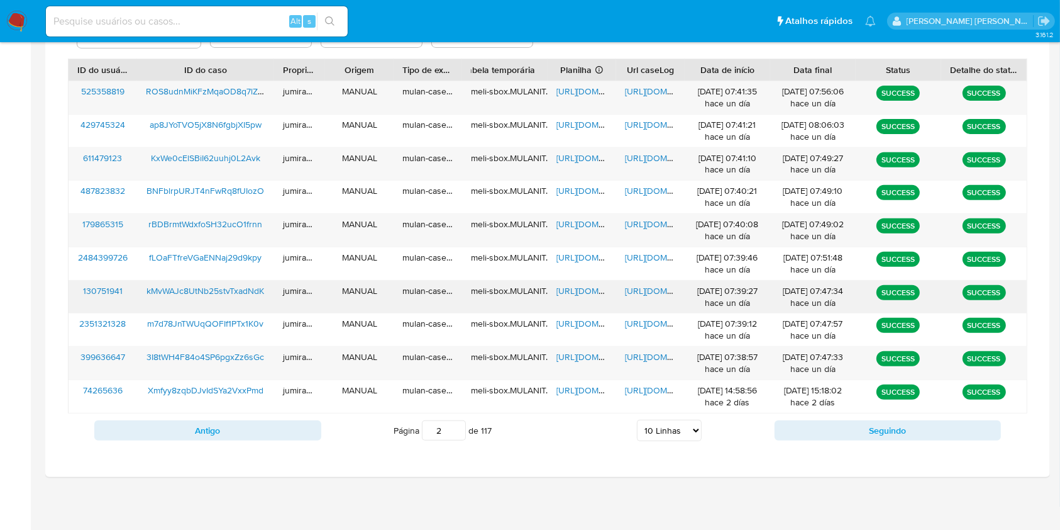
click at [264, 289] on span "kMvWAJc8UtNb25stvTxadNdK" at bounding box center [206, 290] width 118 height 13
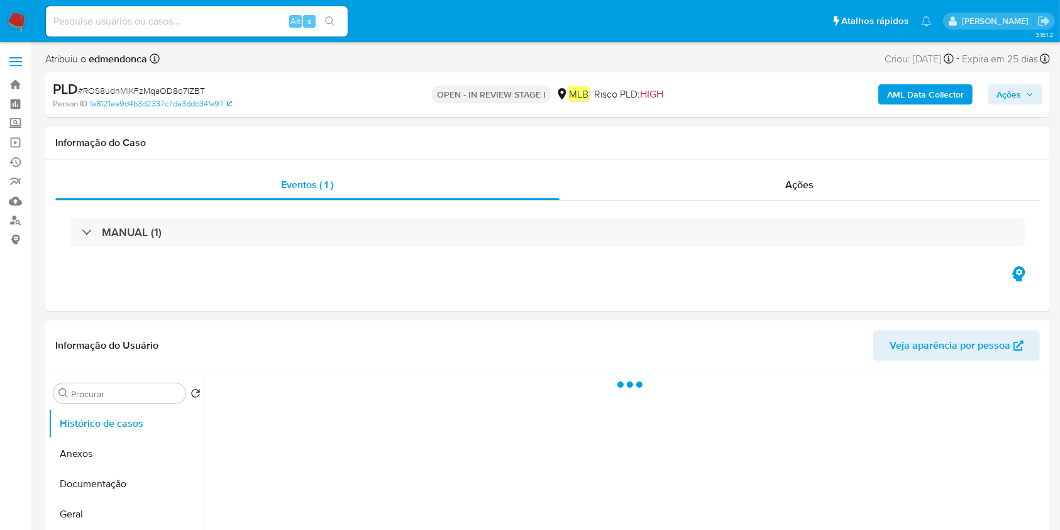
select select "10"
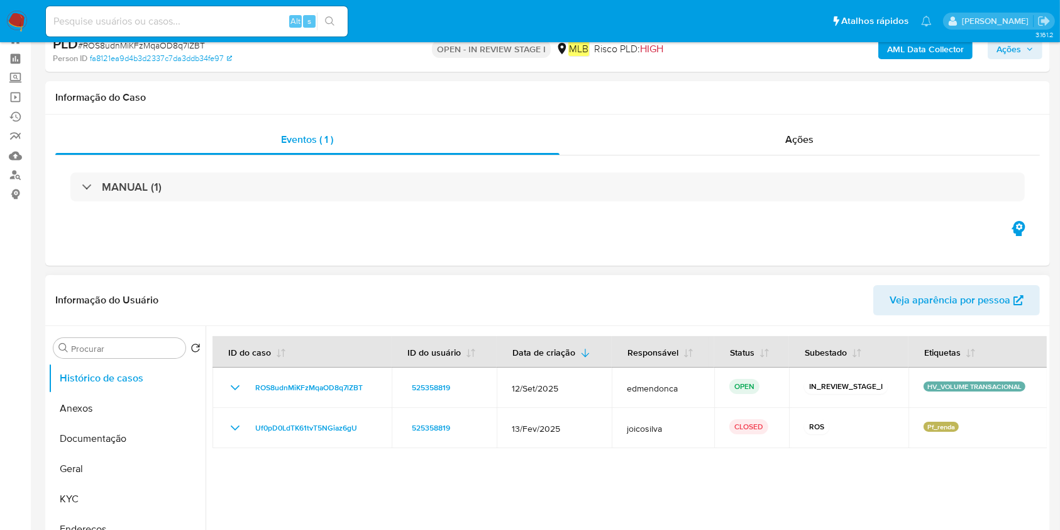
scroll to position [84, 0]
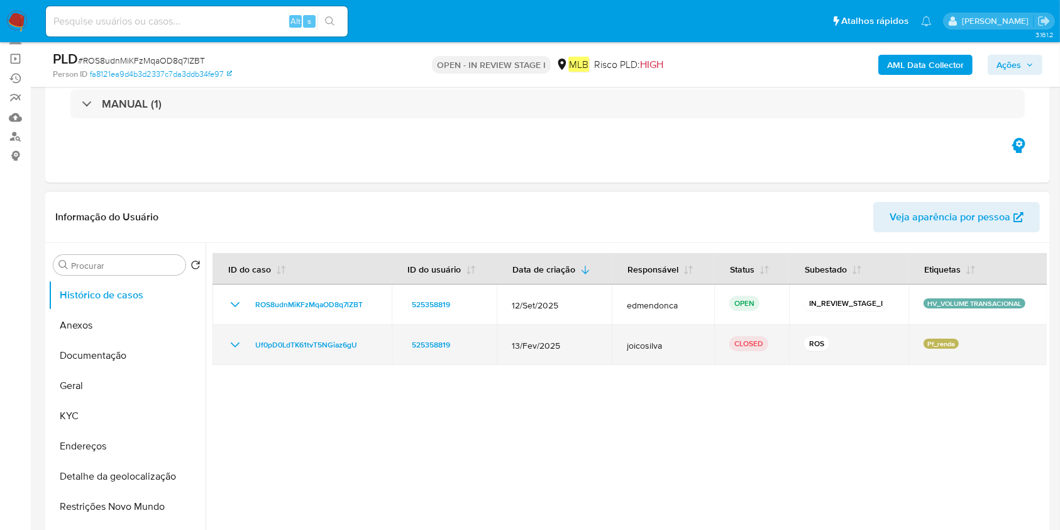
drag, startPoint x: 234, startPoint y: 340, endPoint x: 240, endPoint y: 358, distance: 19.1
click at [234, 340] on icon "Mostrar/Ocultar" at bounding box center [235, 344] width 15 height 15
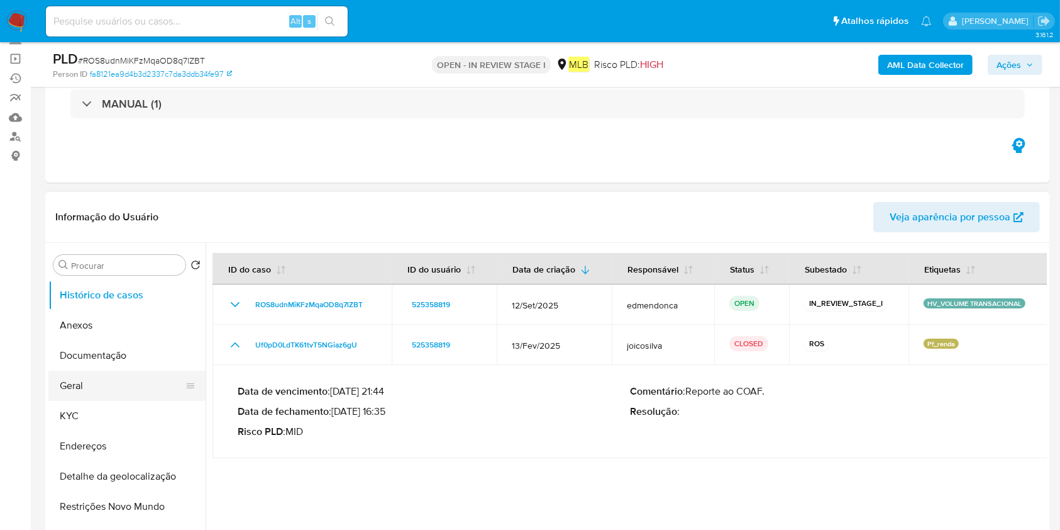
click at [116, 375] on button "Geral" at bounding box center [121, 385] width 147 height 30
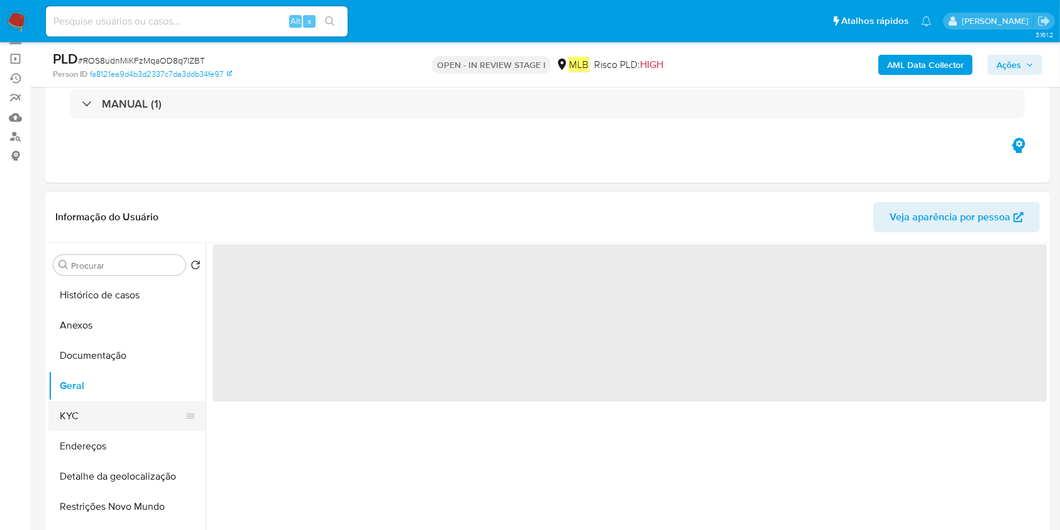
click at [124, 407] on button "KYC" at bounding box center [121, 416] width 147 height 30
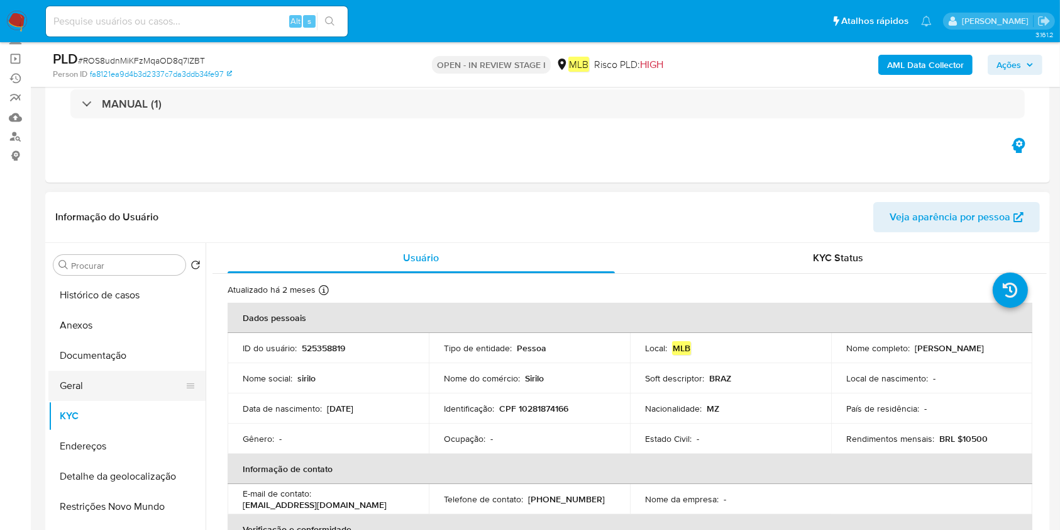
click at [128, 371] on button "Geral" at bounding box center [121, 385] width 147 height 30
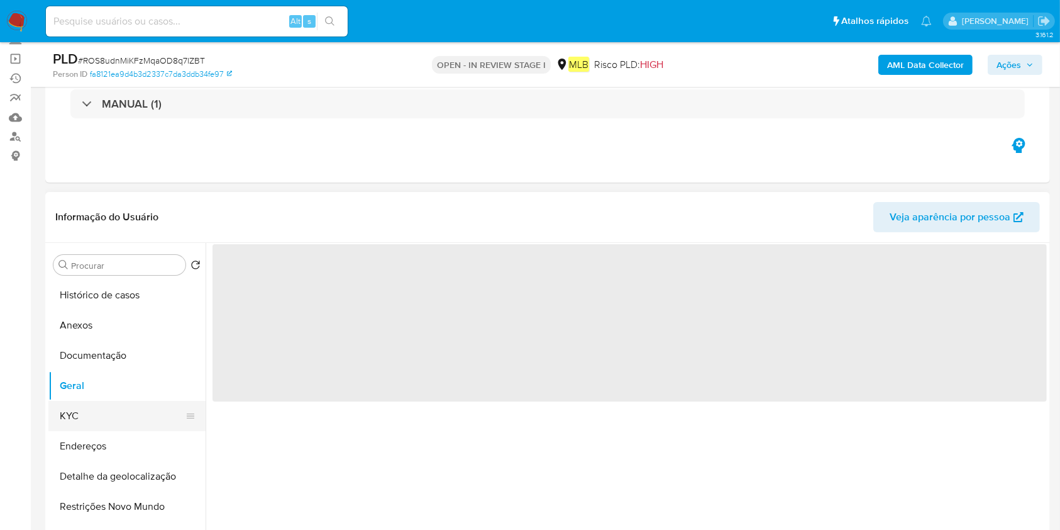
click at [108, 420] on button "KYC" at bounding box center [121, 416] width 147 height 30
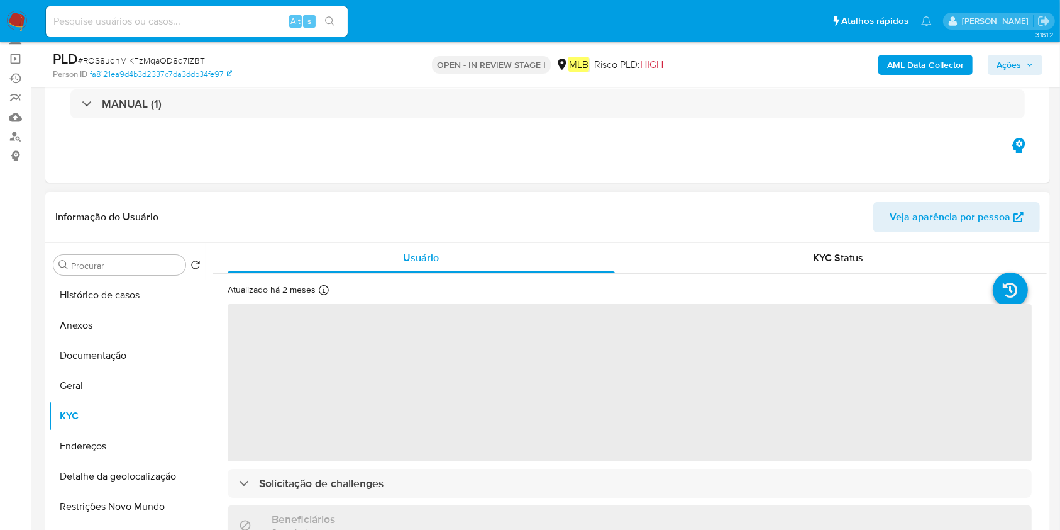
click at [528, 406] on span "‌" at bounding box center [630, 382] width 804 height 157
click at [526, 422] on span "‌" at bounding box center [630, 382] width 804 height 157
click at [524, 428] on span "‌" at bounding box center [630, 382] width 804 height 157
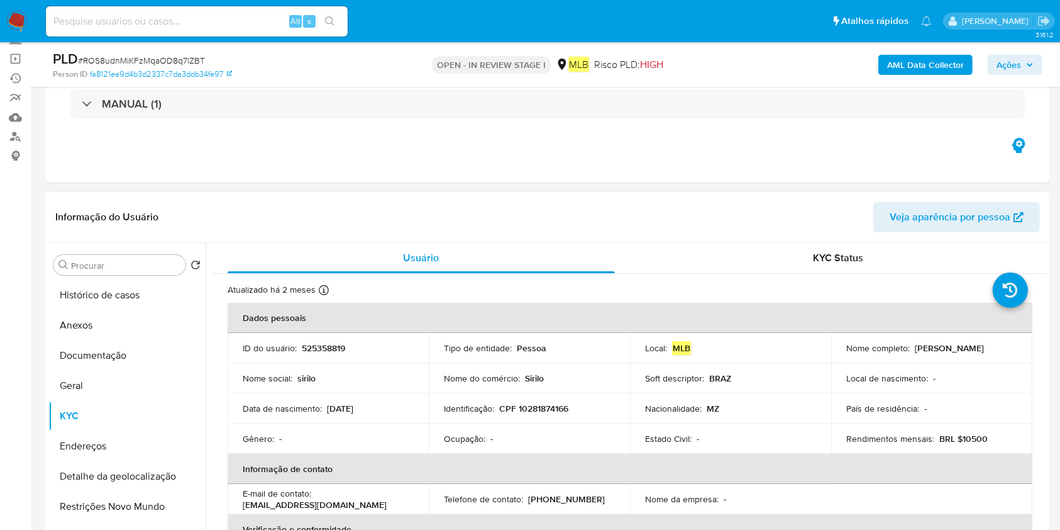
click at [516, 435] on div "Ocupação : -" at bounding box center [529, 438] width 171 height 11
click at [157, 388] on button "Geral" at bounding box center [121, 385] width 147 height 30
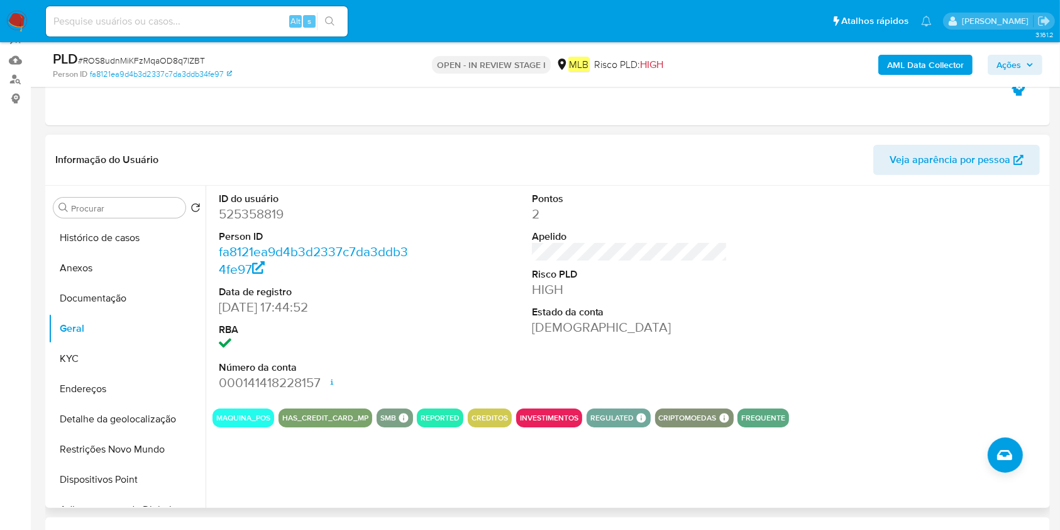
scroll to position [167, 0]
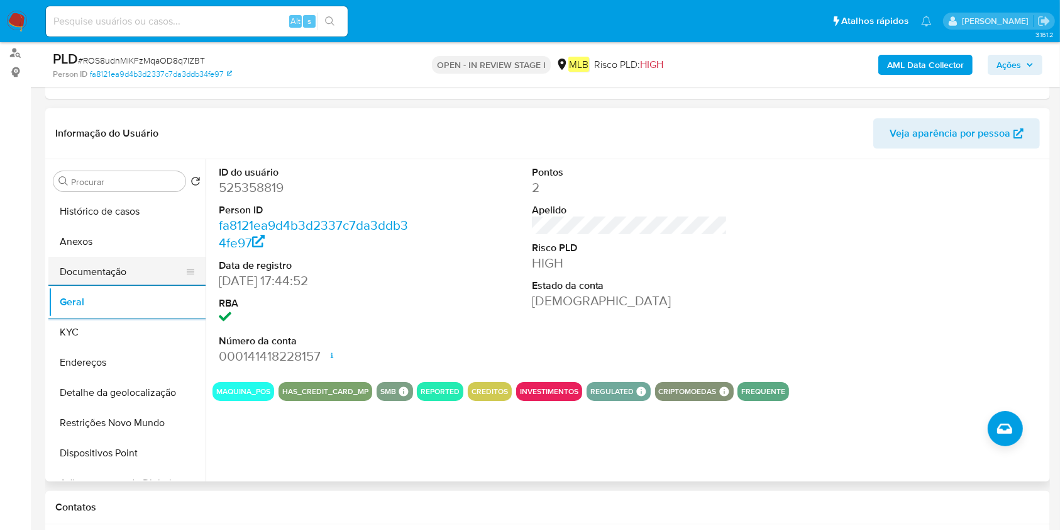
click at [122, 270] on button "Documentação" at bounding box center [121, 272] width 147 height 30
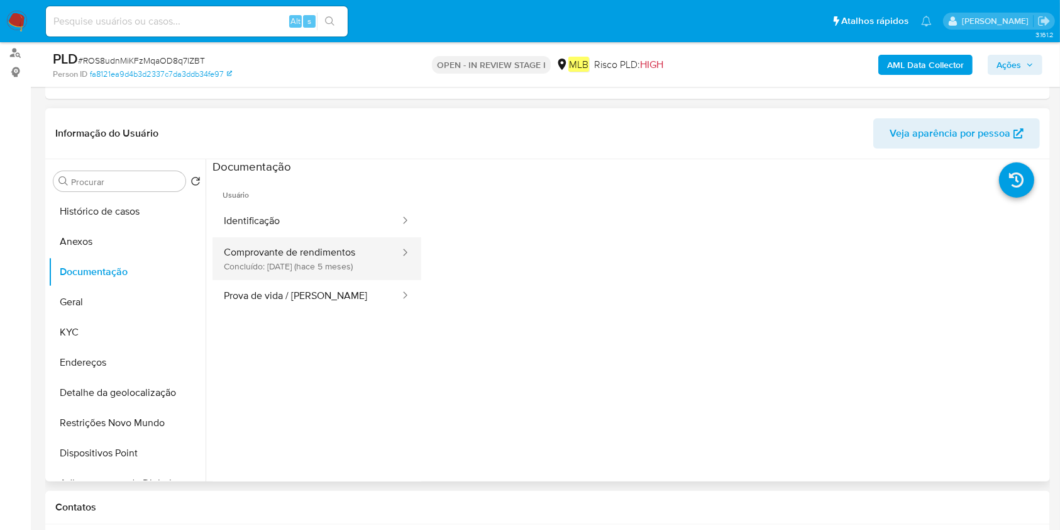
click at [338, 278] on ul "Identificação Comprovante de rendimentos Concluído: 20/04/2025 (hace 5 meses) P…" at bounding box center [317, 258] width 209 height 107
click at [346, 266] on button "Comprovante de rendimentos Concluído: 20/04/2025 (hace 5 meses)" at bounding box center [307, 258] width 189 height 43
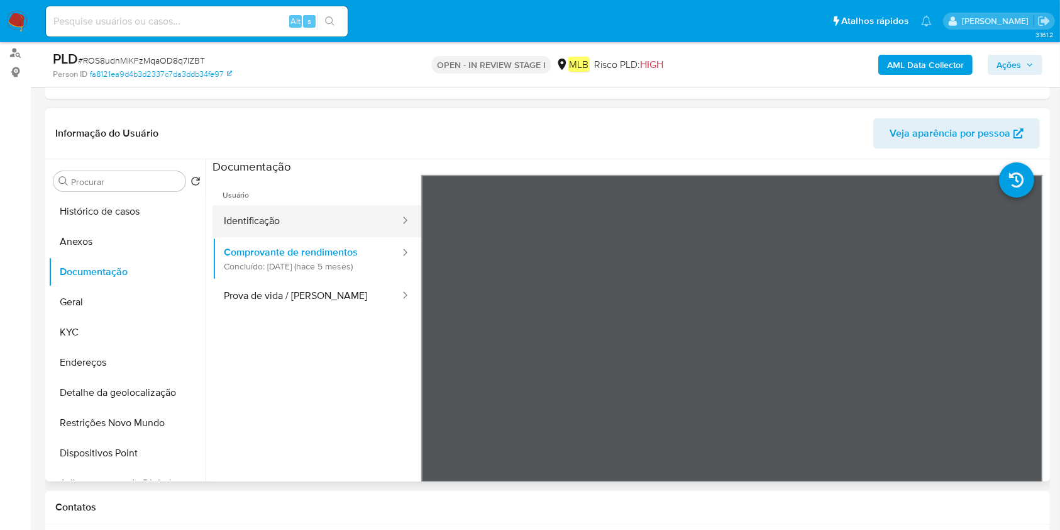
click at [283, 222] on button "Identificação" at bounding box center [307, 221] width 189 height 32
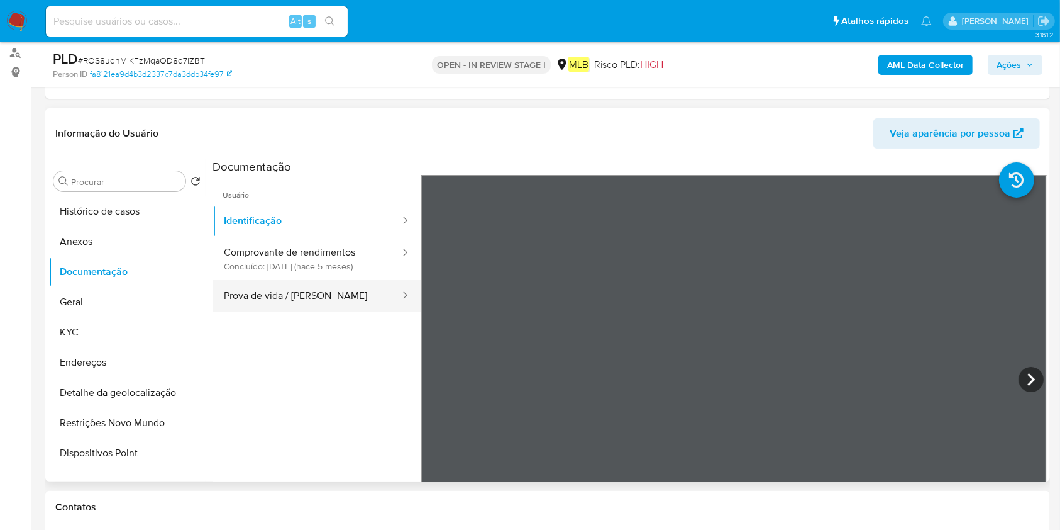
click at [306, 282] on button "Prova de vida / Selfie" at bounding box center [307, 296] width 189 height 32
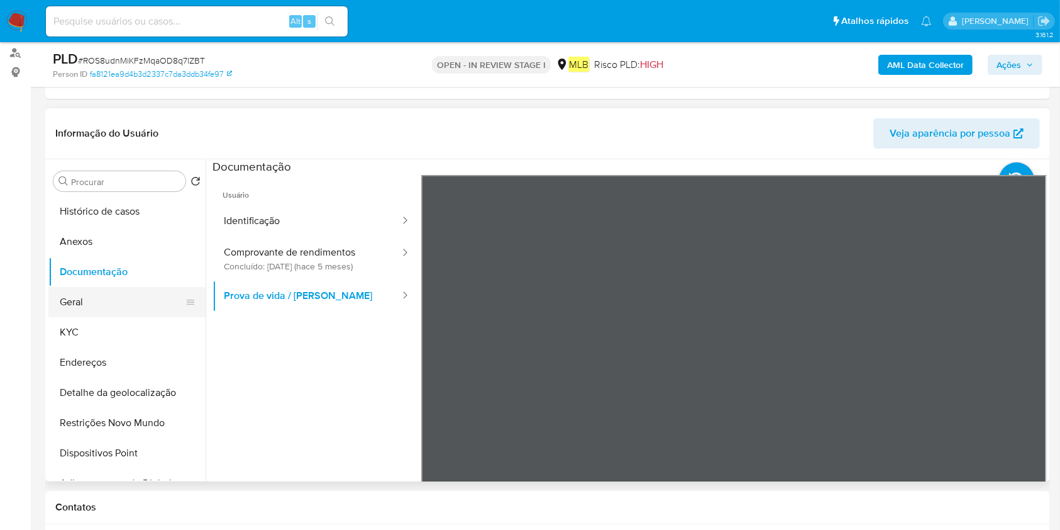
click at [134, 299] on button "Geral" at bounding box center [121, 302] width 147 height 30
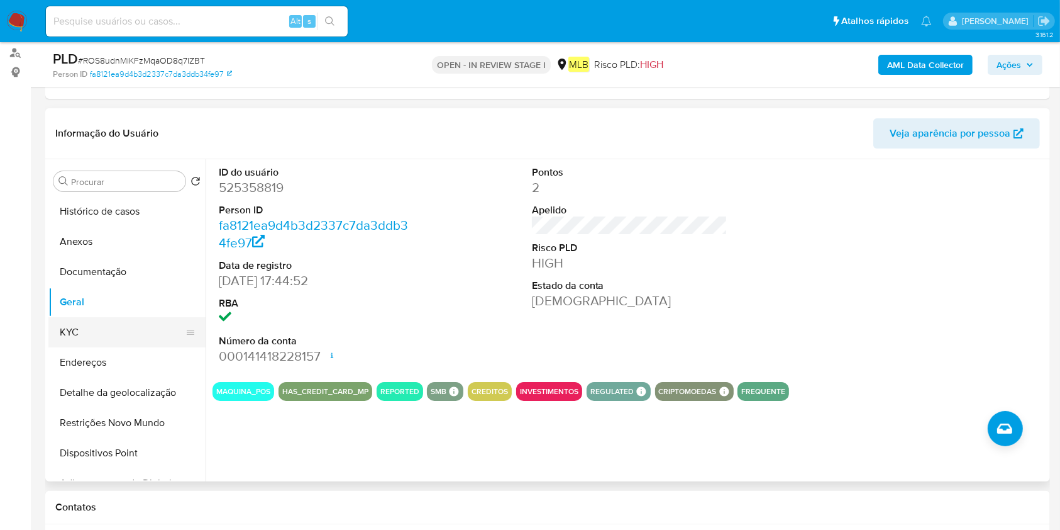
click at [118, 335] on button "KYC" at bounding box center [121, 332] width 147 height 30
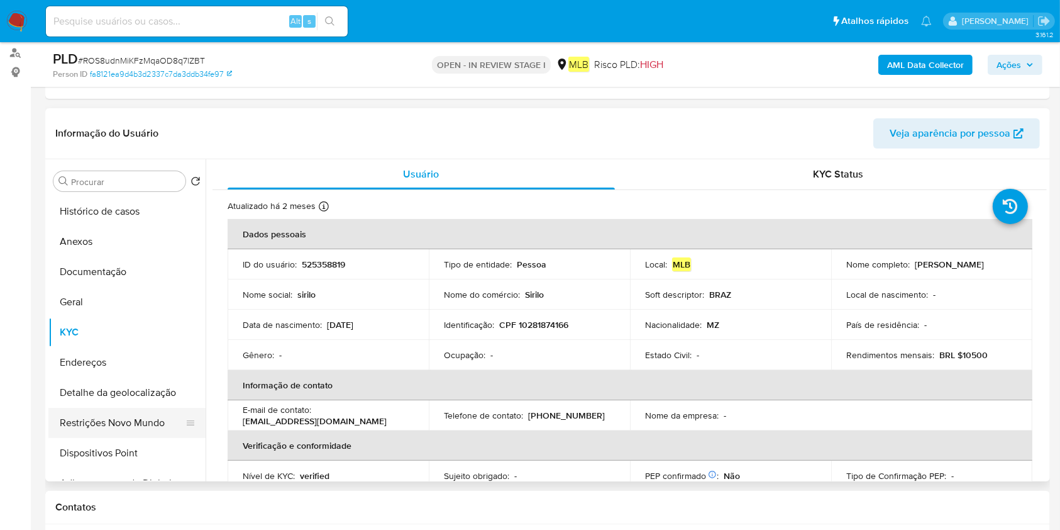
click at [120, 415] on button "Restrições Novo Mundo" at bounding box center [121, 423] width 147 height 30
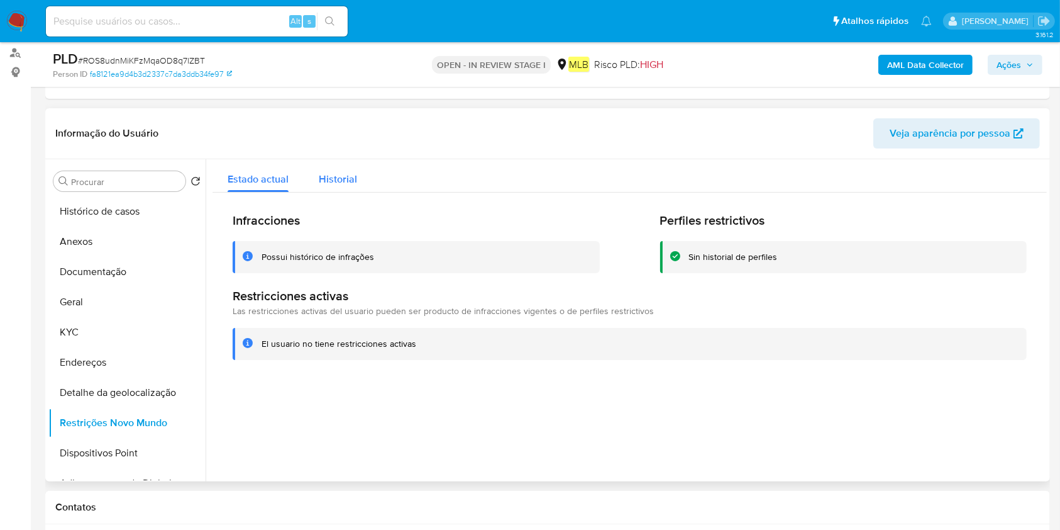
click at [345, 186] on div "Historial" at bounding box center [338, 175] width 38 height 33
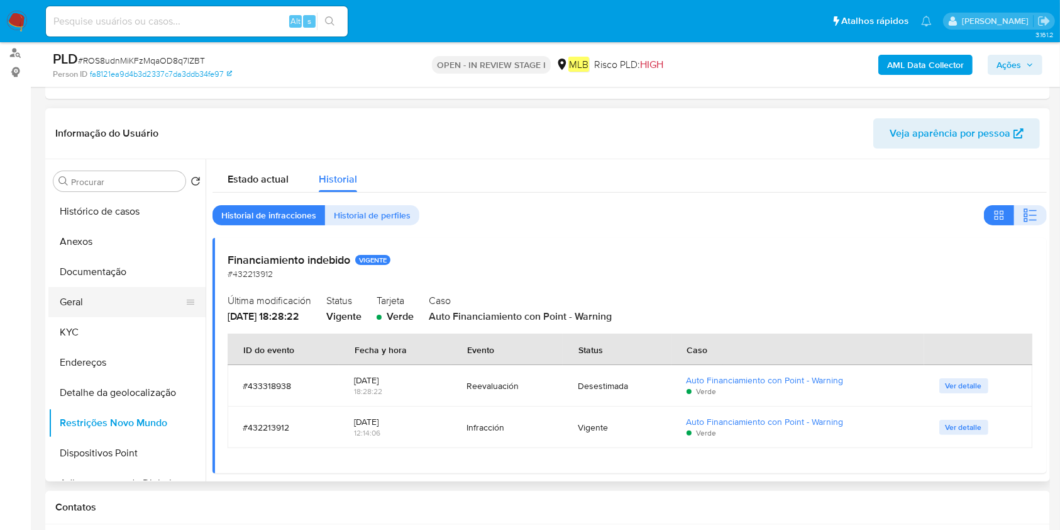
click at [101, 299] on button "Geral" at bounding box center [121, 302] width 147 height 30
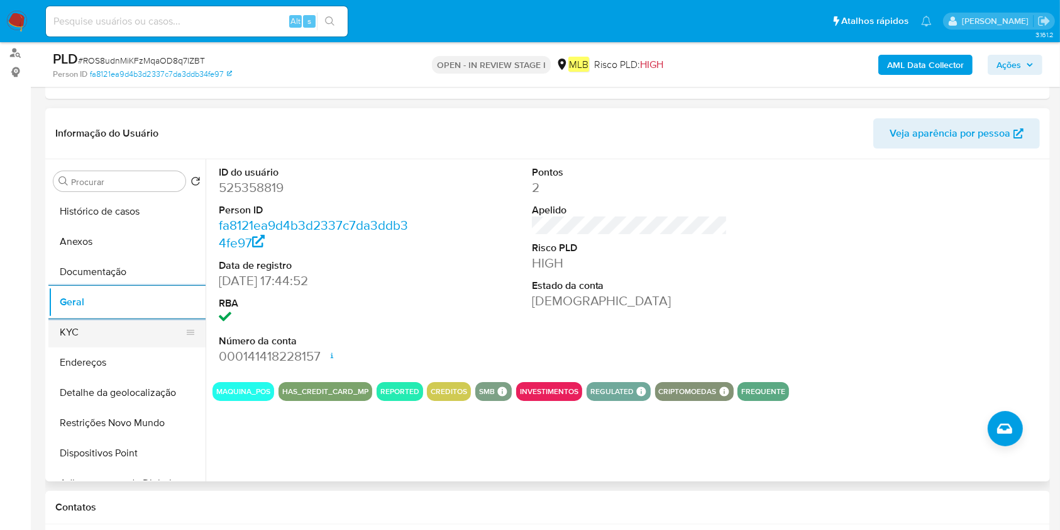
click at [118, 328] on button "KYC" at bounding box center [121, 332] width 147 height 30
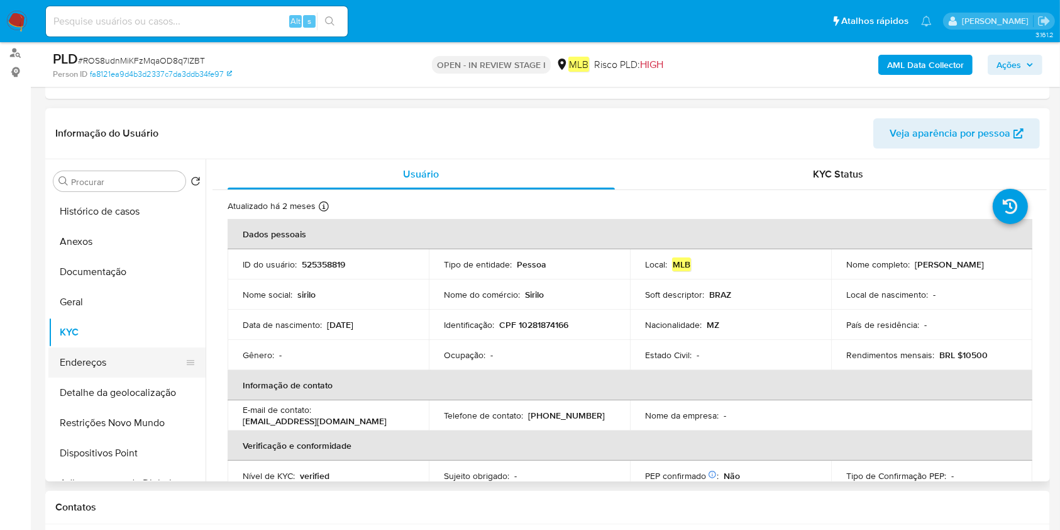
click at [90, 358] on button "Endereços" at bounding box center [121, 362] width 147 height 30
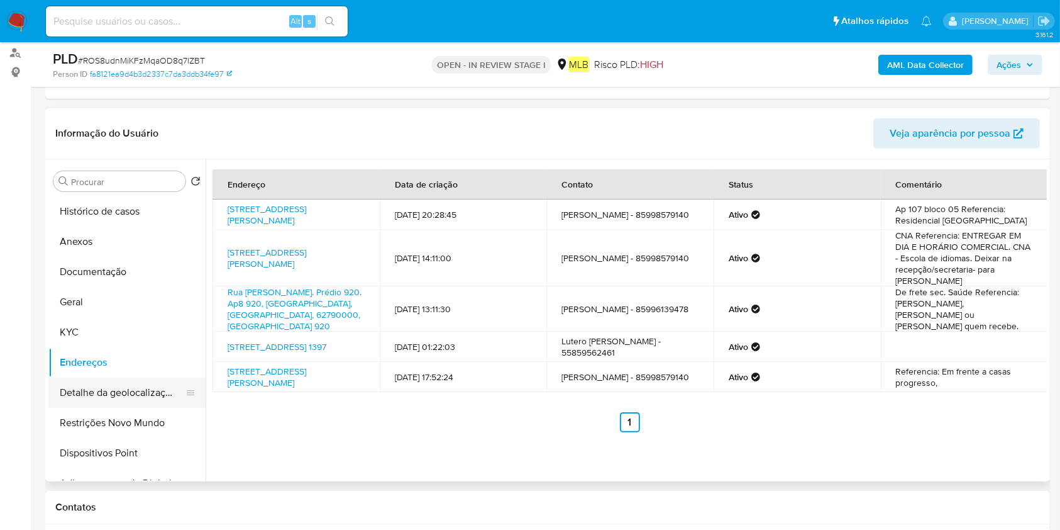
click at [150, 386] on button "Detalhe da geolocalização" at bounding box center [121, 392] width 147 height 30
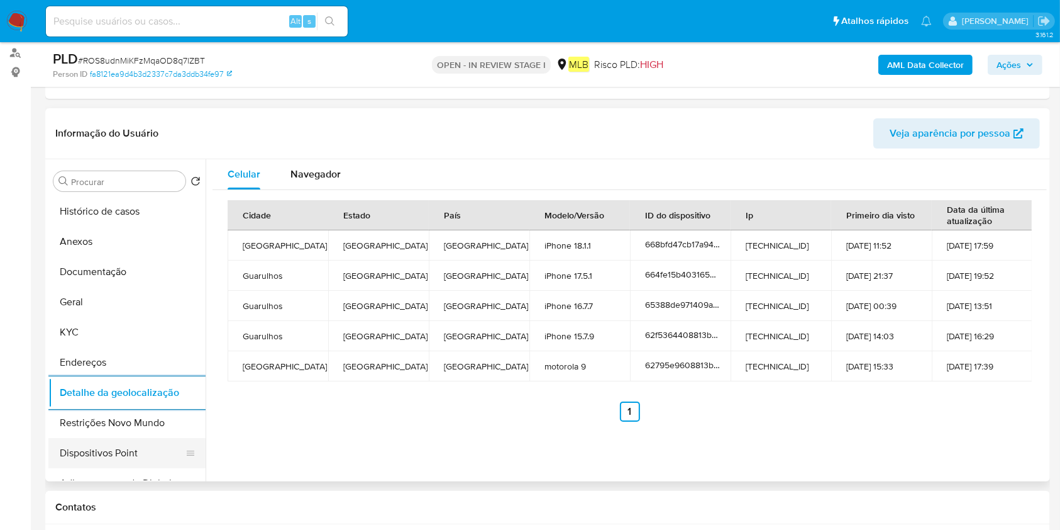
click at [101, 438] on button "Dispositivos Point" at bounding box center [121, 453] width 147 height 30
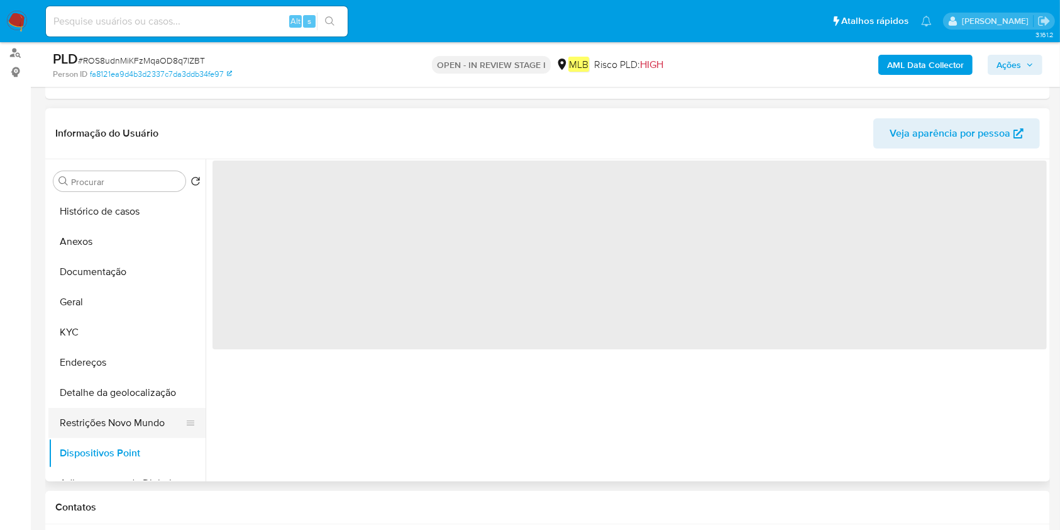
click at [108, 420] on button "Restrições Novo Mundo" at bounding box center [121, 423] width 147 height 30
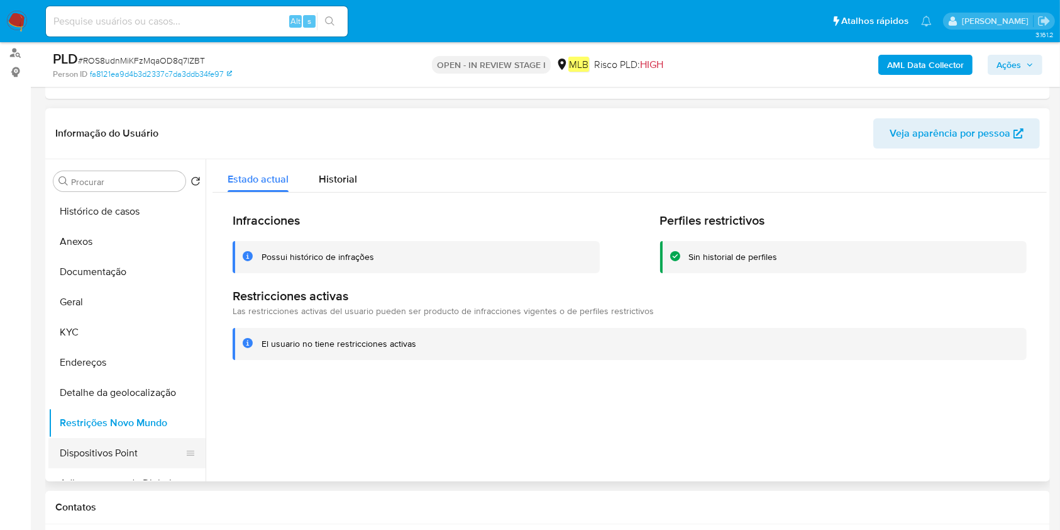
click at [103, 452] on button "Dispositivos Point" at bounding box center [121, 453] width 147 height 30
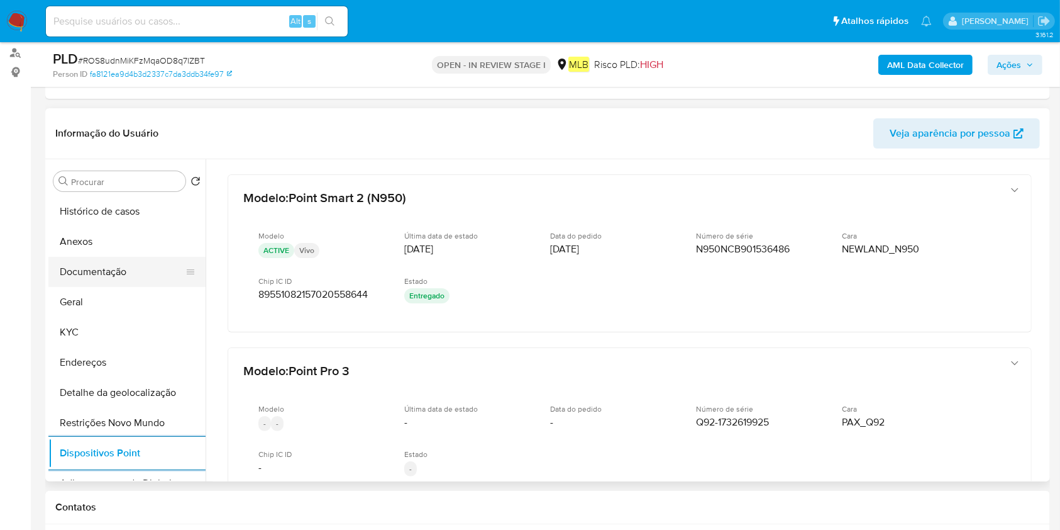
drag, startPoint x: 117, startPoint y: 275, endPoint x: 139, endPoint y: 278, distance: 22.2
click at [117, 275] on button "Documentação" at bounding box center [121, 272] width 147 height 30
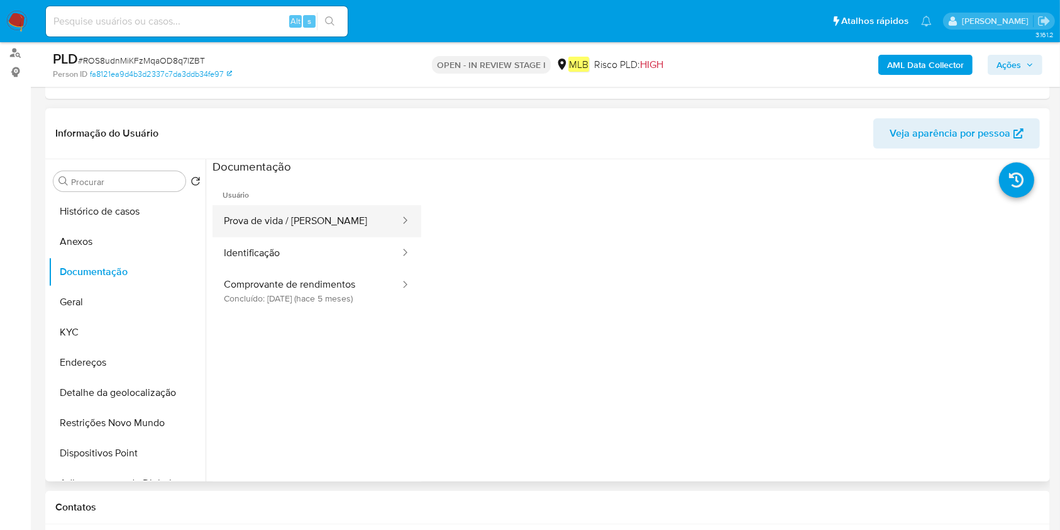
click at [332, 222] on button "Prova de vida / Selfie" at bounding box center [307, 221] width 189 height 32
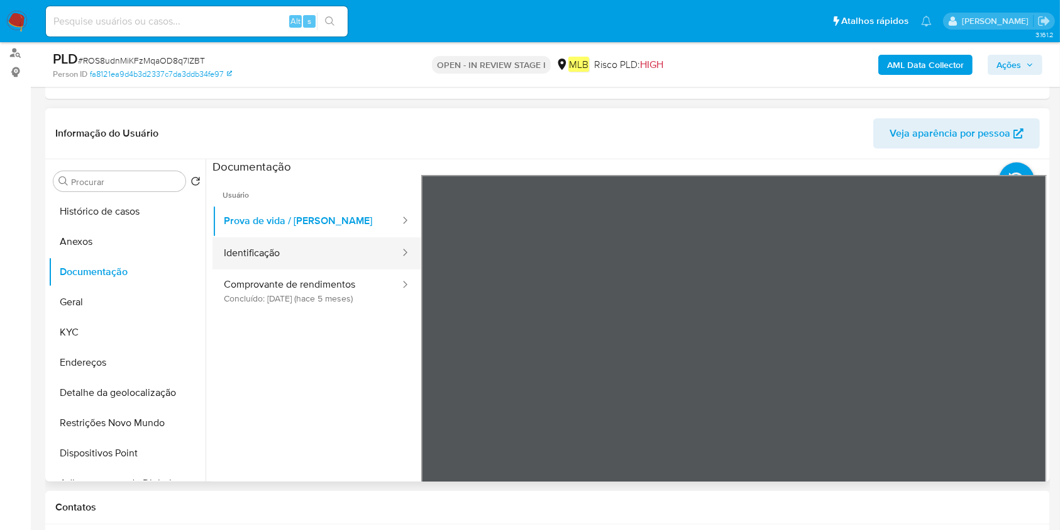
click at [312, 251] on button "Identificação" at bounding box center [307, 253] width 189 height 32
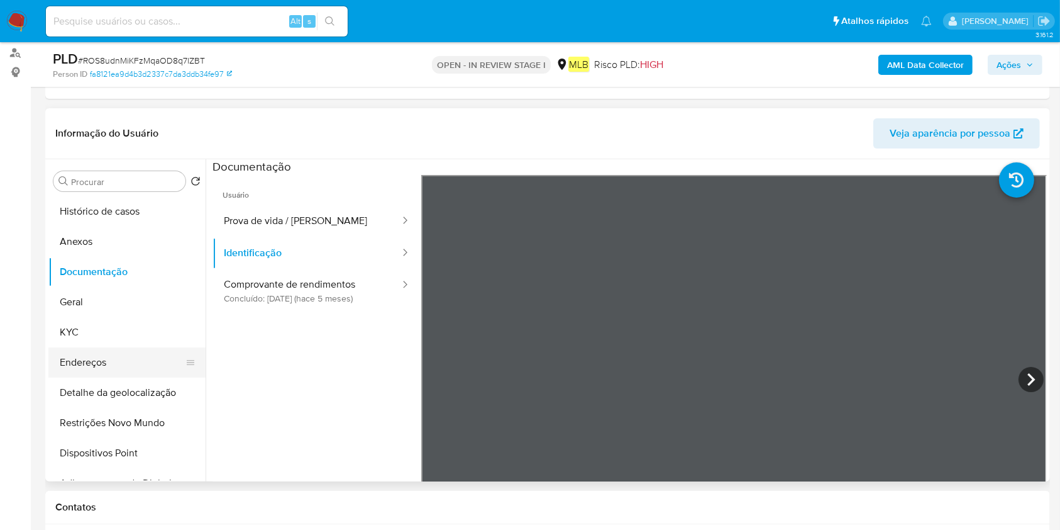
click at [96, 351] on button "Endereços" at bounding box center [121, 362] width 147 height 30
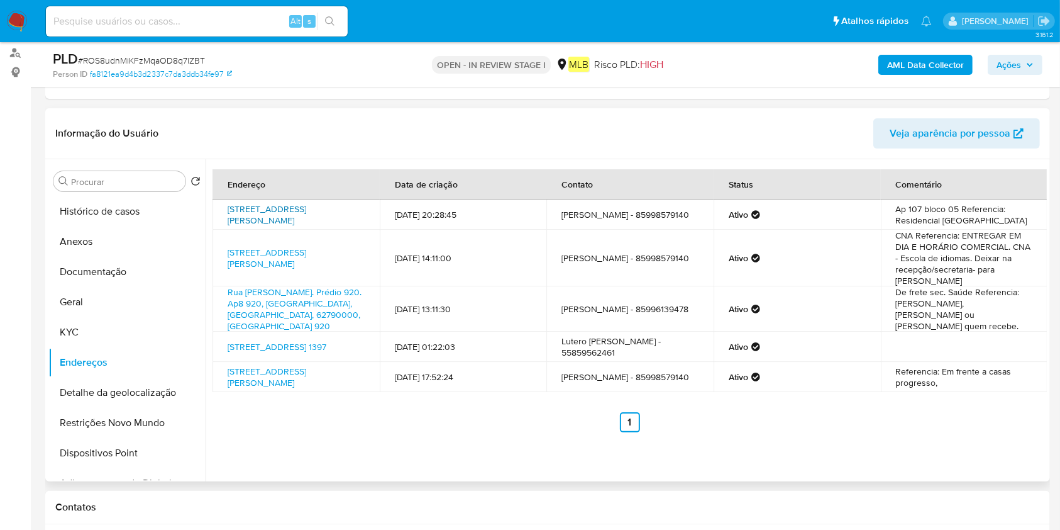
drag, startPoint x: 221, startPoint y: 206, endPoint x: 358, endPoint y: 205, distance: 137.1
click at [358, 205] on td "Rua Fernando Luz 403, Guarulhos, São Paulo, 07251365, Brasil 403" at bounding box center [296, 214] width 167 height 30
copy link "Rua Fernando Luz 403, Guarulhos"
click at [123, 204] on button "Histórico de casos" at bounding box center [121, 211] width 147 height 30
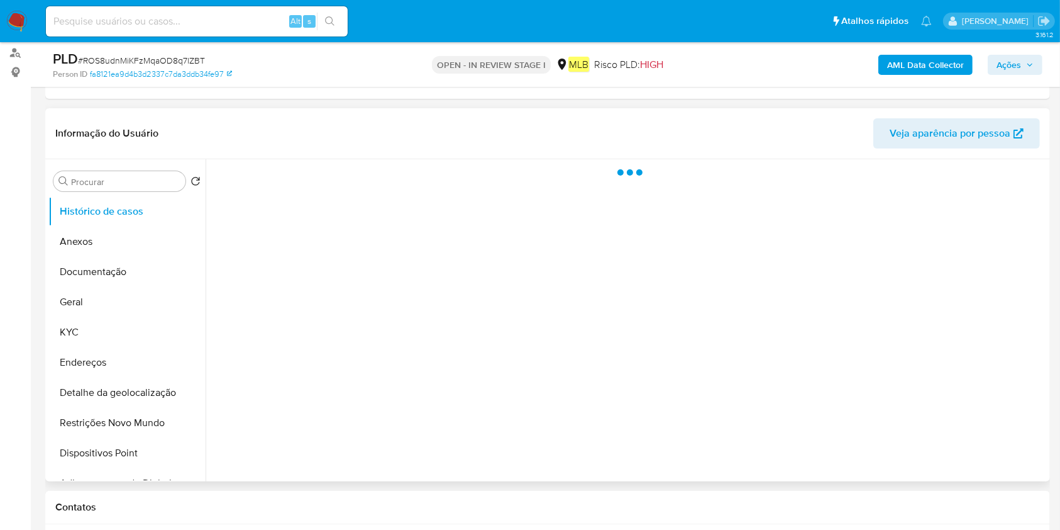
click at [240, 254] on div at bounding box center [626, 320] width 841 height 322
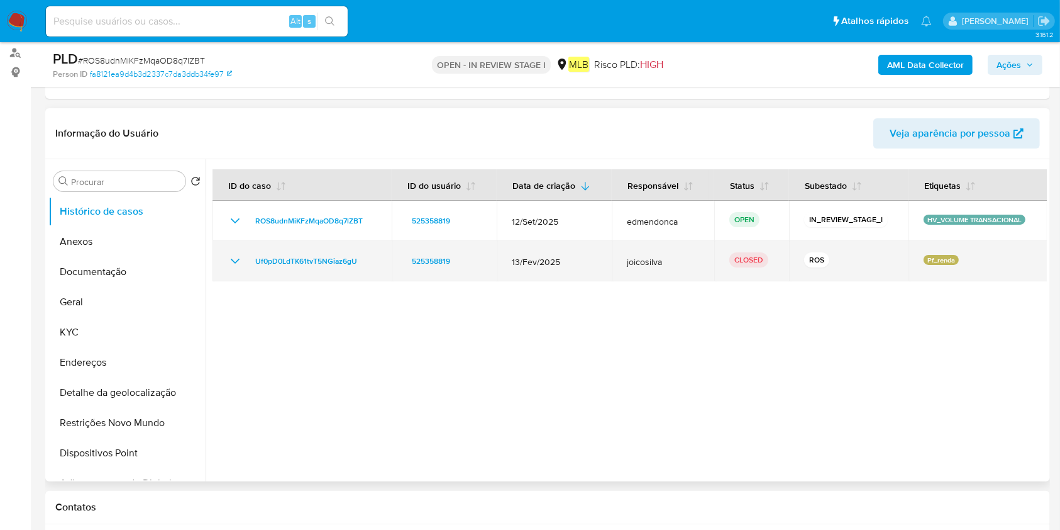
click at [228, 252] on td "Uf0pD0LdTK61tvT5NGiaz6gU" at bounding box center [302, 261] width 179 height 40
click at [230, 261] on icon "Mostrar/Ocultar" at bounding box center [235, 260] width 15 height 15
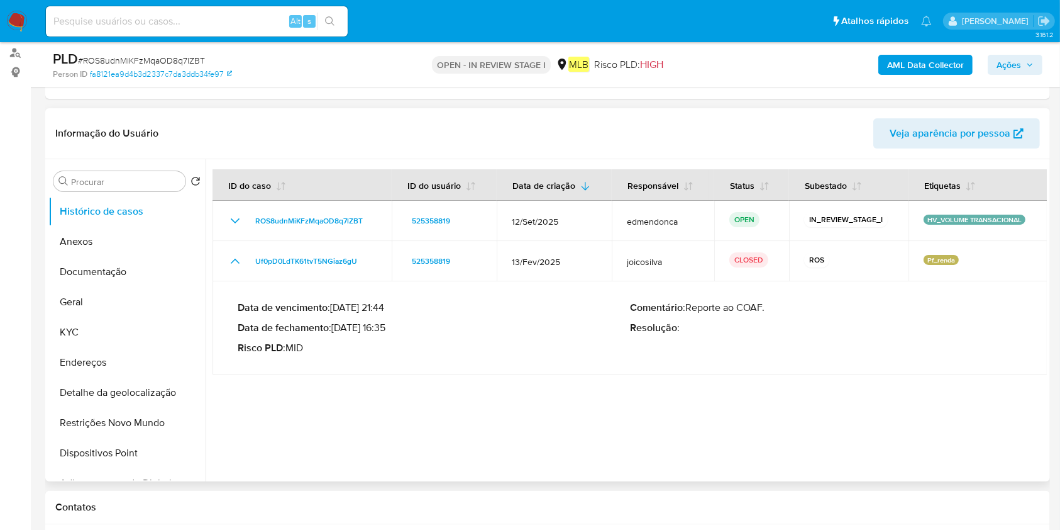
drag, startPoint x: 392, startPoint y: 324, endPoint x: 338, endPoint y: 325, distance: 54.1
click at [338, 325] on p "Data de fechamento : 24/03/2025 16:35" at bounding box center [434, 327] width 392 height 13
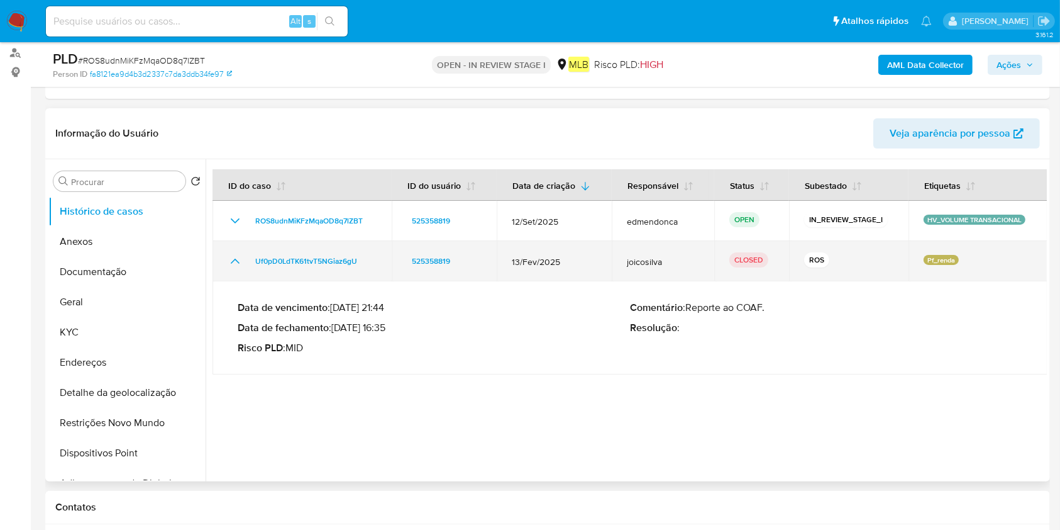
click at [345, 277] on td "Uf0pD0LdTK61tvT5NGiaz6gU" at bounding box center [302, 261] width 179 height 40
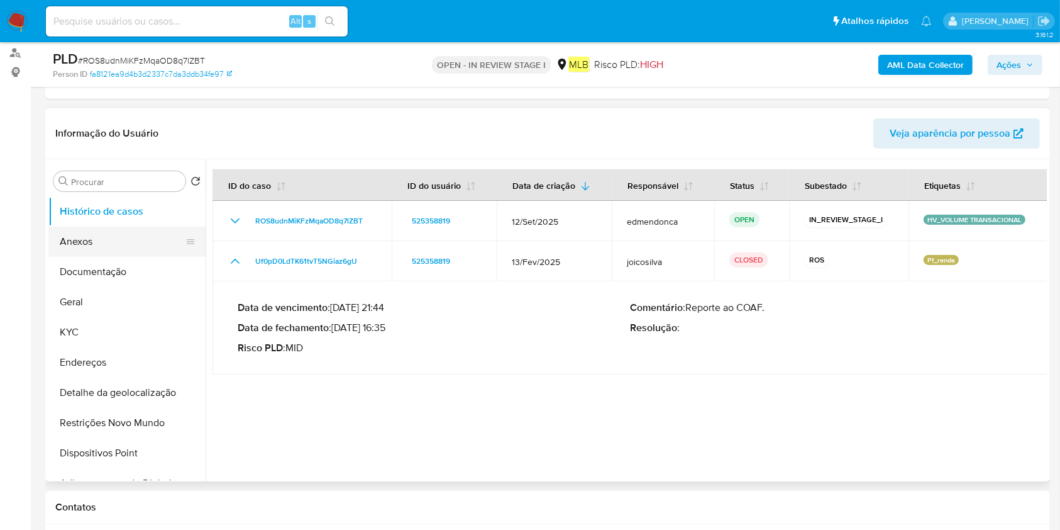
click at [95, 239] on button "Anexos" at bounding box center [121, 241] width 147 height 30
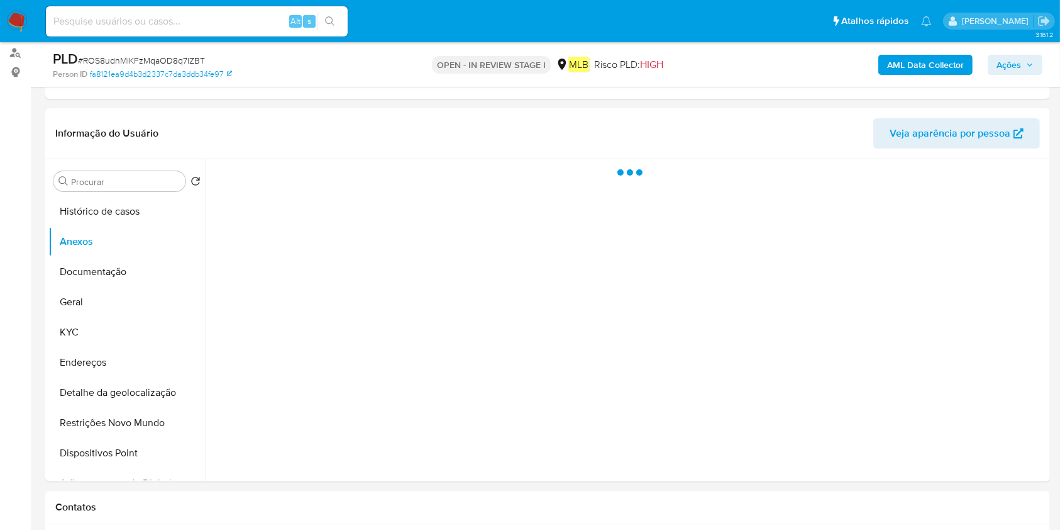
click at [936, 62] on b "AML Data Collector" at bounding box center [925, 65] width 77 height 20
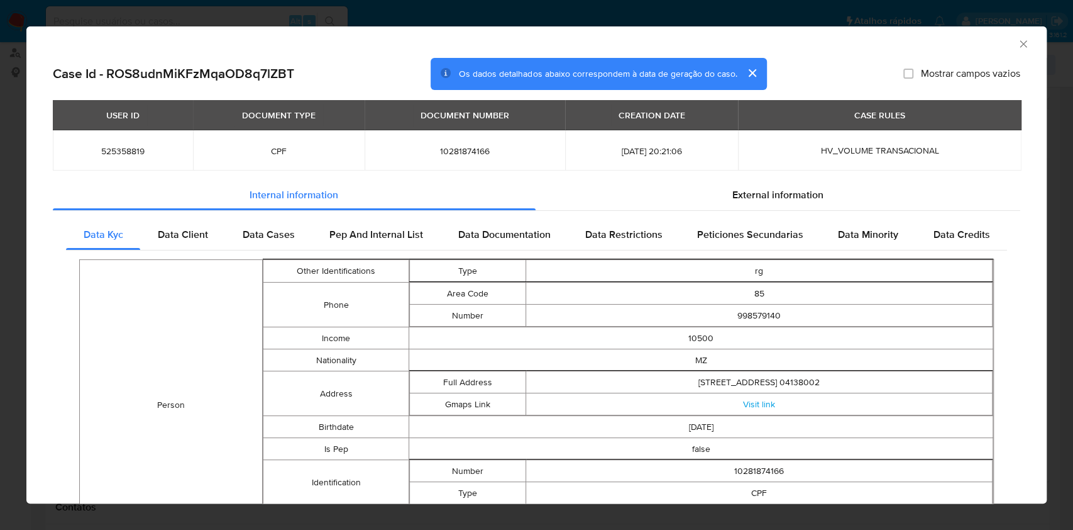
click at [1020, 42] on icon "Fechar a janela" at bounding box center [1023, 43] width 7 height 7
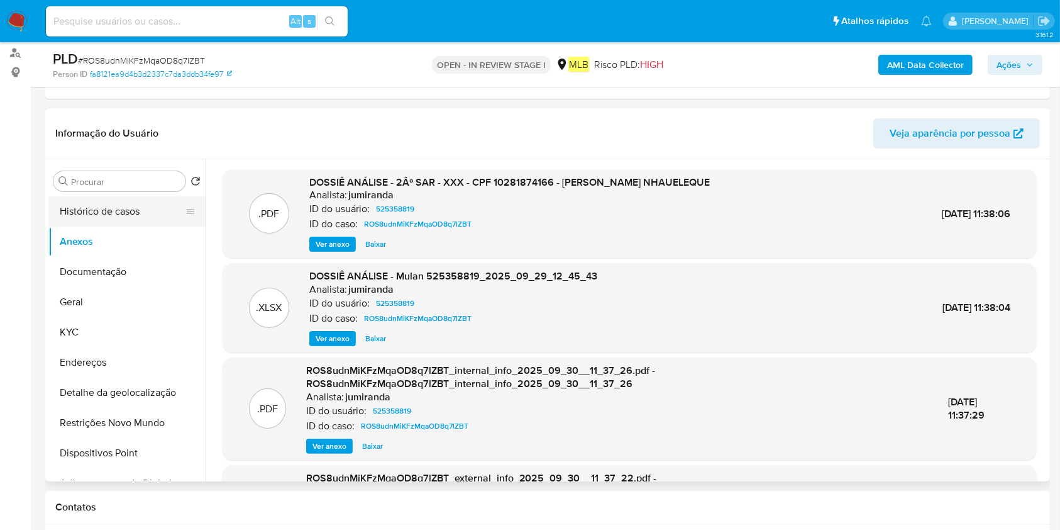
click at [155, 214] on button "Histórico de casos" at bounding box center [121, 211] width 147 height 30
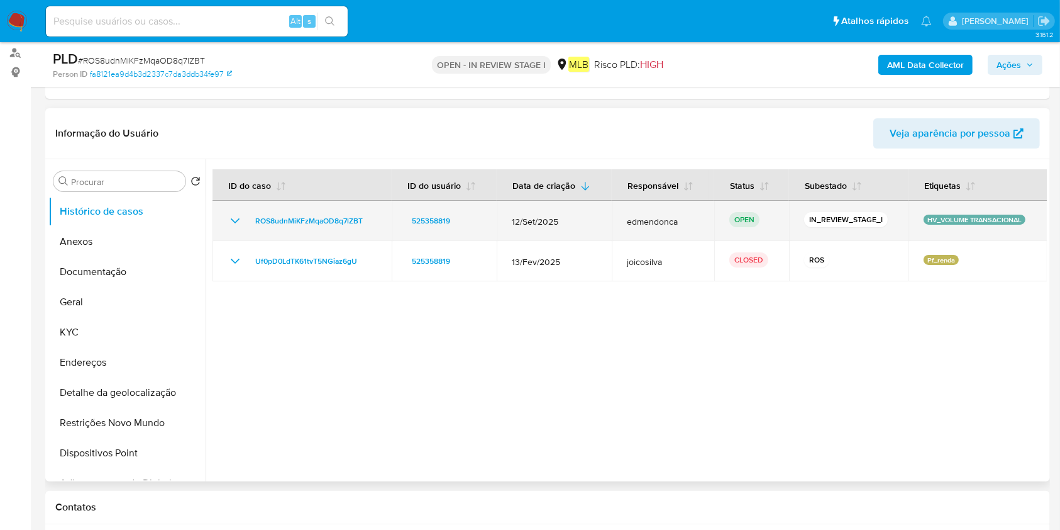
click at [219, 216] on td "ROS8udnMiKFzMqaOD8q7lZBT" at bounding box center [302, 221] width 179 height 40
click at [232, 213] on icon "Mostrar/Ocultar" at bounding box center [235, 220] width 15 height 15
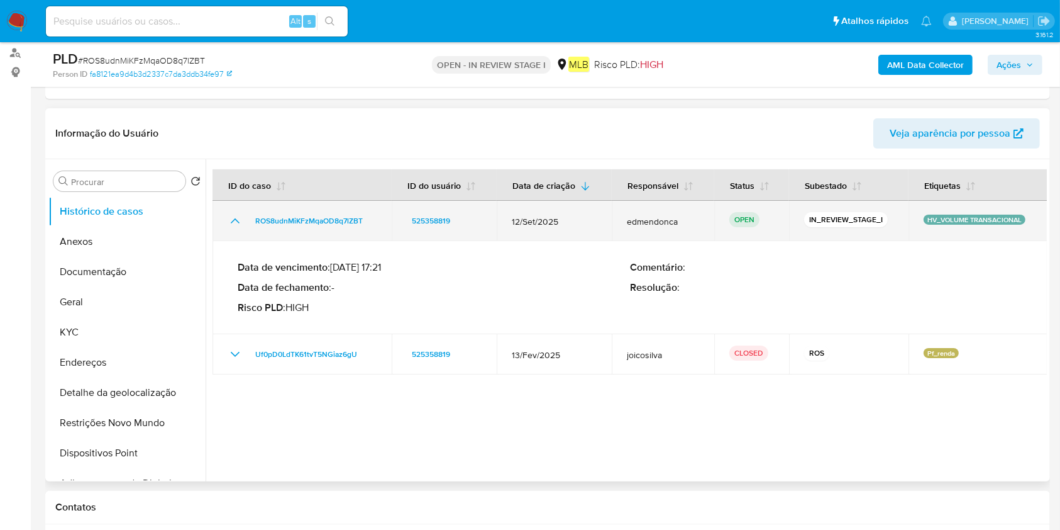
click at [232, 213] on icon "Mostrar/Ocultar" at bounding box center [235, 220] width 15 height 15
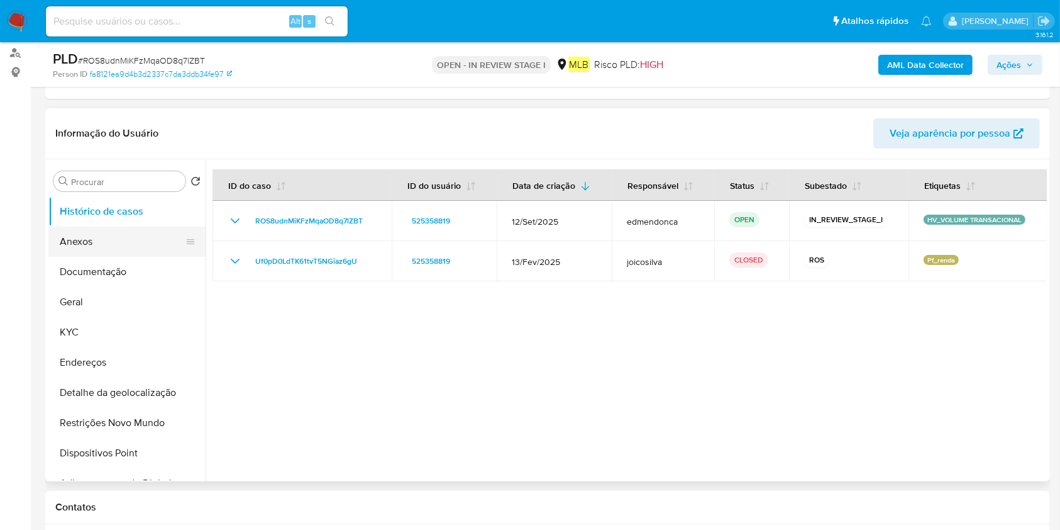
click at [116, 239] on button "Anexos" at bounding box center [121, 241] width 147 height 30
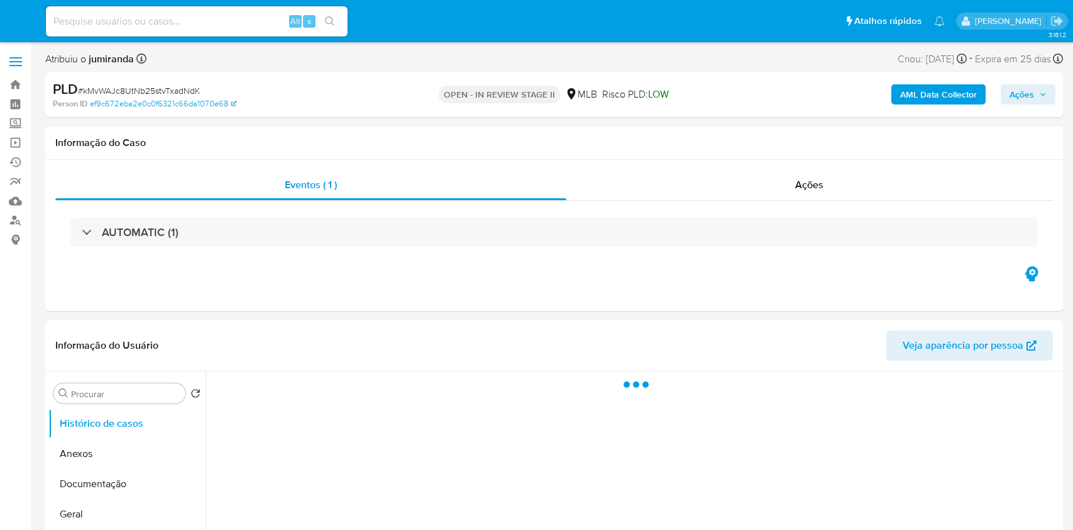
select select "10"
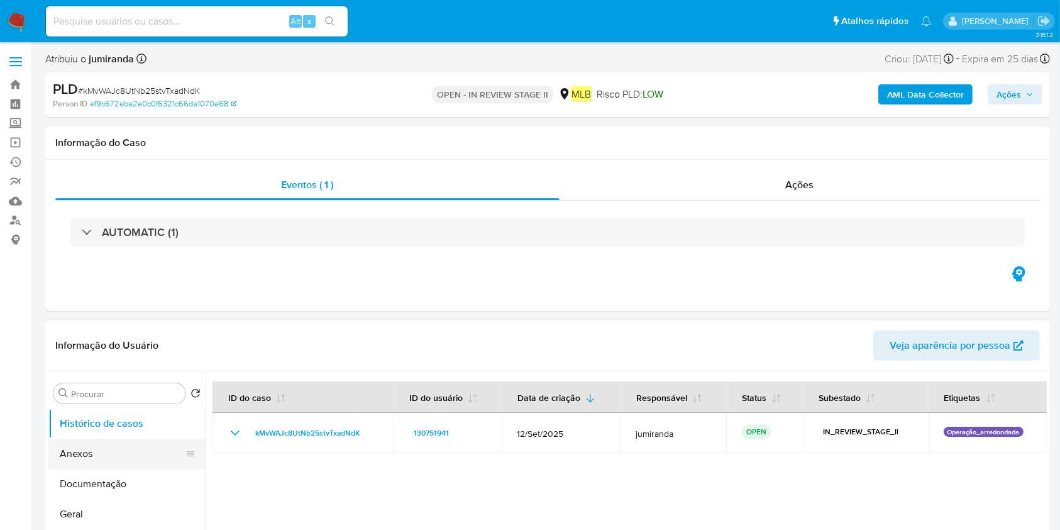
click at [118, 461] on button "Anexos" at bounding box center [121, 453] width 147 height 30
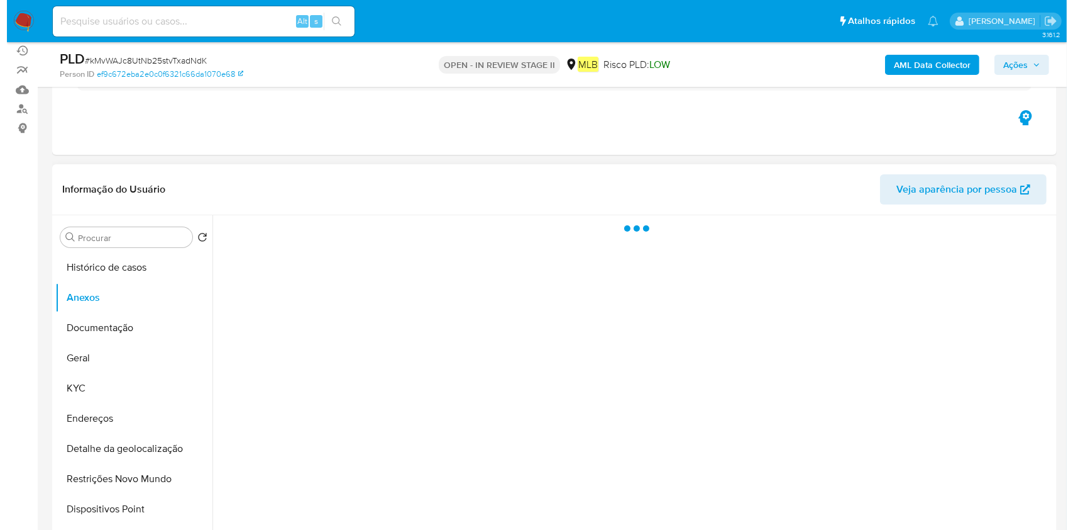
scroll to position [167, 0]
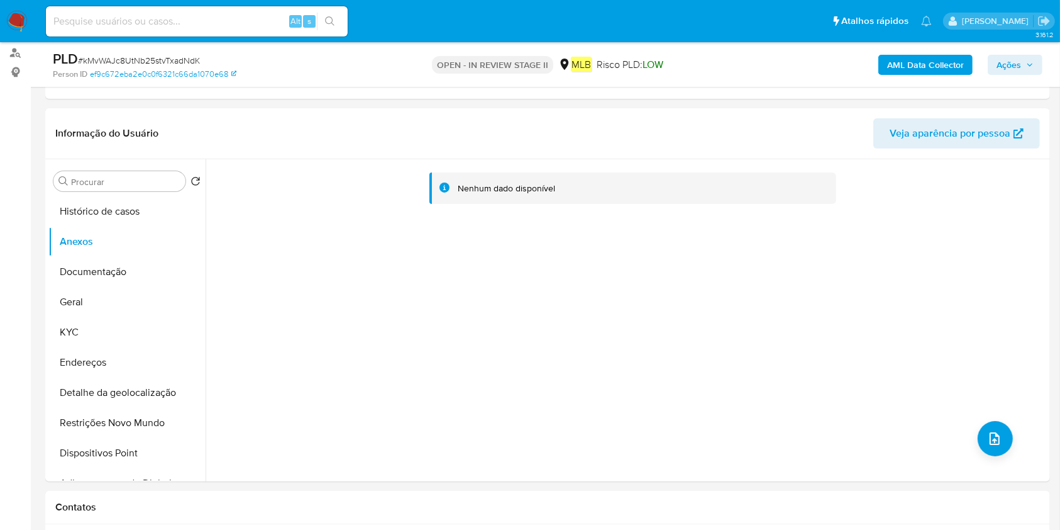
click at [951, 65] on b "AML Data Collector" at bounding box center [925, 65] width 77 height 20
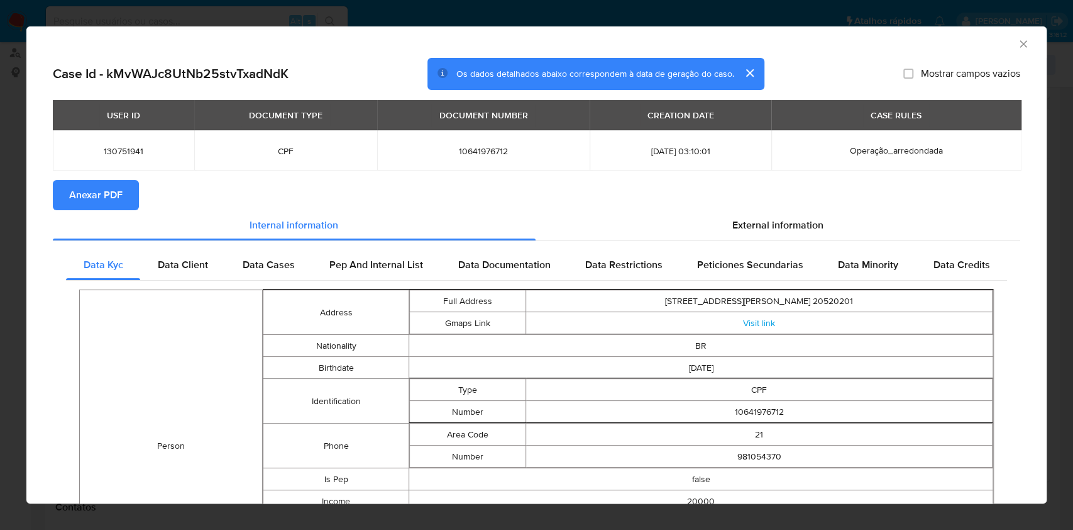
click at [123, 209] on button "Anexar PDF" at bounding box center [96, 195] width 86 height 30
click at [1017, 50] on icon "Fechar a janela" at bounding box center [1023, 44] width 13 height 13
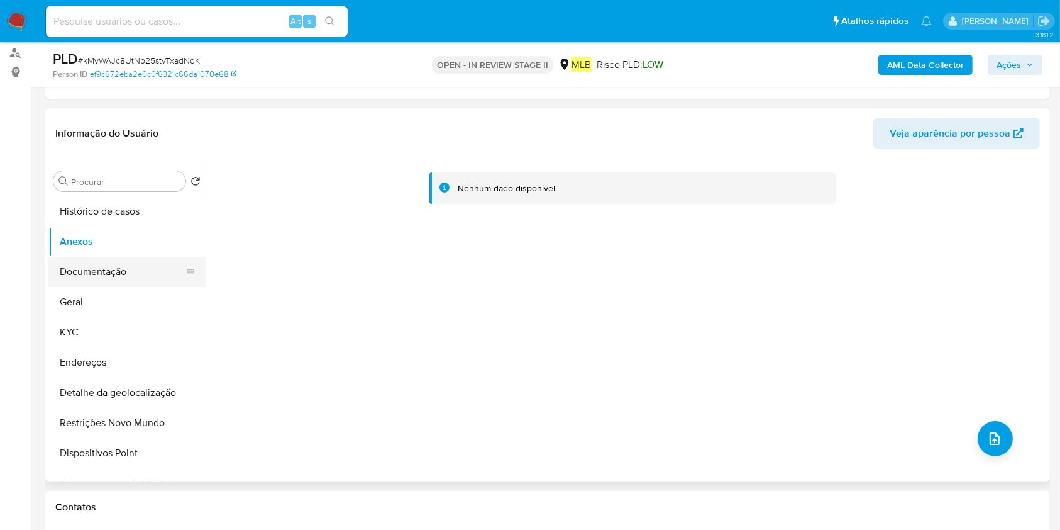
click at [69, 271] on button "Documentação" at bounding box center [121, 272] width 147 height 30
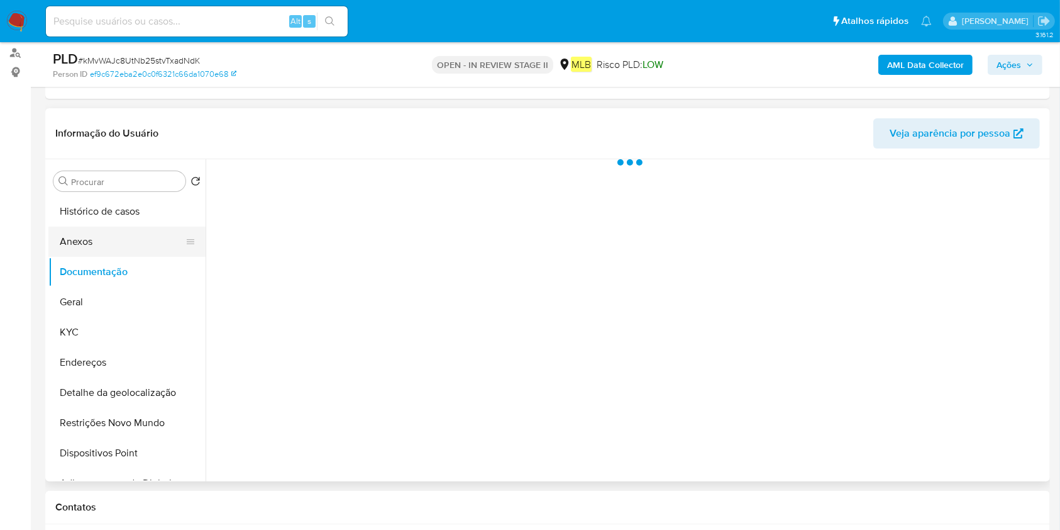
click at [103, 235] on button "Anexos" at bounding box center [121, 241] width 147 height 30
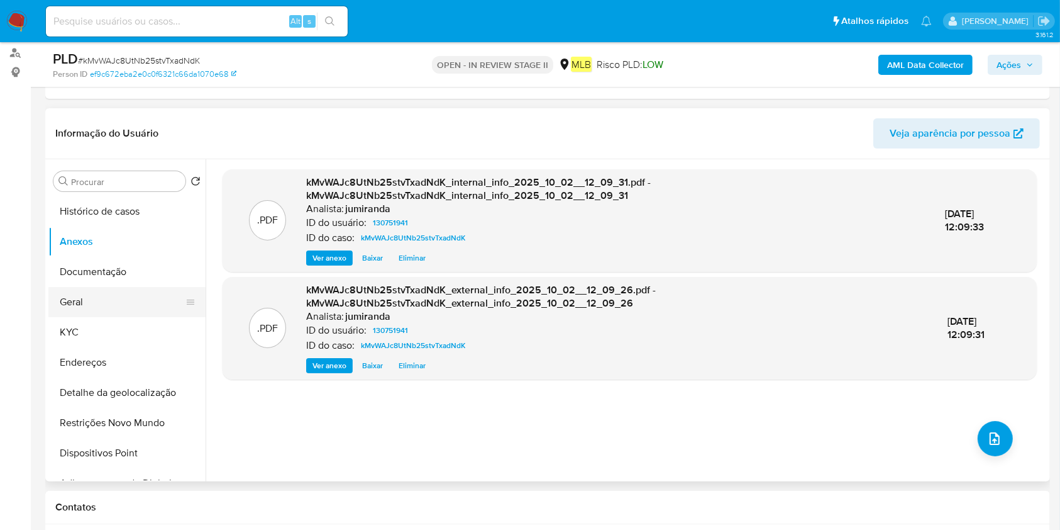
click at [106, 311] on button "Geral" at bounding box center [121, 302] width 147 height 30
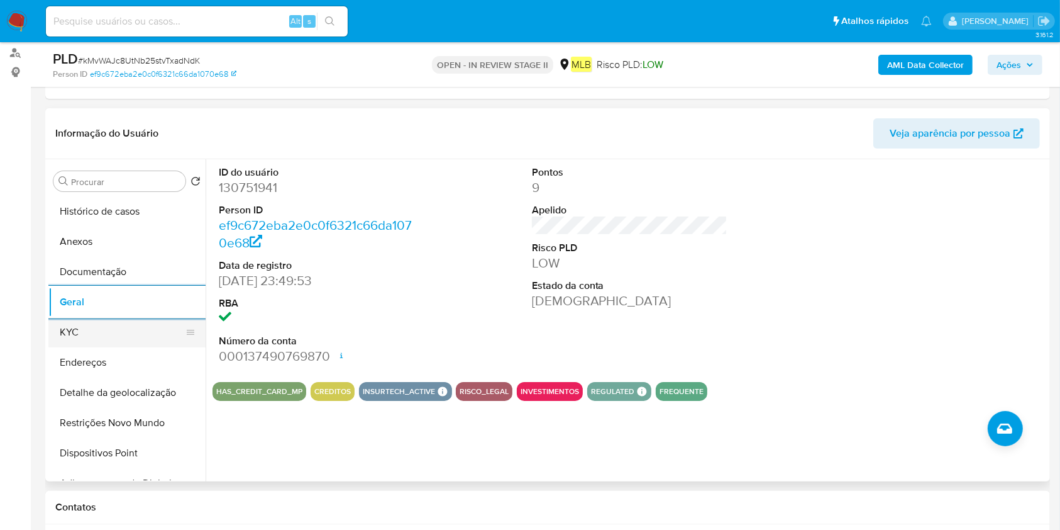
click at [69, 329] on button "KYC" at bounding box center [121, 332] width 147 height 30
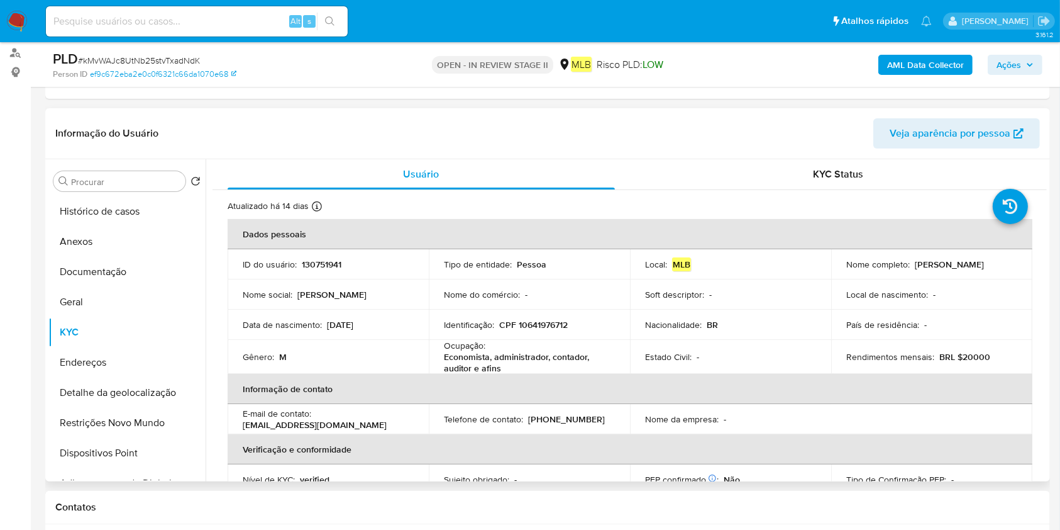
click at [521, 355] on p "Economista, administrador, contador, auditor e afins" at bounding box center [527, 362] width 166 height 23
copy div "Ocupação : Economista, administrador, contador, auditor e afins"
click at [135, 265] on button "Documentação" at bounding box center [121, 272] width 147 height 30
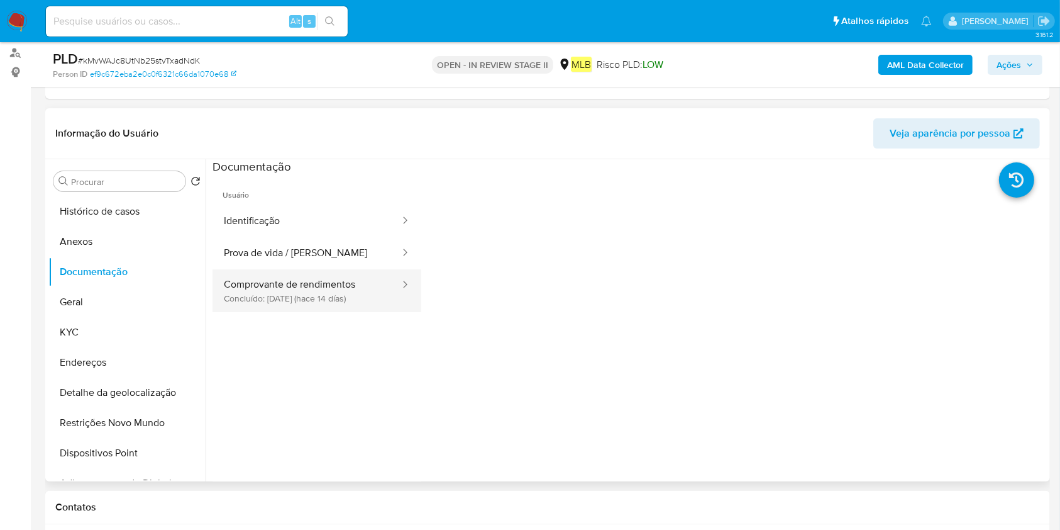
click at [331, 271] on button "Comprovante de rendimentos Concluído: 18/09/2025 (hace 14 días)" at bounding box center [307, 290] width 189 height 43
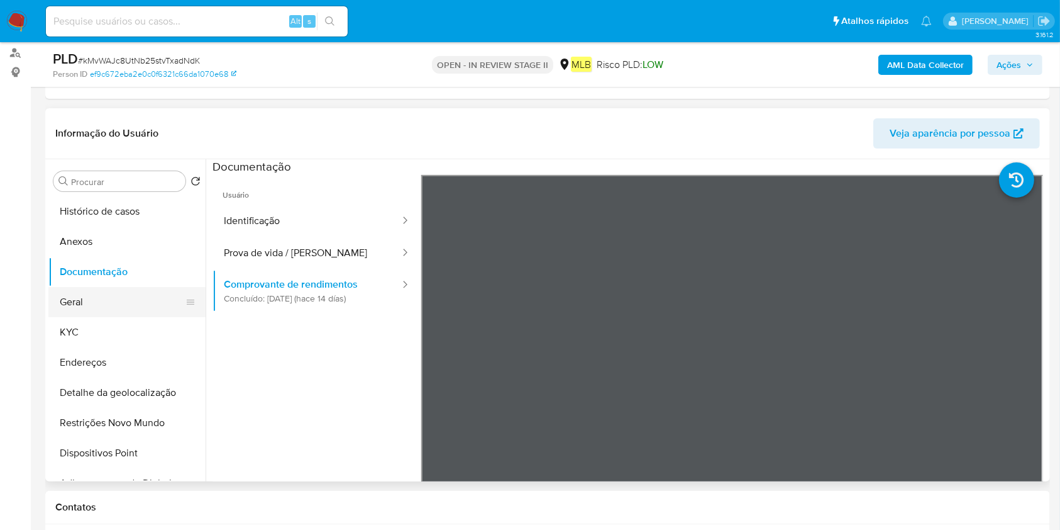
click at [85, 302] on button "Geral" at bounding box center [121, 302] width 147 height 30
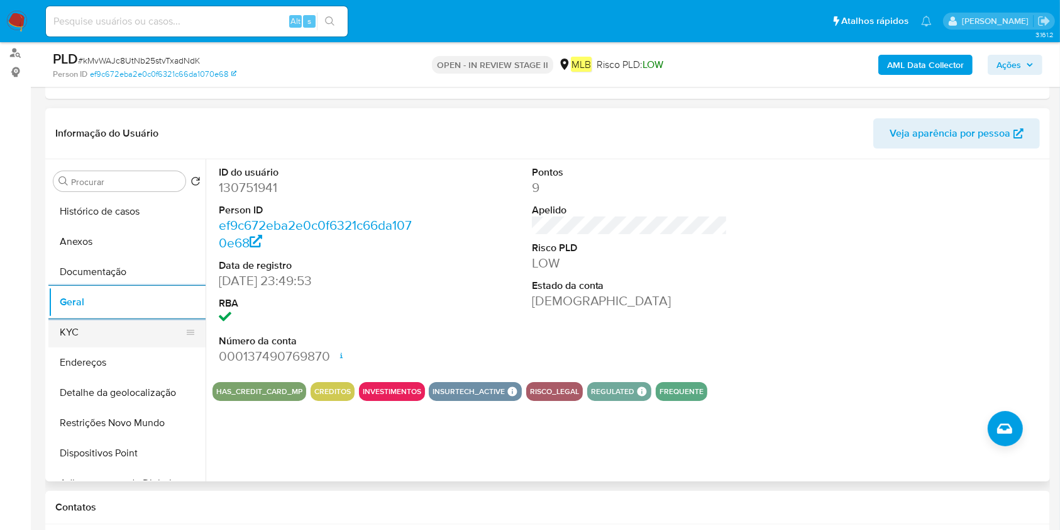
click at [112, 343] on button "KYC" at bounding box center [121, 332] width 147 height 30
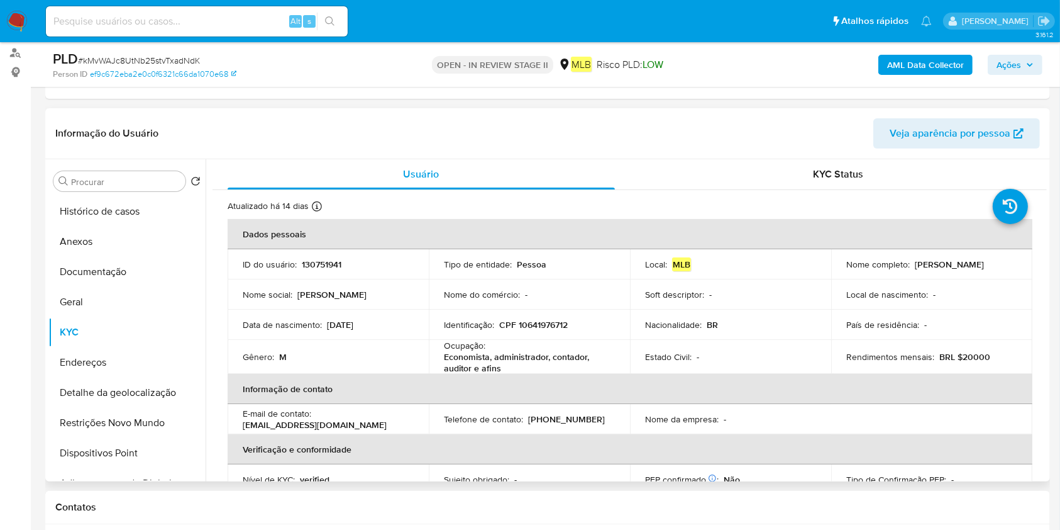
drag, startPoint x: 146, startPoint y: 361, endPoint x: 230, endPoint y: 363, distance: 83.7
click at [145, 361] on button "Endereços" at bounding box center [126, 362] width 157 height 30
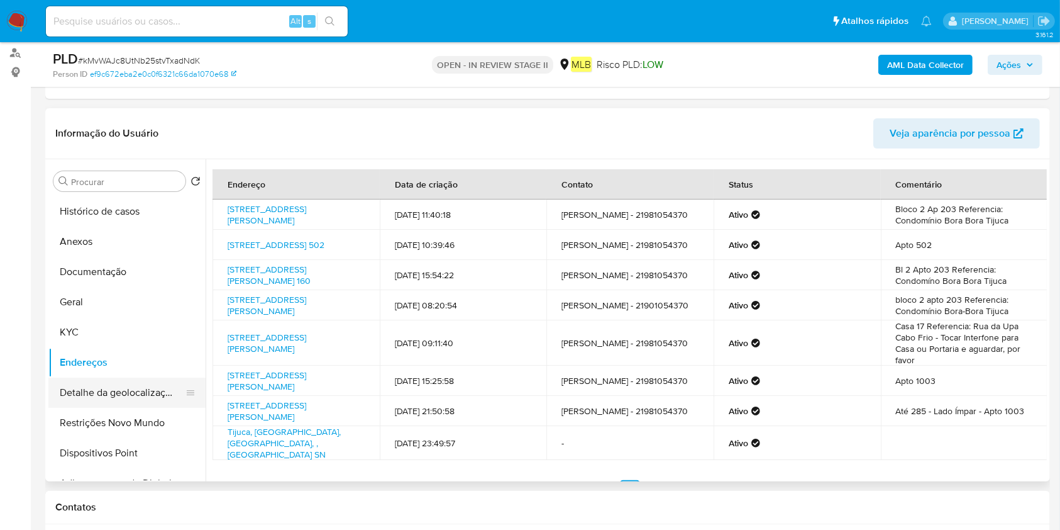
drag, startPoint x: 101, startPoint y: 391, endPoint x: 199, endPoint y: 387, distance: 97.6
click at [101, 392] on button "Detalhe da geolocalização" at bounding box center [121, 392] width 147 height 30
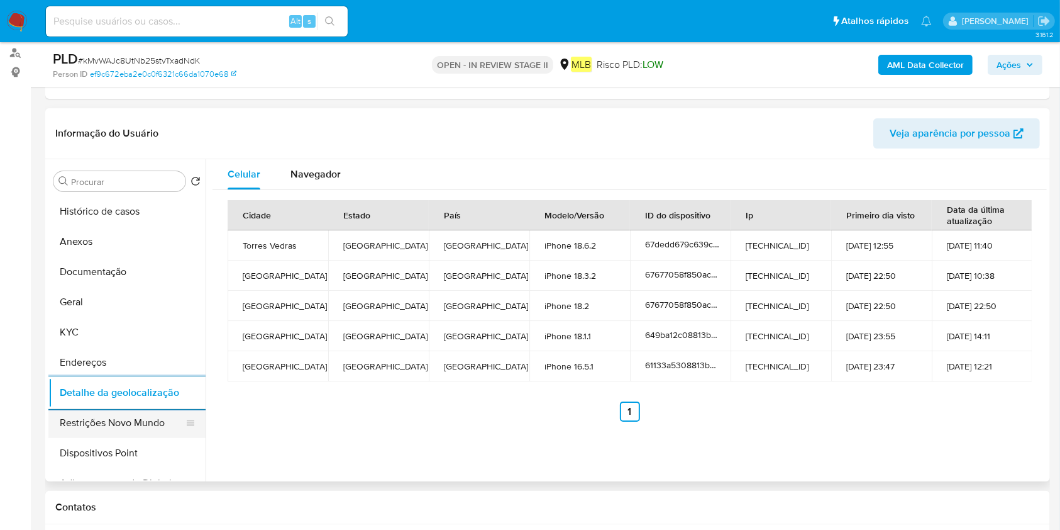
click at [103, 417] on button "Restrições Novo Mundo" at bounding box center [121, 423] width 147 height 30
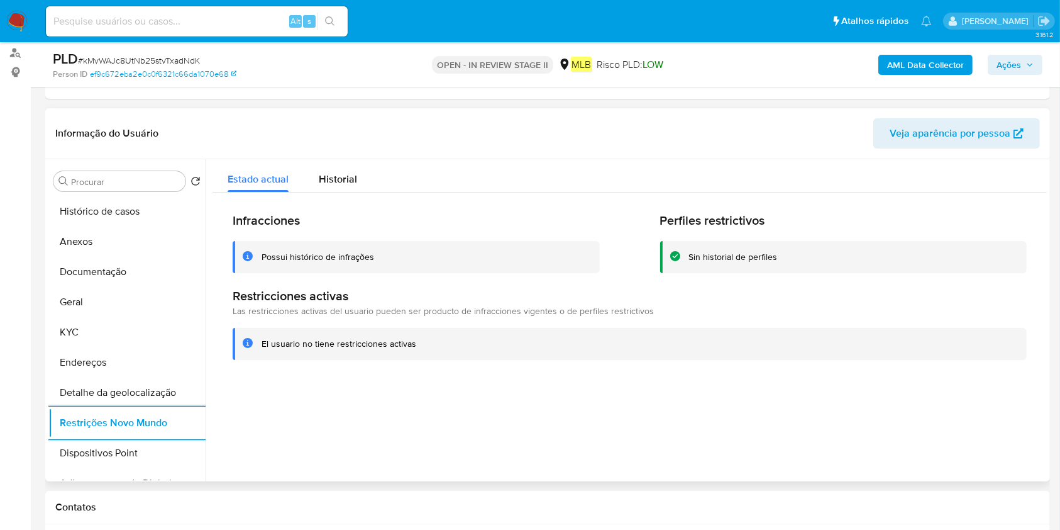
drag, startPoint x: 86, startPoint y: 438, endPoint x: 201, endPoint y: 425, distance: 116.4
click at [86, 439] on button "Dispositivos Point" at bounding box center [126, 453] width 157 height 30
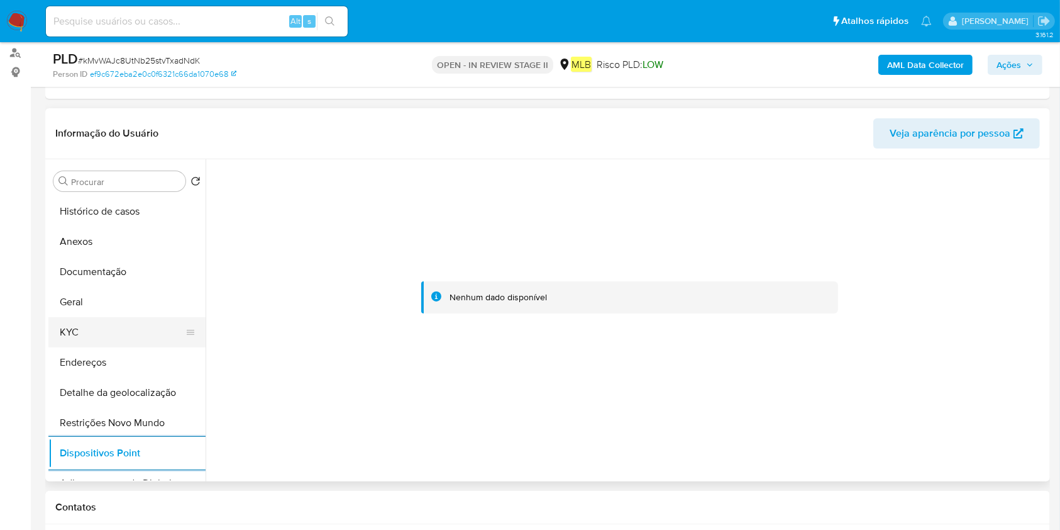
click at [101, 340] on button "KYC" at bounding box center [121, 332] width 147 height 30
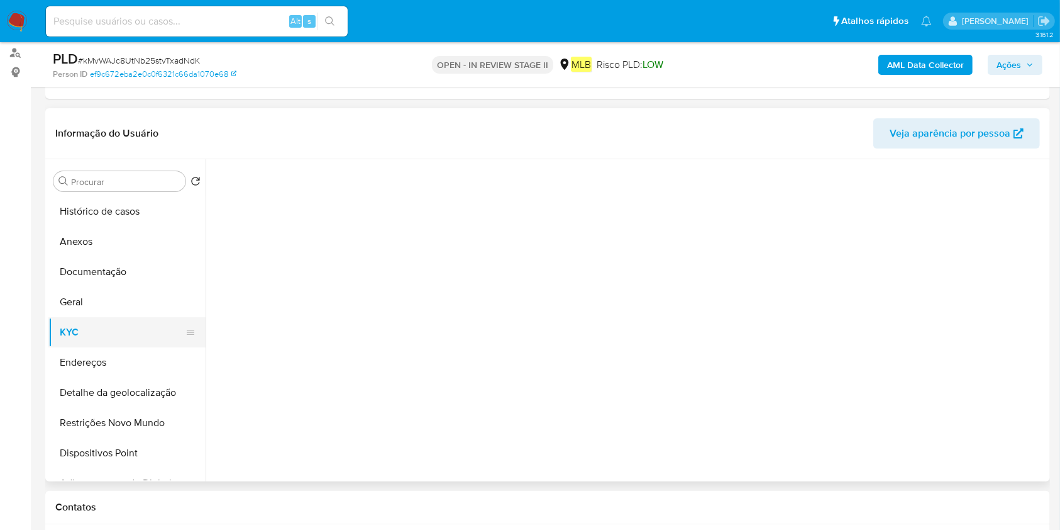
click at [101, 340] on button "KYC" at bounding box center [121, 332] width 147 height 30
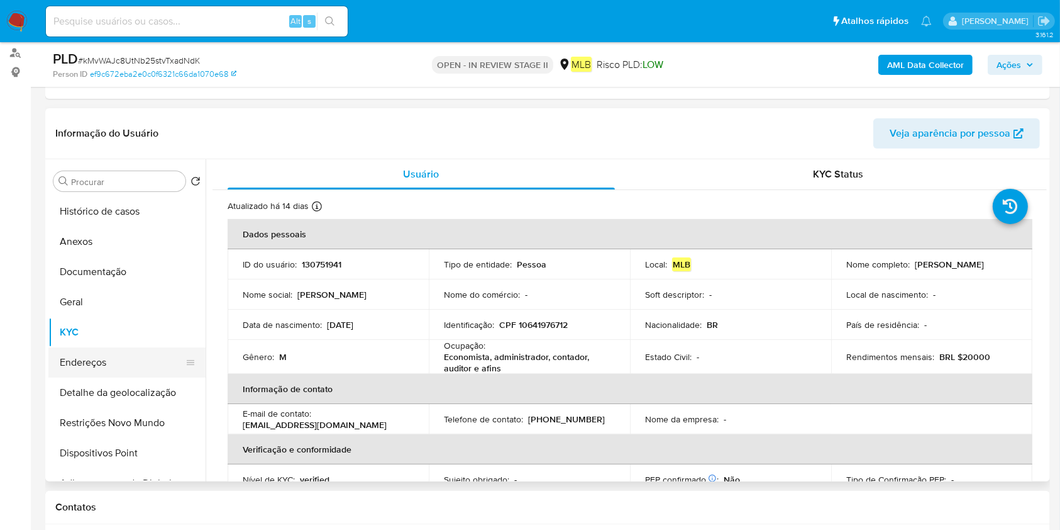
click at [130, 352] on button "Endereços" at bounding box center [121, 362] width 147 height 30
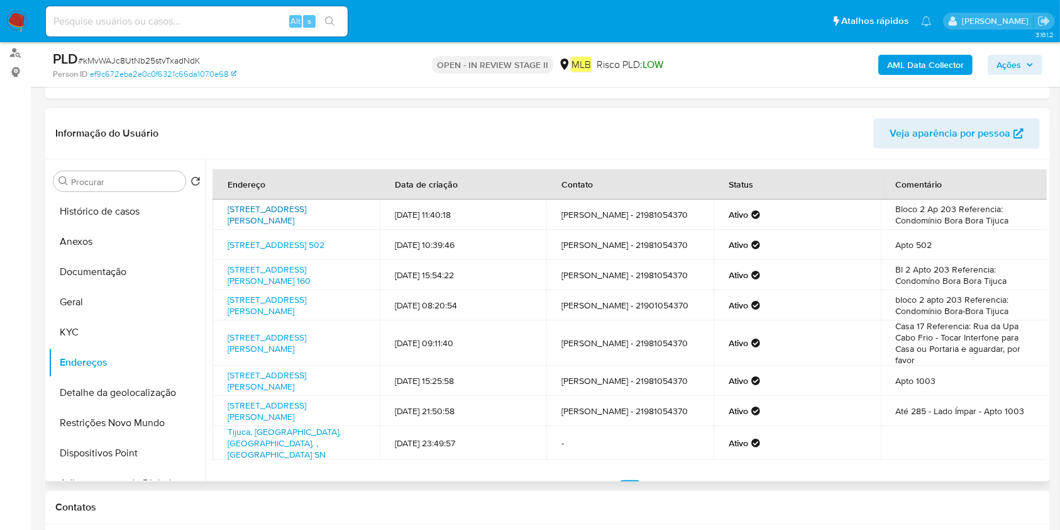
drag, startPoint x: 223, startPoint y: 203, endPoint x: 256, endPoint y: 215, distance: 34.8
click at [256, 215] on td "Rua José Higino 130, Rio De Janeiro, Rio De Janeiro, 20520202, Brasil 130" at bounding box center [296, 214] width 167 height 30
copy link "Rua José Higino 130, Rio De Janeiro"
click at [141, 260] on button "Documentação" at bounding box center [121, 272] width 147 height 30
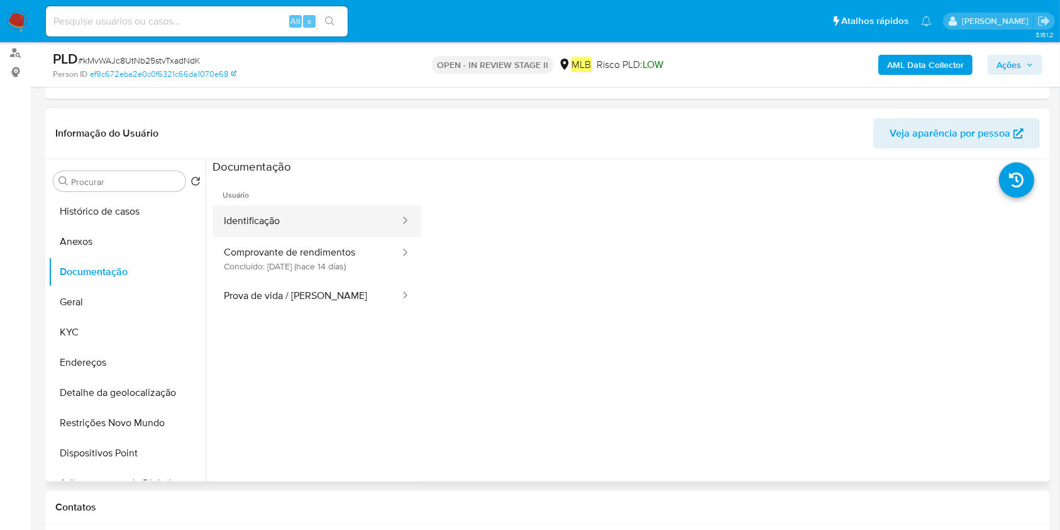
drag, startPoint x: 331, startPoint y: 204, endPoint x: 360, endPoint y: 225, distance: 35.6
click at [331, 206] on button "Identificação" at bounding box center [307, 221] width 189 height 32
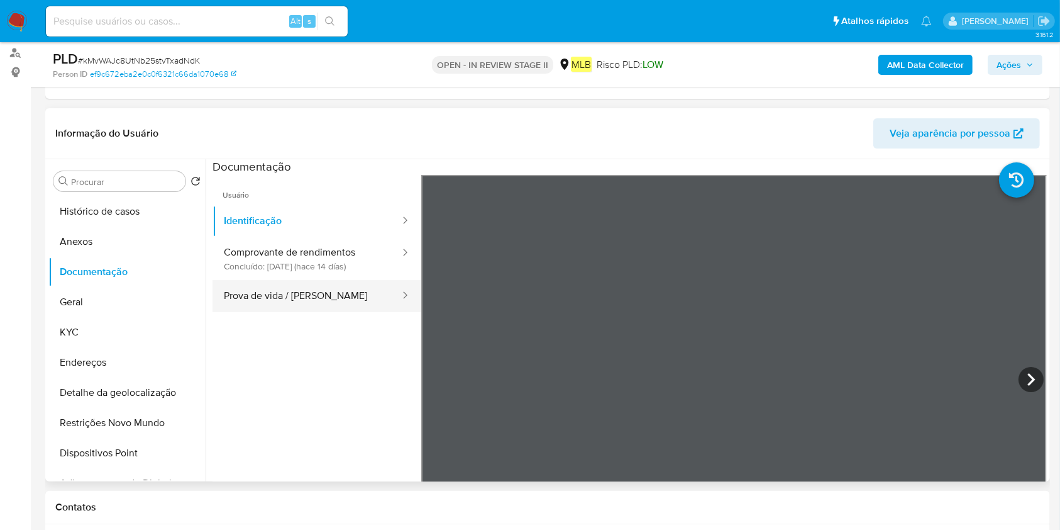
click at [233, 294] on button "Prova de vida / Selfie" at bounding box center [307, 296] width 189 height 32
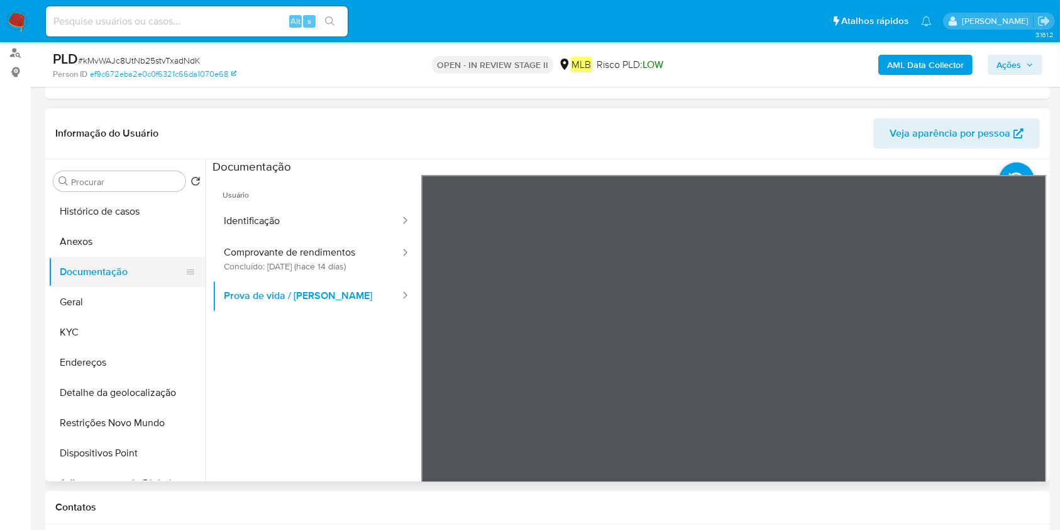
click at [122, 261] on button "Documentação" at bounding box center [121, 272] width 147 height 30
click at [123, 248] on button "Anexos" at bounding box center [121, 241] width 147 height 30
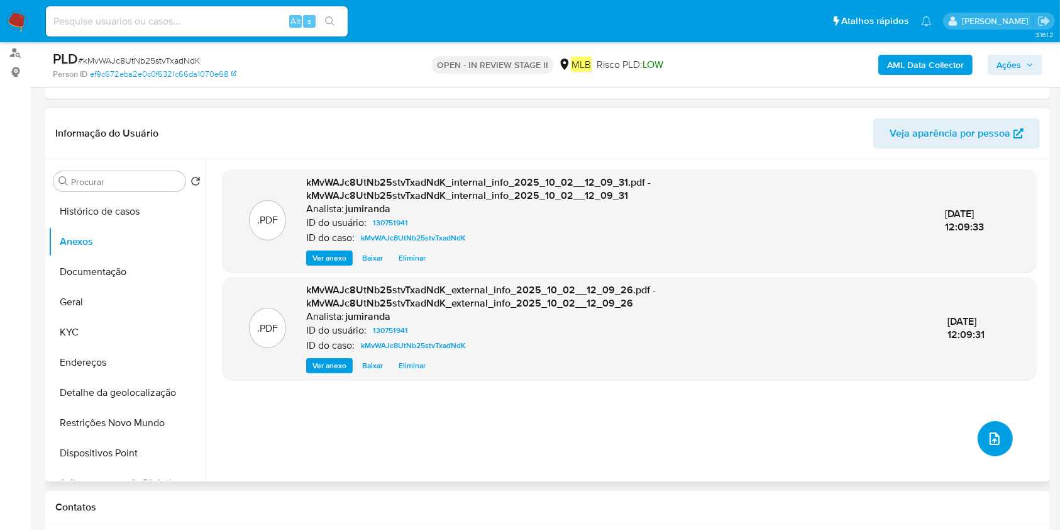
click at [987, 440] on icon "upload-file" at bounding box center [994, 438] width 15 height 15
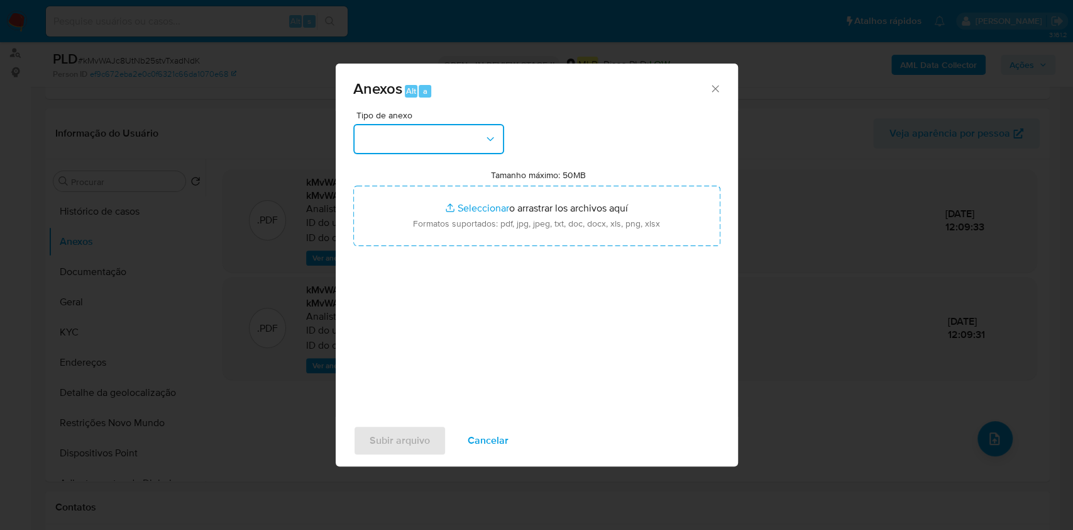
click at [380, 150] on button "button" at bounding box center [428, 139] width 151 height 30
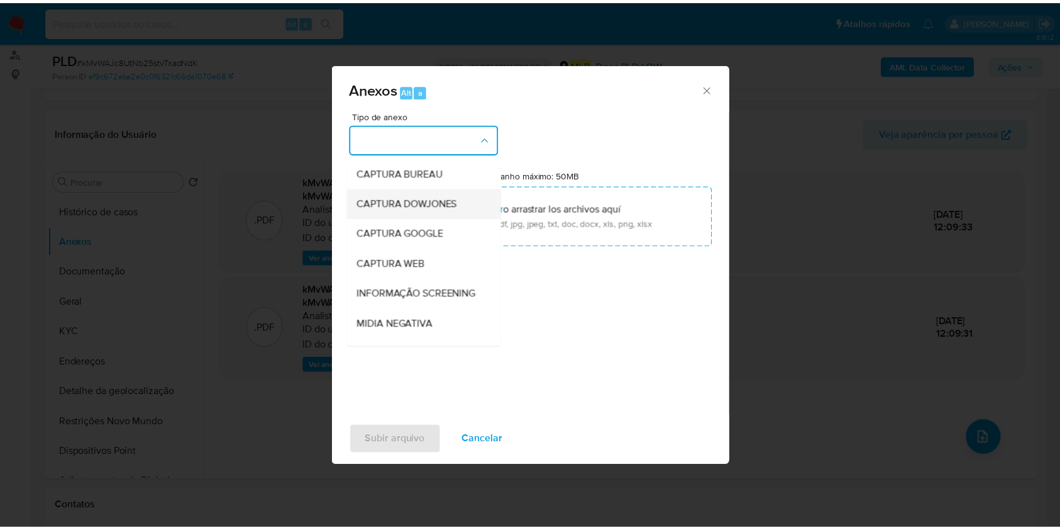
scroll to position [193, 0]
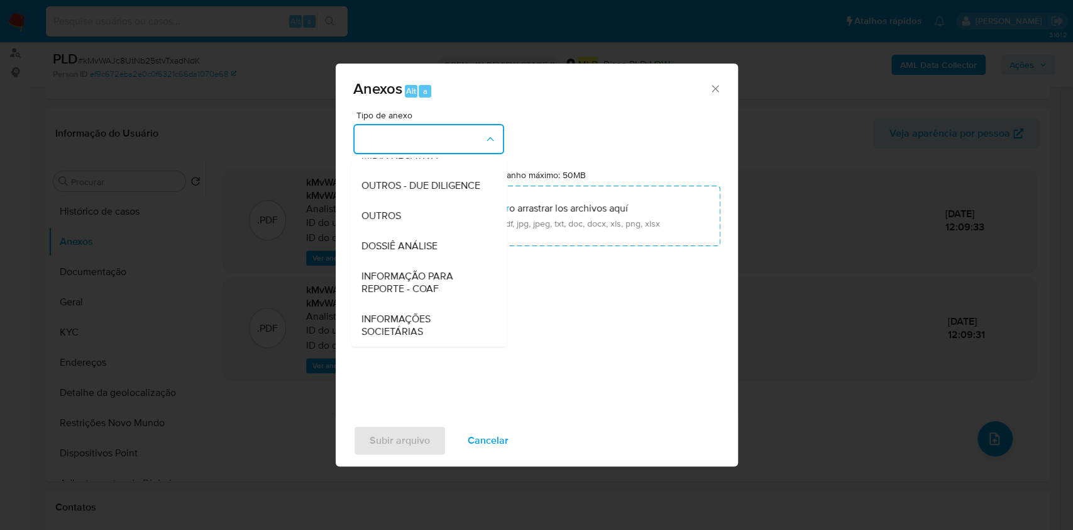
drag, startPoint x: 392, startPoint y: 241, endPoint x: 672, endPoint y: 93, distance: 316.2
click at [392, 243] on span "DOSSIÊ ANÁLISE" at bounding box center [399, 246] width 76 height 13
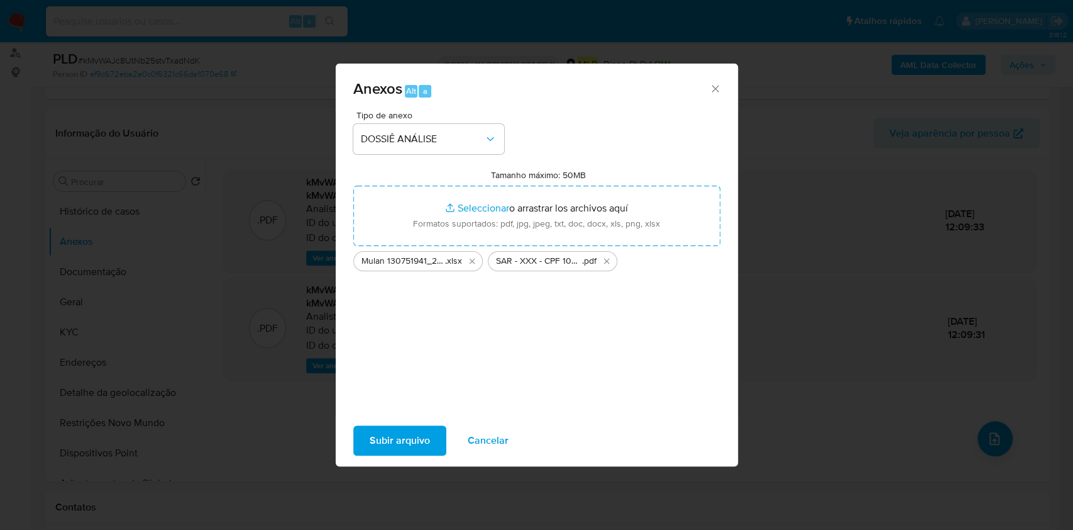
click at [393, 430] on span "Subir arquivo" at bounding box center [400, 440] width 60 height 28
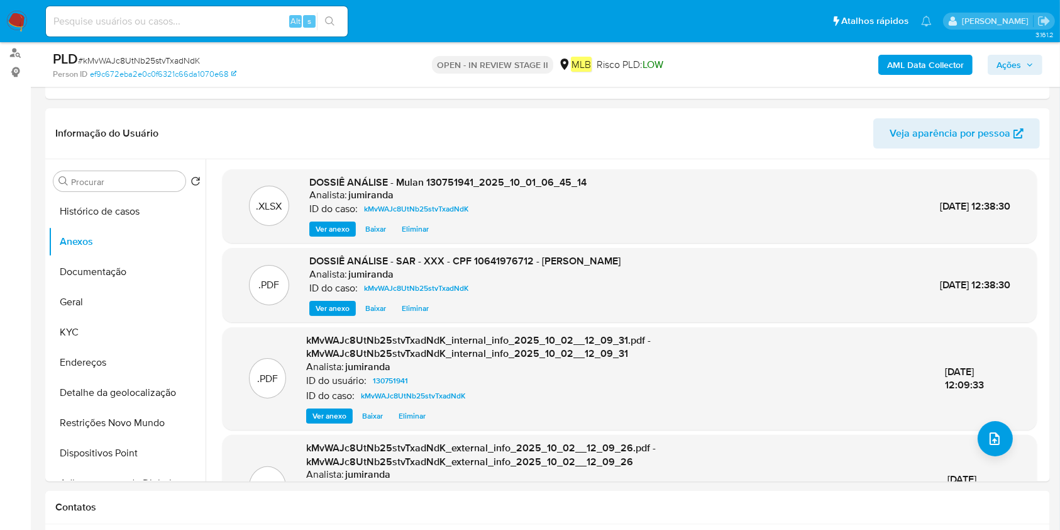
click at [1020, 63] on span "Ações" at bounding box center [1009, 65] width 25 height 20
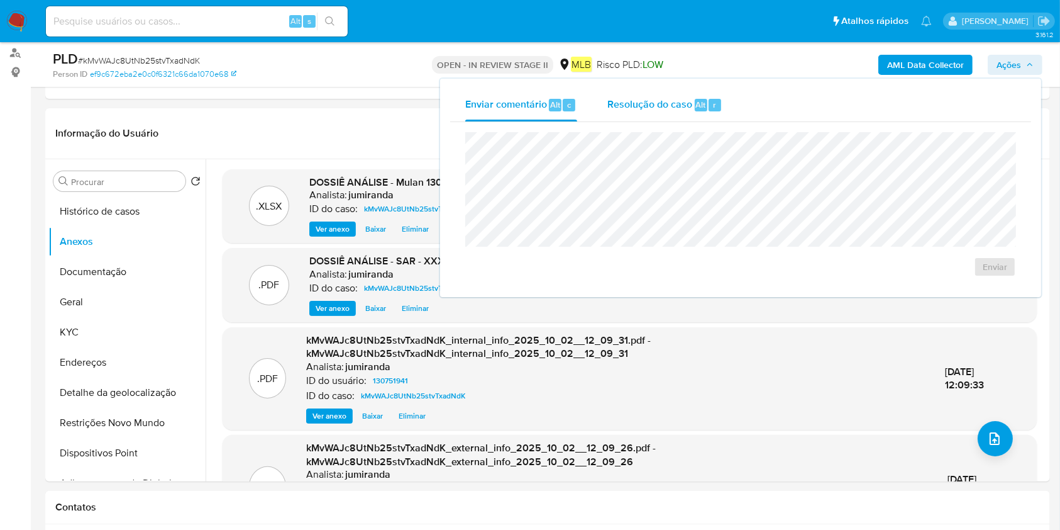
click at [677, 96] on div "Resolução do caso Alt r" at bounding box center [664, 105] width 115 height 33
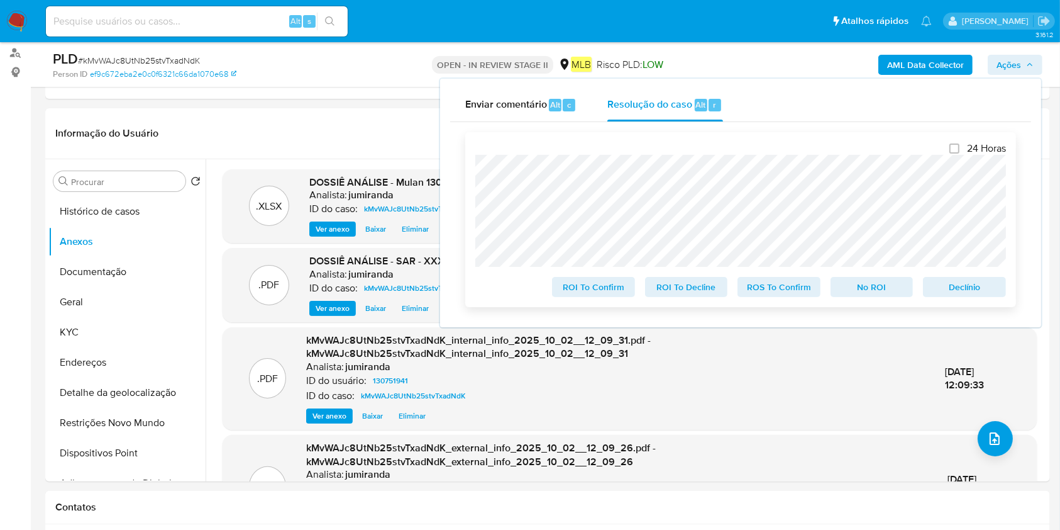
click at [800, 289] on span "ROS To Confirm" at bounding box center [778, 287] width 65 height 18
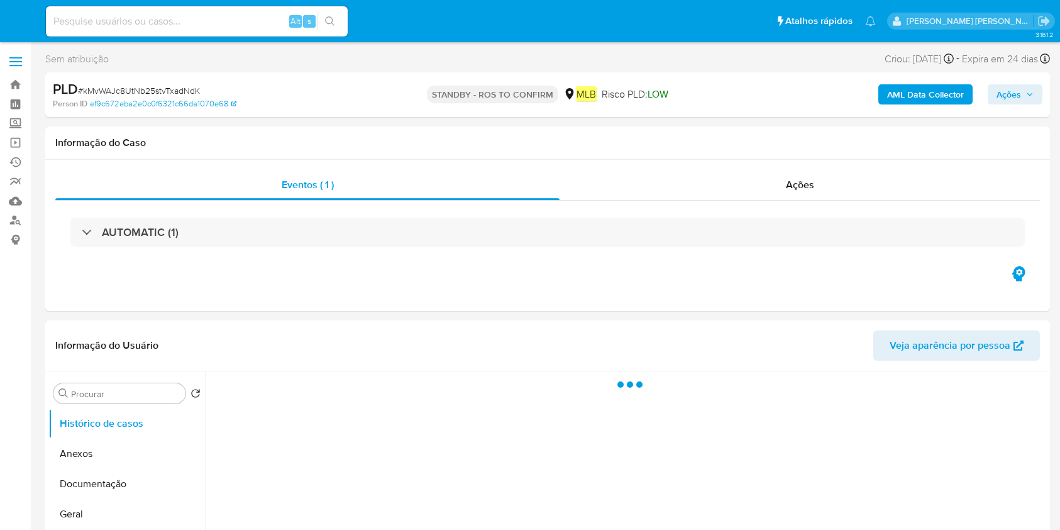
select select "10"
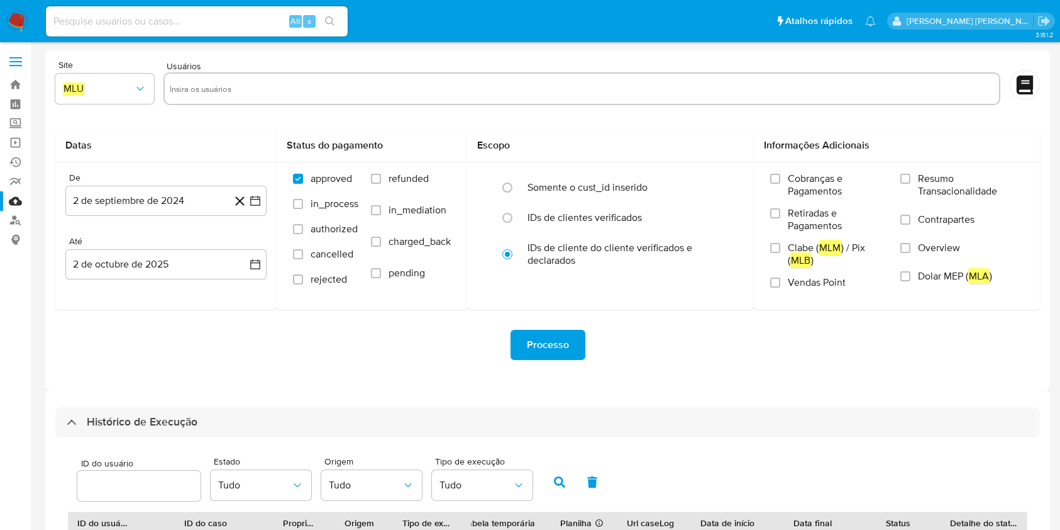
select select "10"
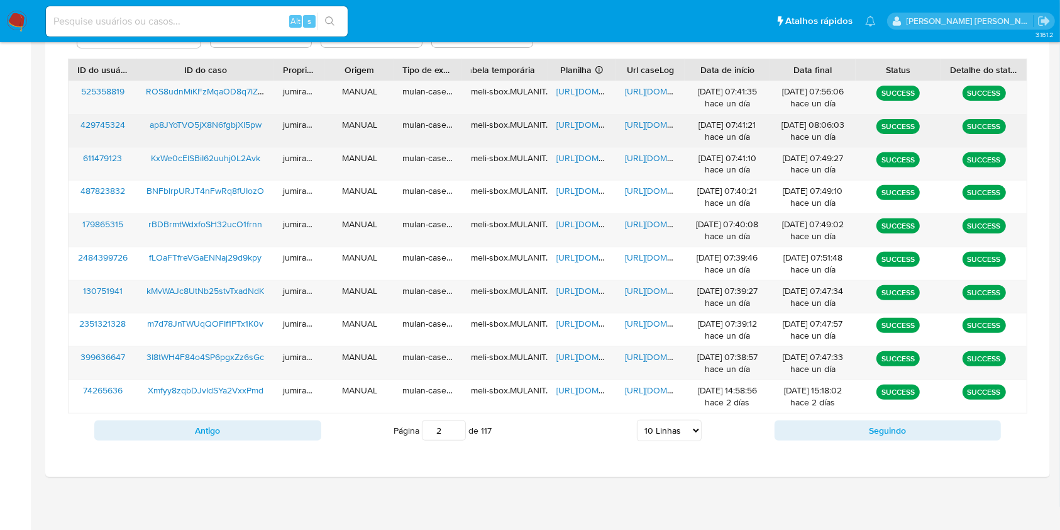
click at [589, 126] on span "[URL][DOMAIN_NAME]" at bounding box center [600, 124] width 87 height 13
click at [644, 124] on span "[URL][DOMAIN_NAME]" at bounding box center [668, 124] width 87 height 13
click at [243, 119] on span "ap8JYoTVO5jX8N6fgbjXI5pw" at bounding box center [206, 124] width 112 height 13
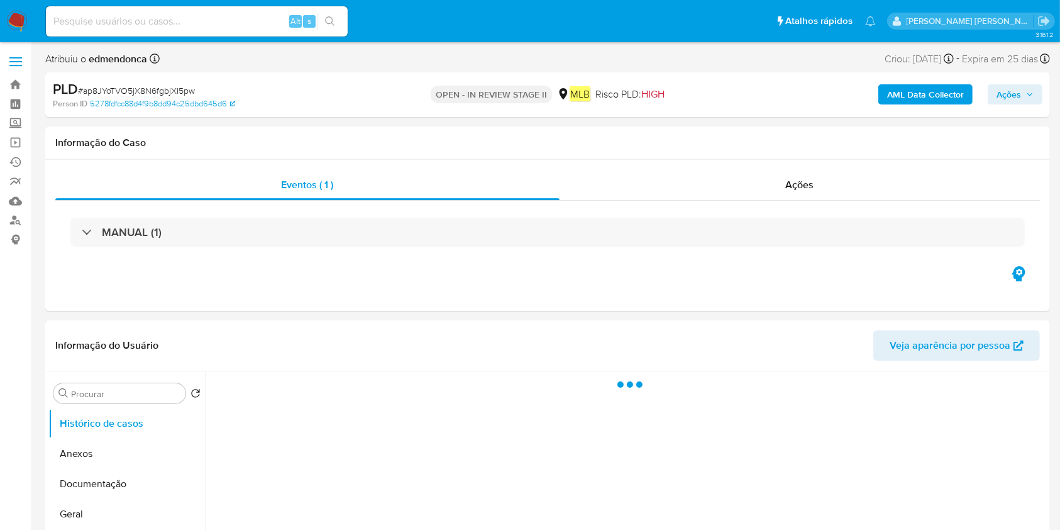
select select "10"
